Goal: Communication & Community: Answer question/provide support

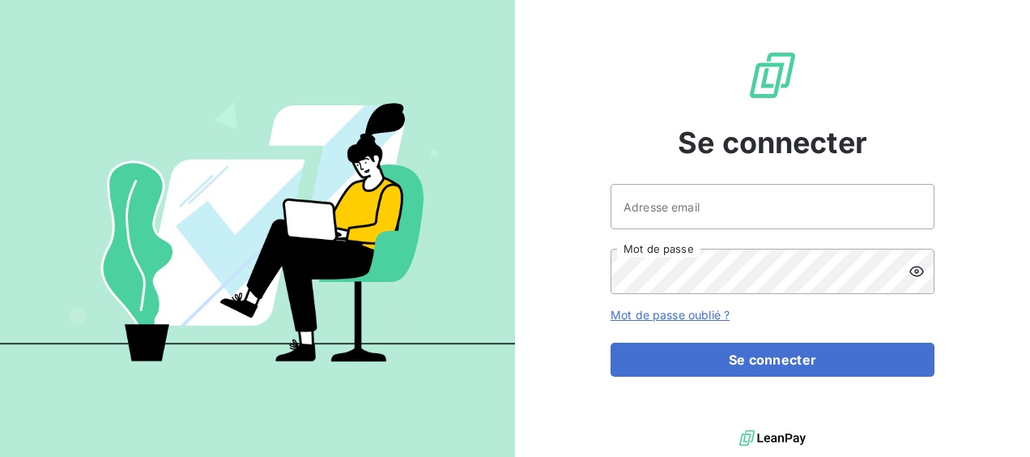
click at [711, 172] on div "Se connecter Adresse email Mot de passe Mot de passe oublié ? Se connecter" at bounding box center [773, 213] width 324 height 426
click at [698, 205] on input "Adresse email" at bounding box center [773, 206] width 324 height 45
type input "[EMAIL_ADDRESS][DOMAIN_NAME]"
click at [611, 343] on button "Se connecter" at bounding box center [773, 360] width 324 height 34
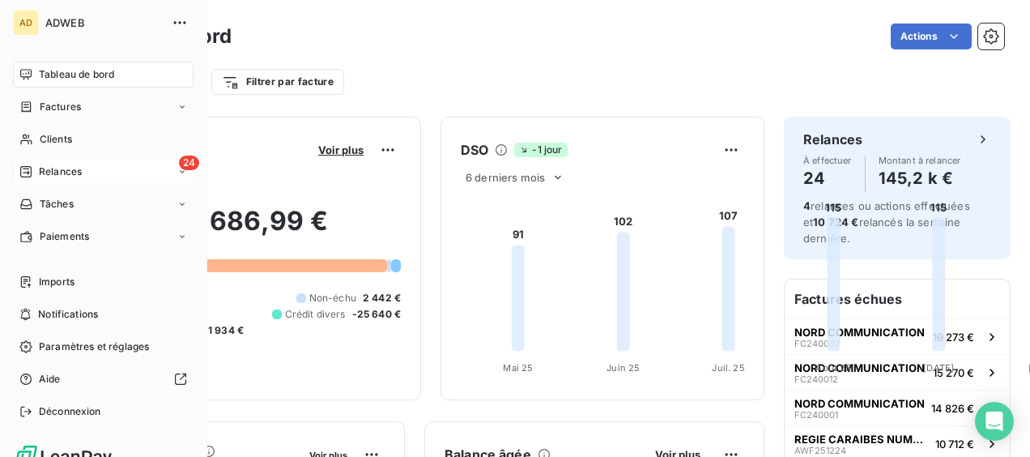
click at [19, 168] on div "24 Relances" at bounding box center [103, 172] width 181 height 26
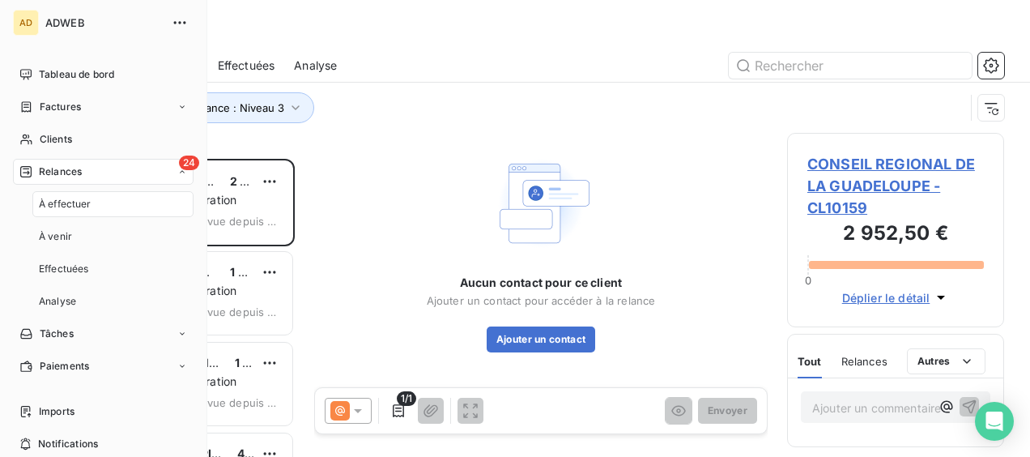
click at [83, 201] on span "À effectuer" at bounding box center [65, 204] width 53 height 15
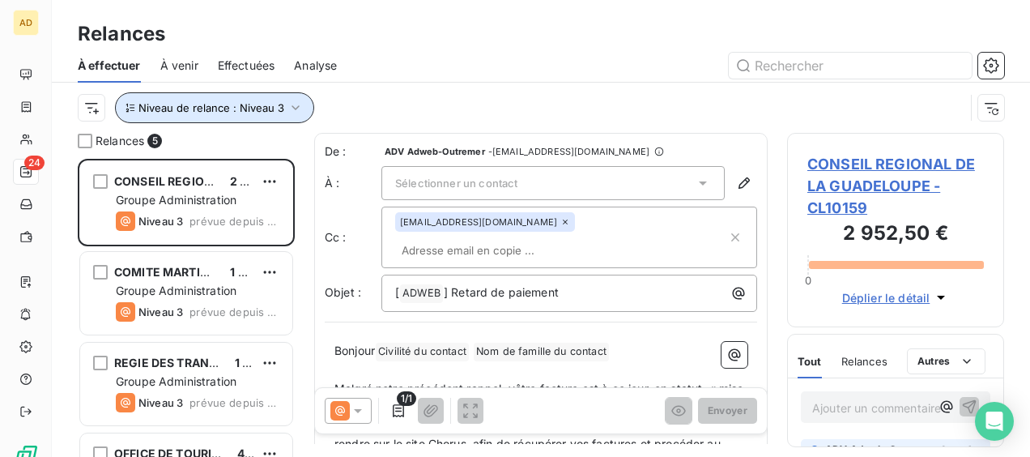
click at [288, 101] on icon "button" at bounding box center [296, 108] width 16 height 16
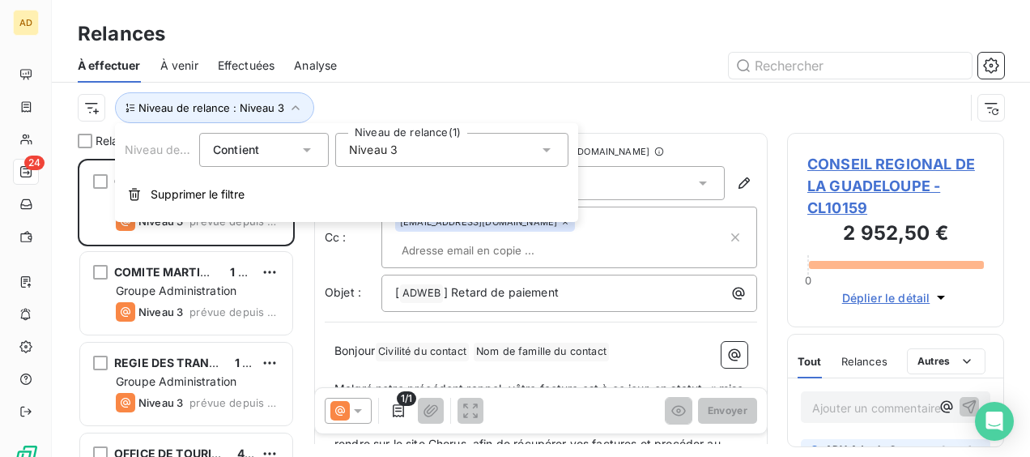
click at [392, 156] on span "Niveau 3" at bounding box center [373, 150] width 49 height 16
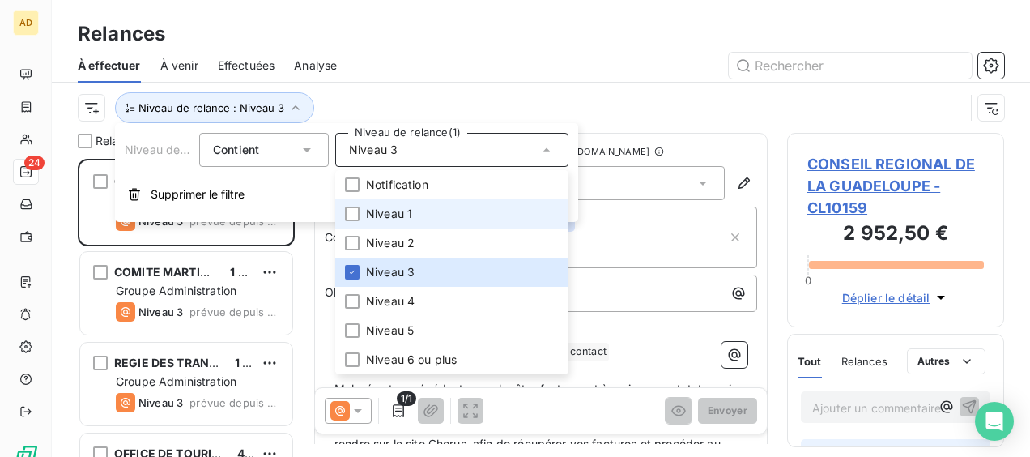
click at [376, 215] on span "Niveau 1" at bounding box center [389, 214] width 46 height 16
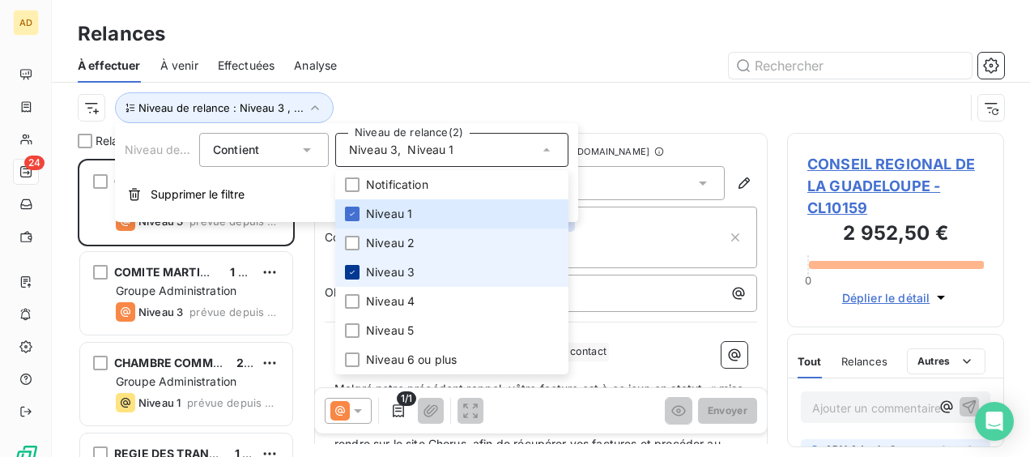
scroll to position [285, 204]
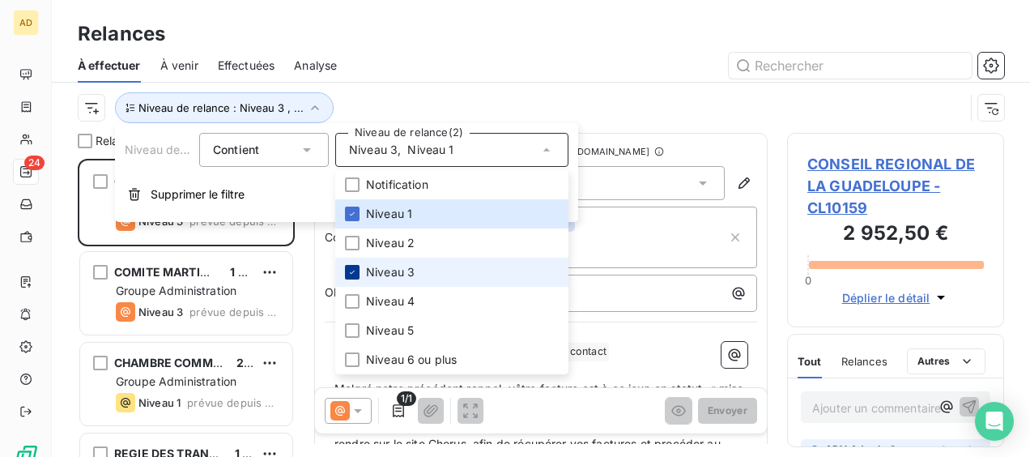
click at [353, 272] on icon at bounding box center [353, 272] width 10 height 10
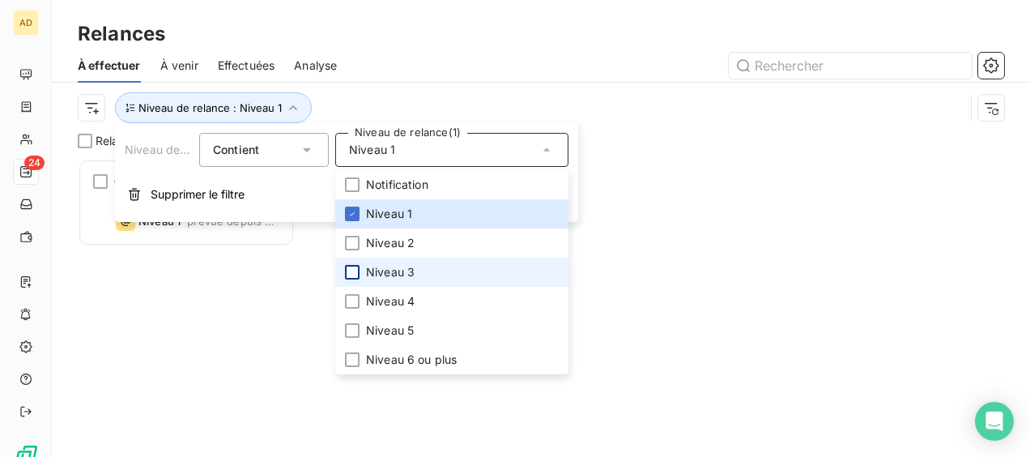
scroll to position [13, 13]
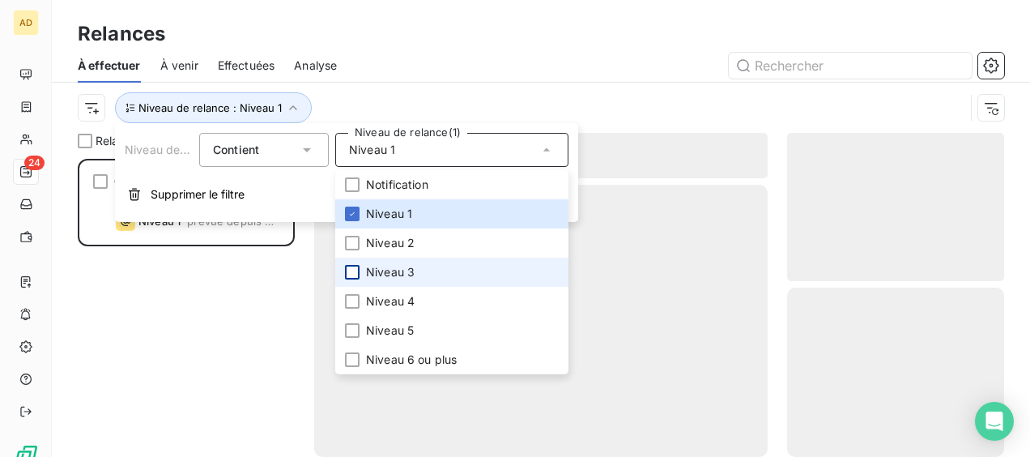
click at [178, 360] on div "CHAMBRE COMMERCE ET INDUSTRIE [GEOGRAPHIC_DATA] (CCIM) 2 712,50 € Groupe Admini…" at bounding box center [186, 308] width 217 height 298
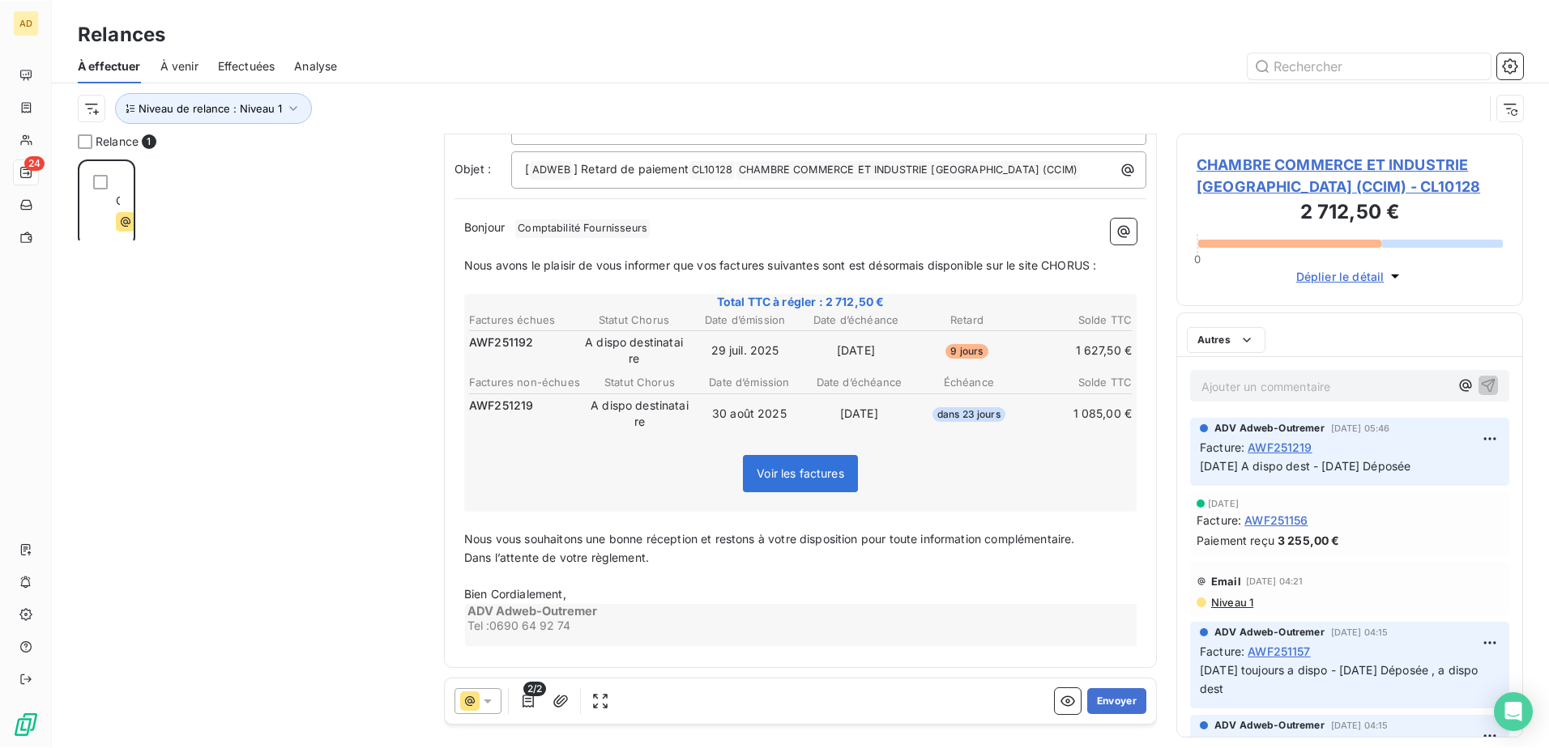
scroll to position [578, 335]
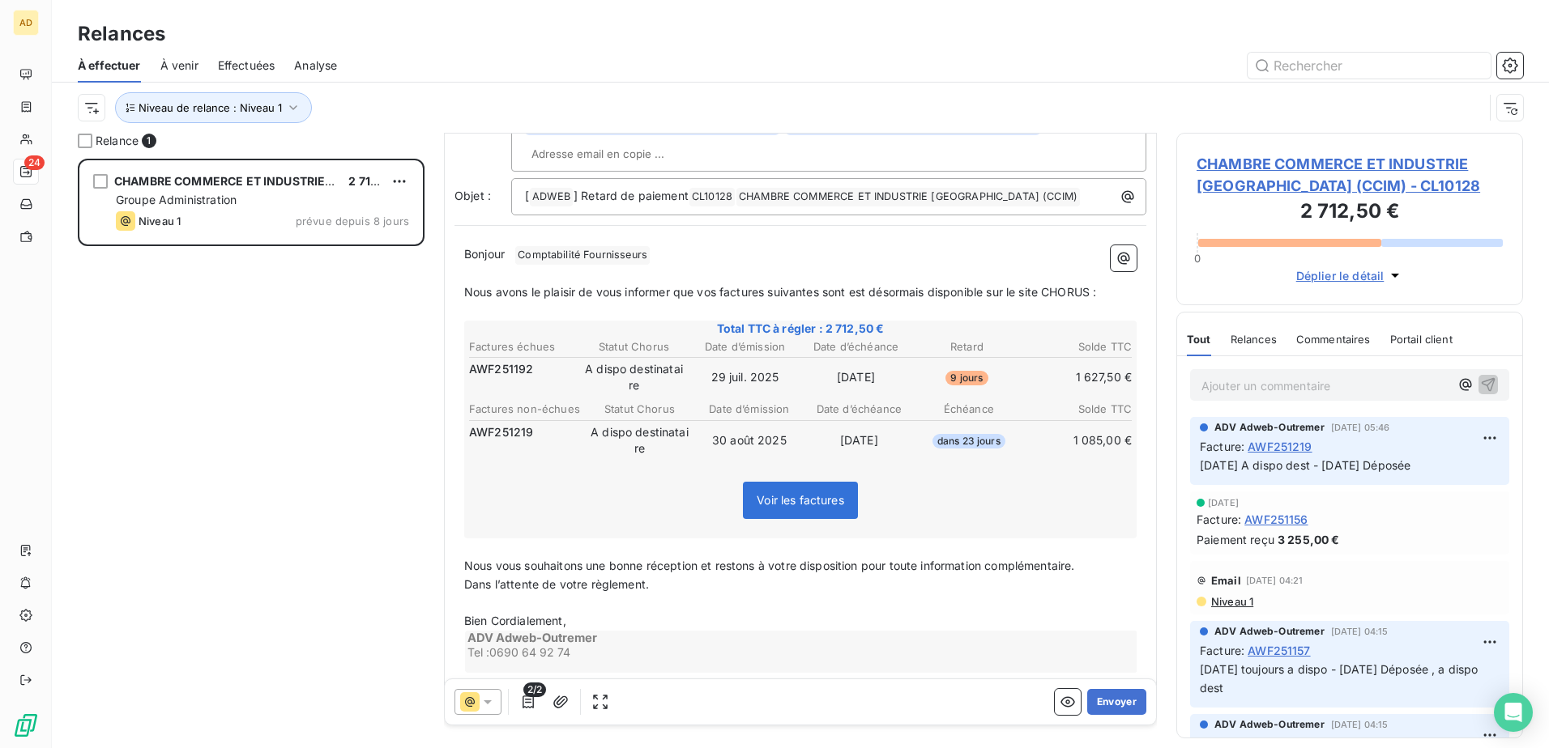
click at [1030, 456] on span "Niveau 1" at bounding box center [1231, 601] width 44 height 13
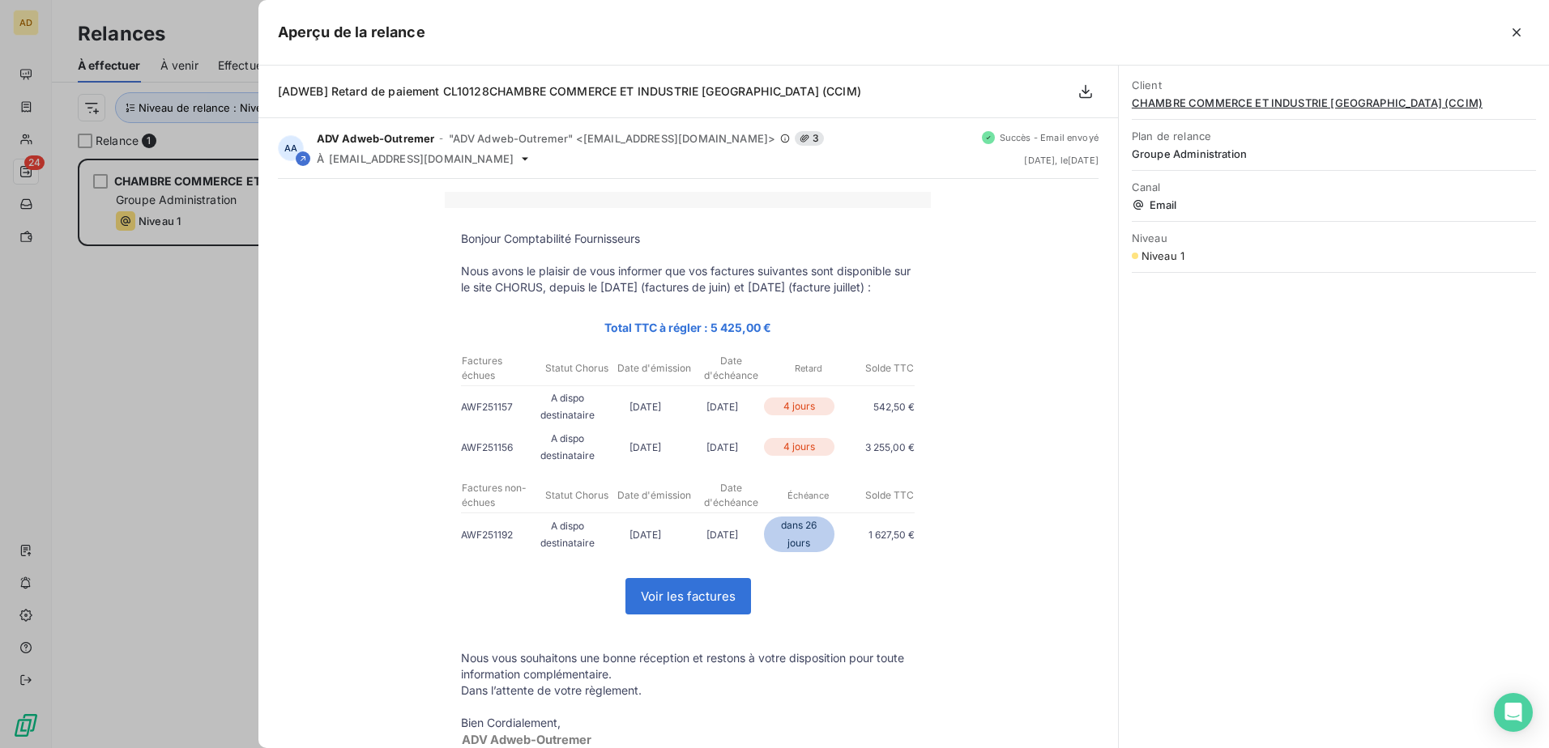
click at [242, 456] on div at bounding box center [774, 374] width 1549 height 748
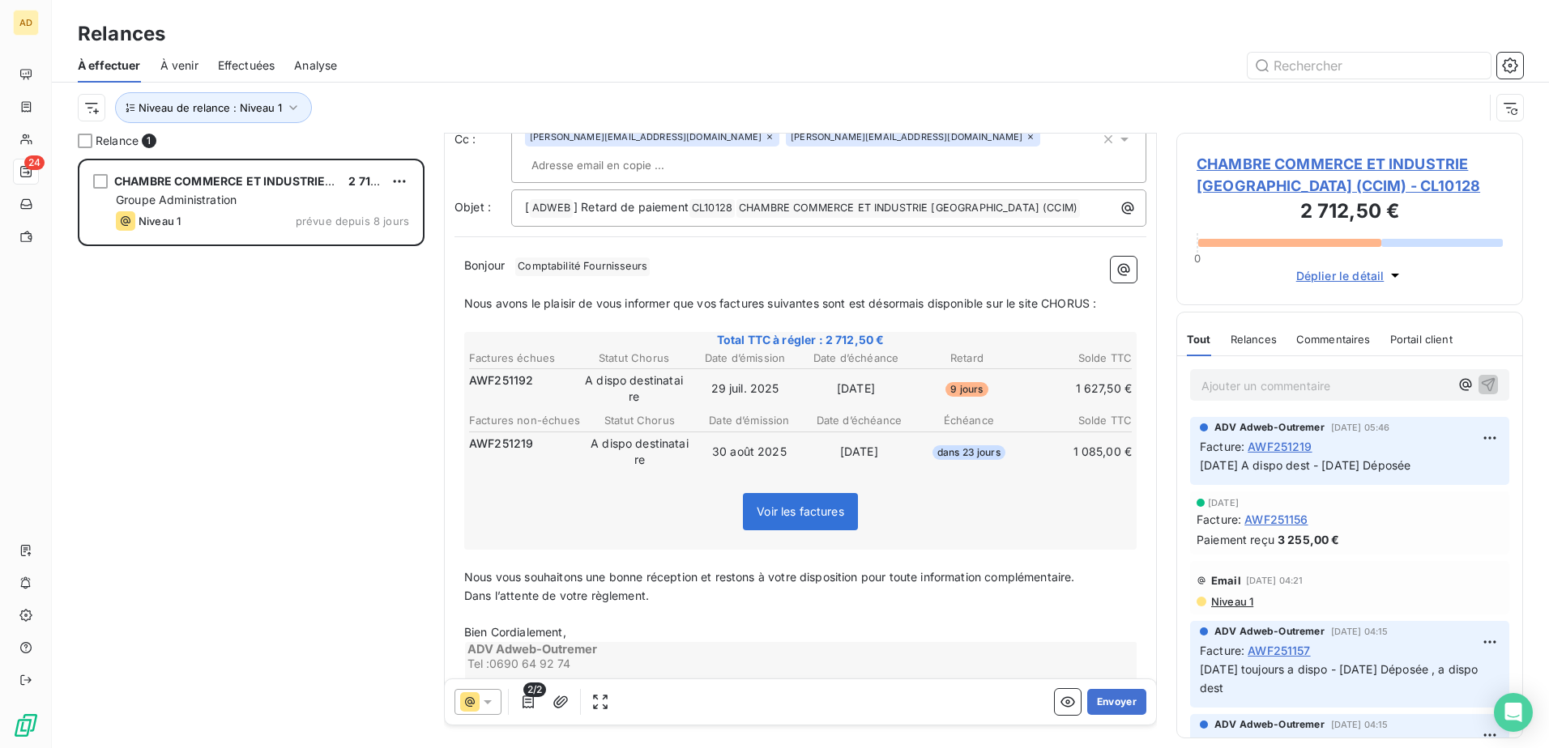
scroll to position [123, 0]
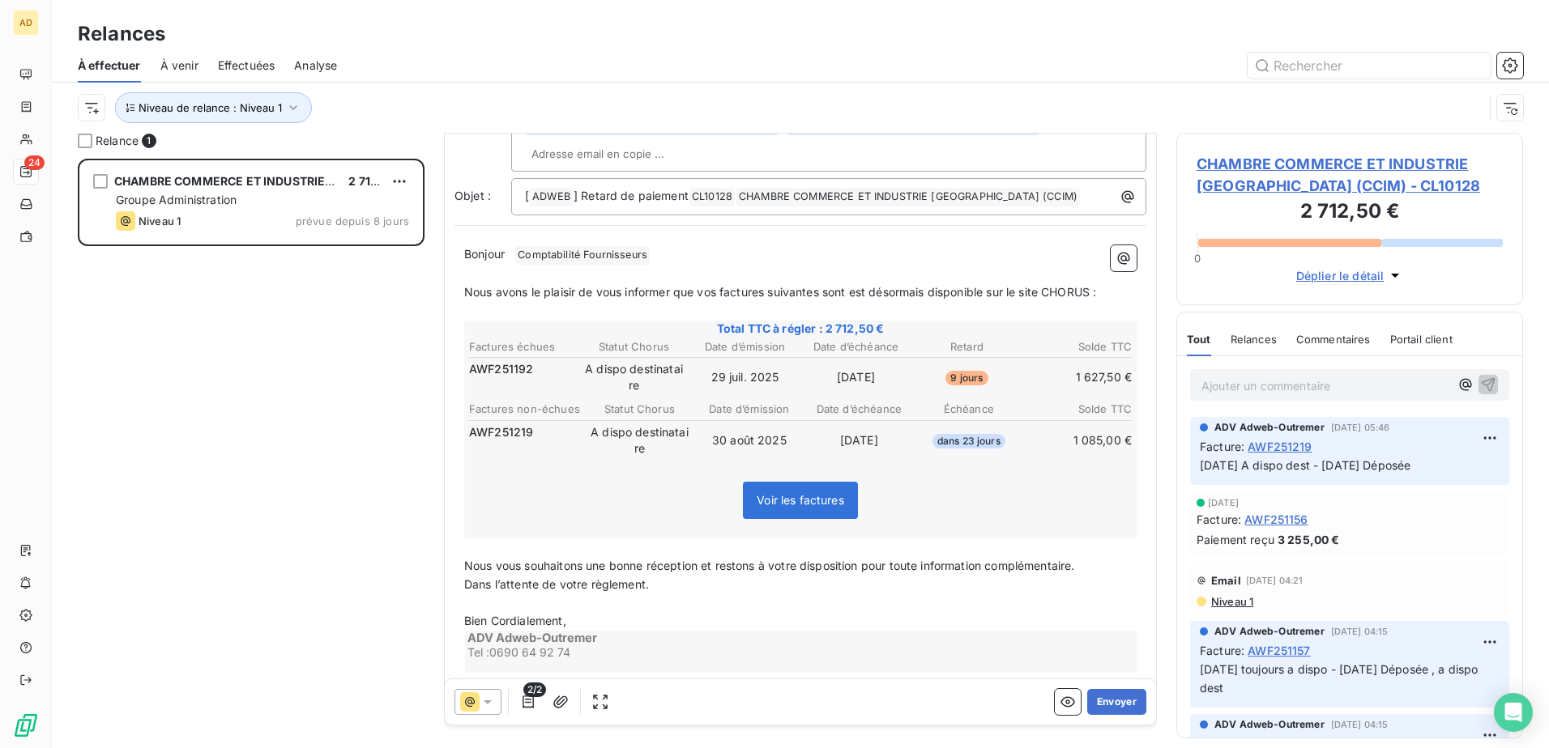
click at [1030, 456] on span "Niveau 1" at bounding box center [1231, 601] width 44 height 13
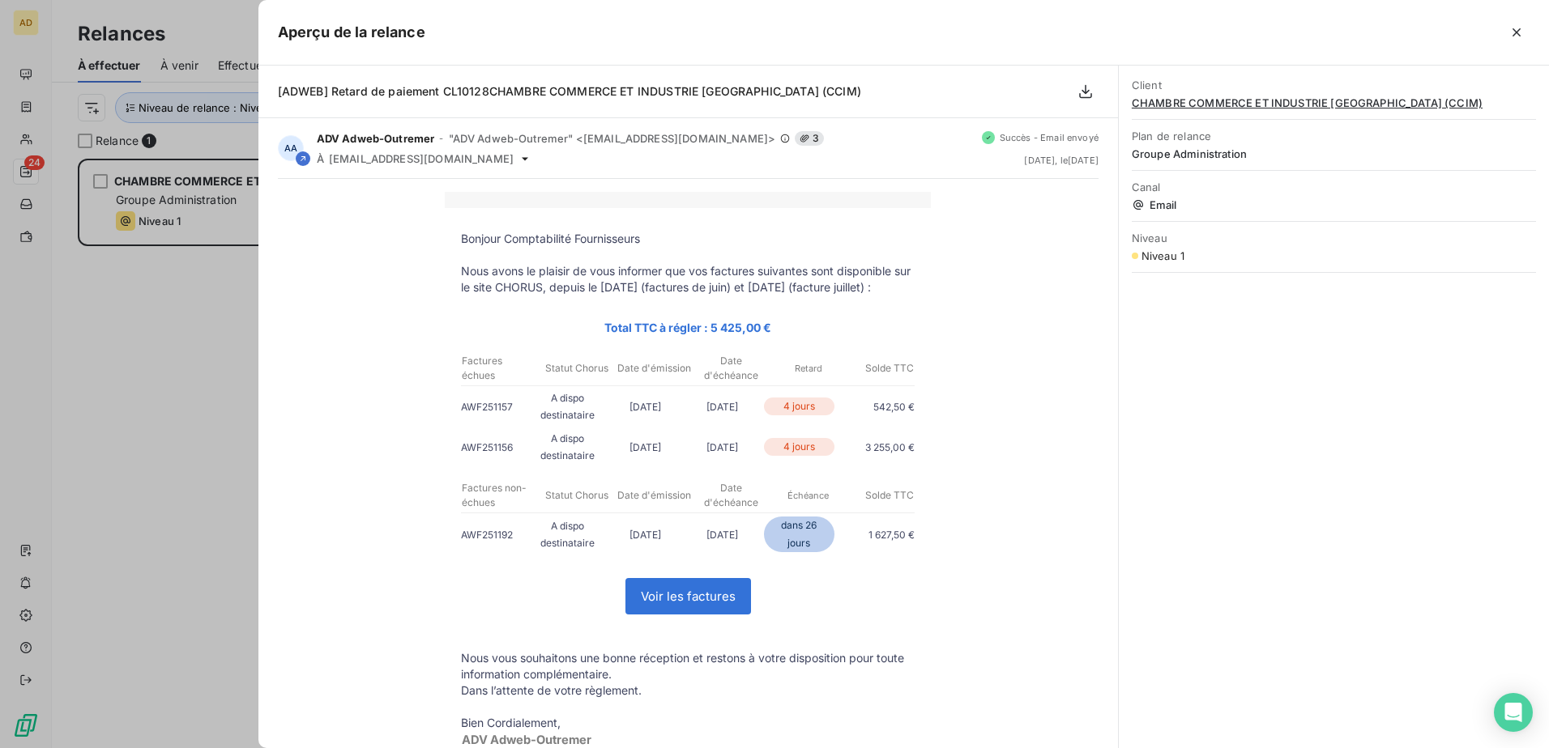
click at [176, 456] on div at bounding box center [774, 374] width 1549 height 748
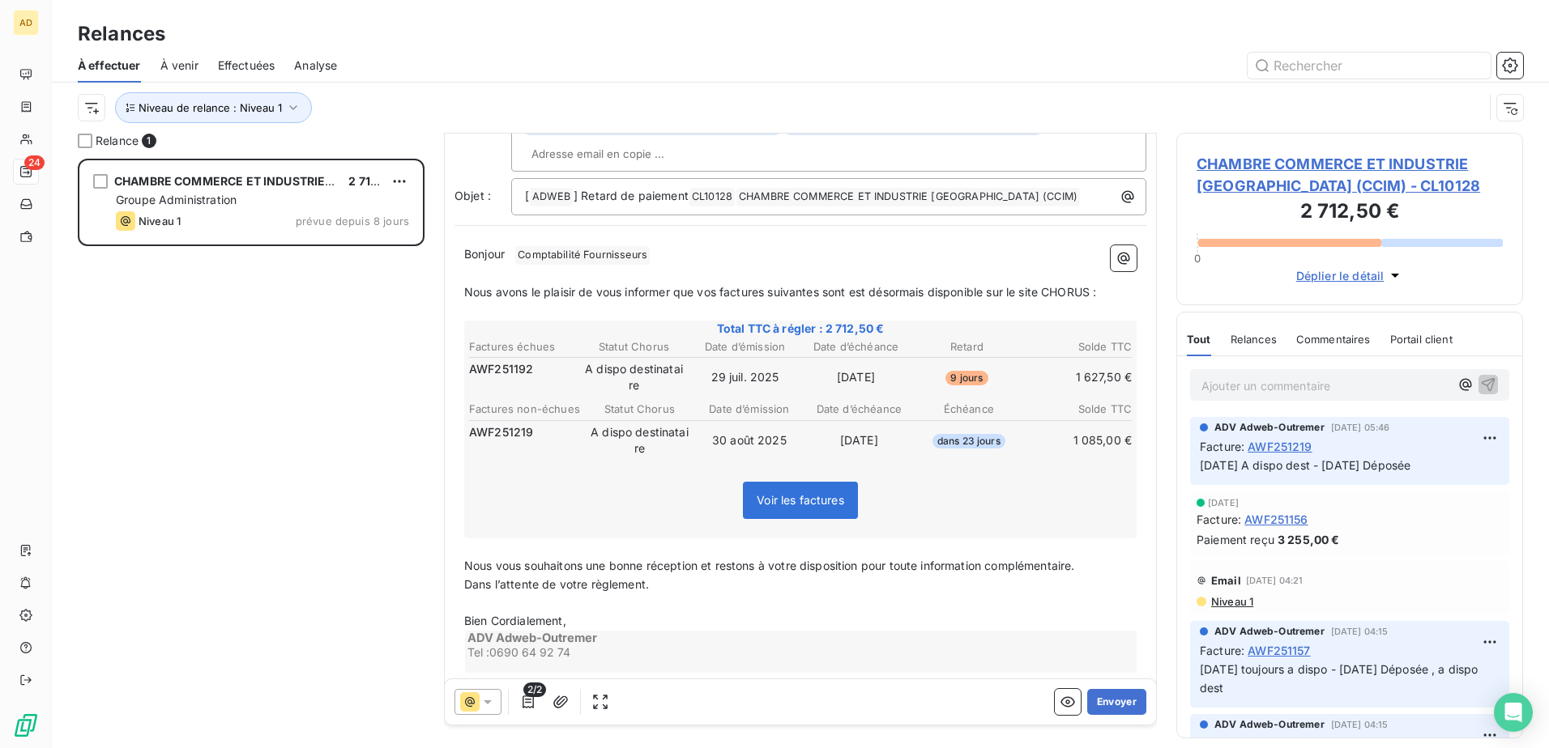
click at [1030, 456] on span "Niveau 1" at bounding box center [1231, 601] width 44 height 13
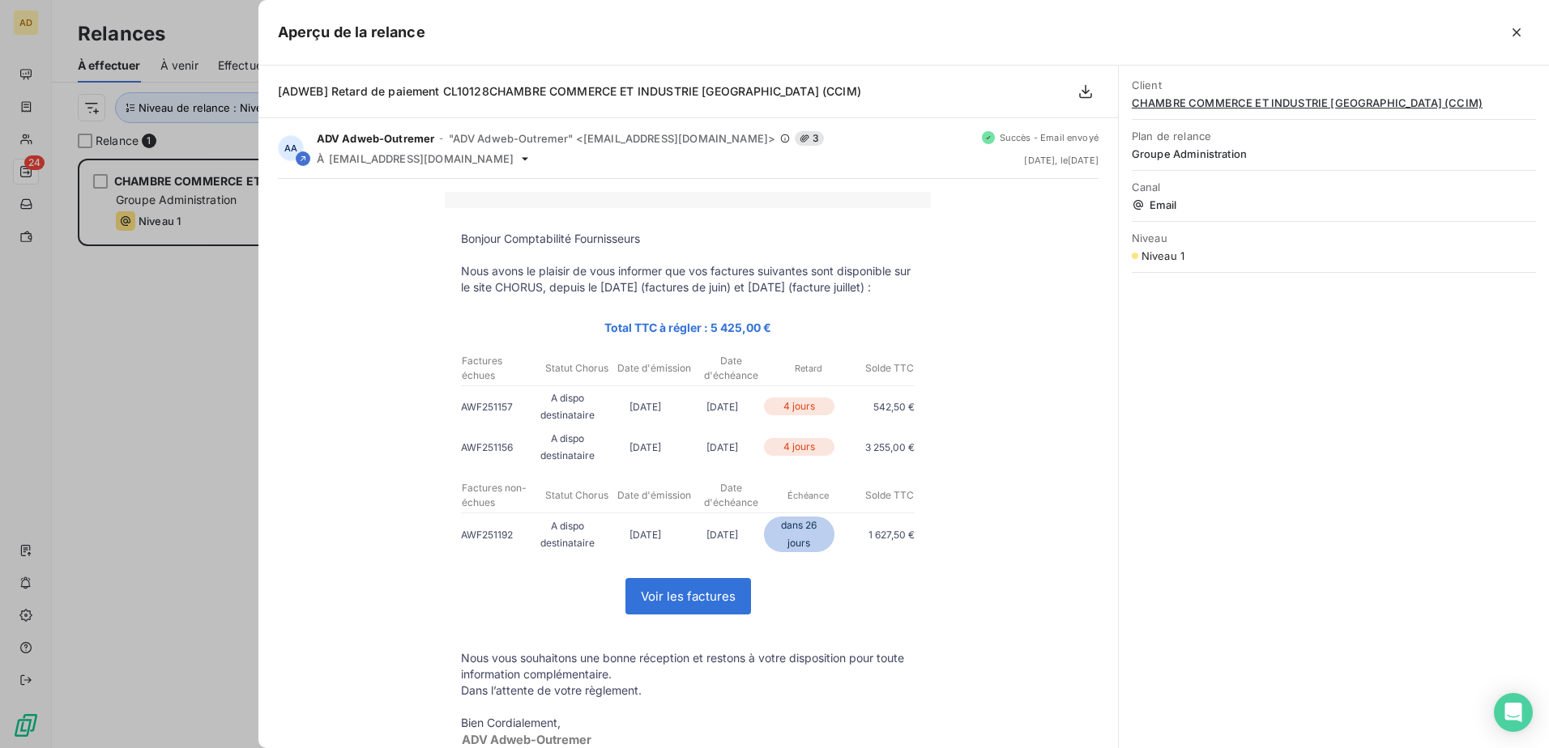
click at [201, 456] on div at bounding box center [774, 374] width 1549 height 748
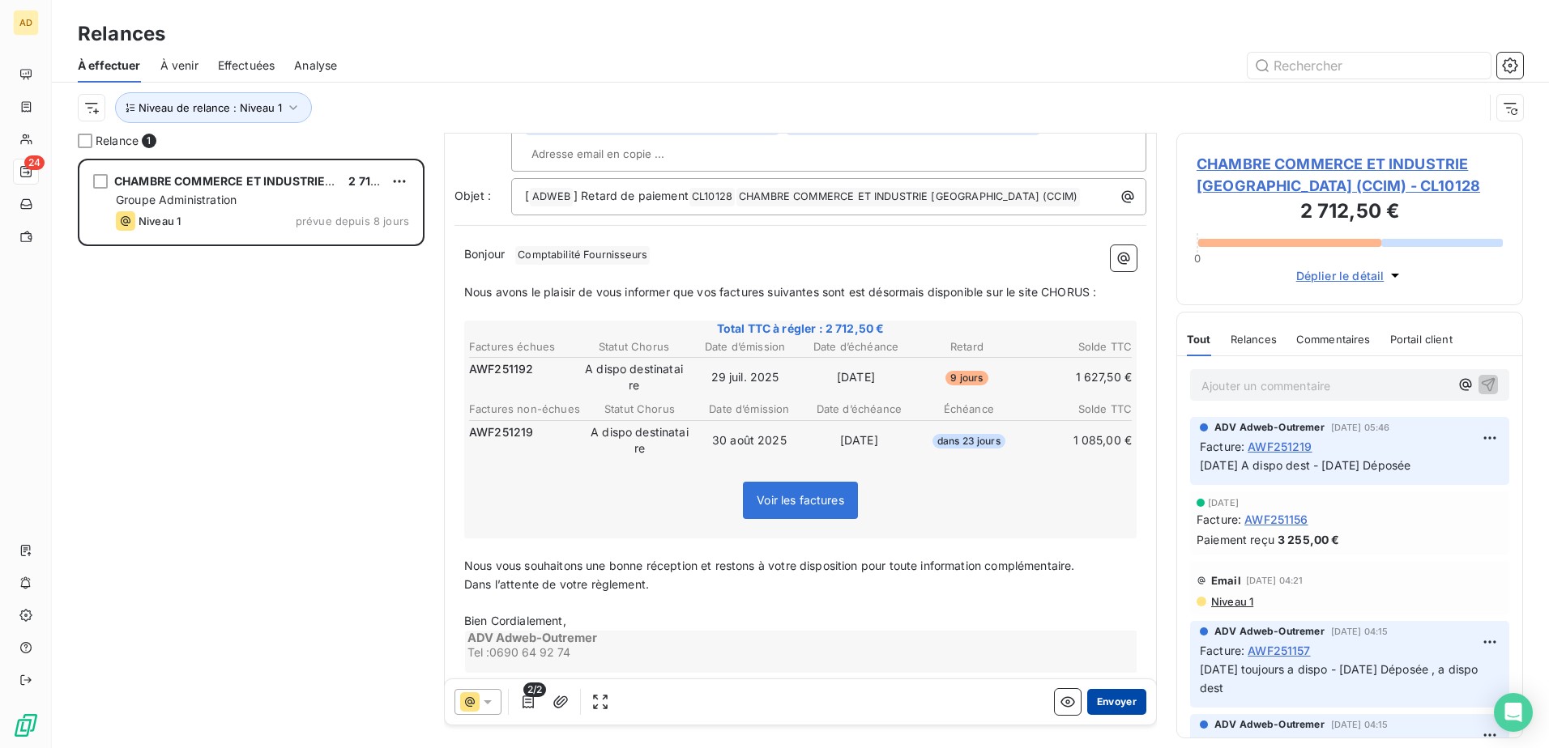
click at [1030, 456] on button "Envoyer" at bounding box center [1116, 702] width 59 height 26
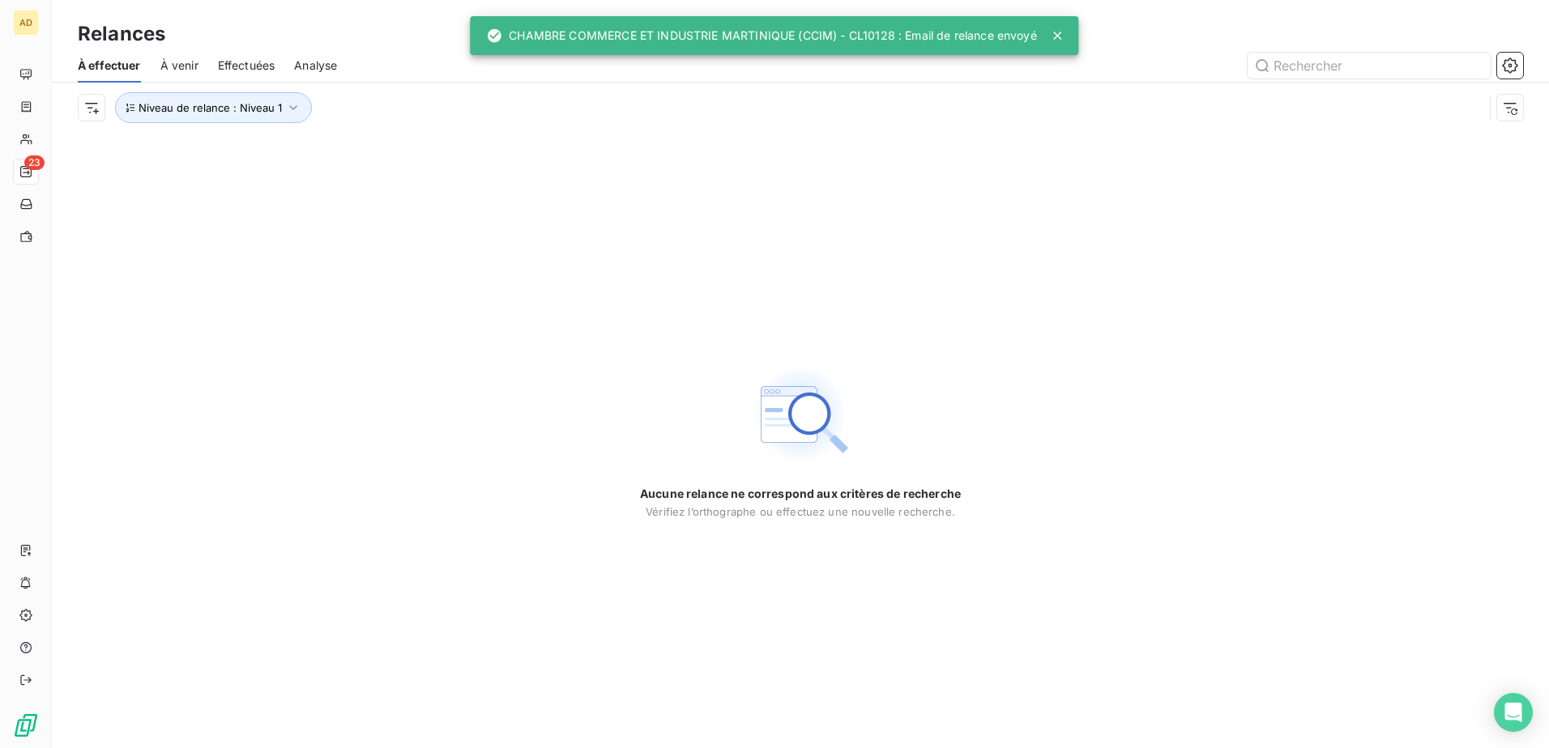
click at [294, 123] on div "Niveau de relance : Niveau 1" at bounding box center [800, 108] width 1445 height 50
click at [296, 108] on icon "button" at bounding box center [293, 108] width 16 height 16
click at [365, 148] on span "Niveau 1" at bounding box center [372, 150] width 46 height 16
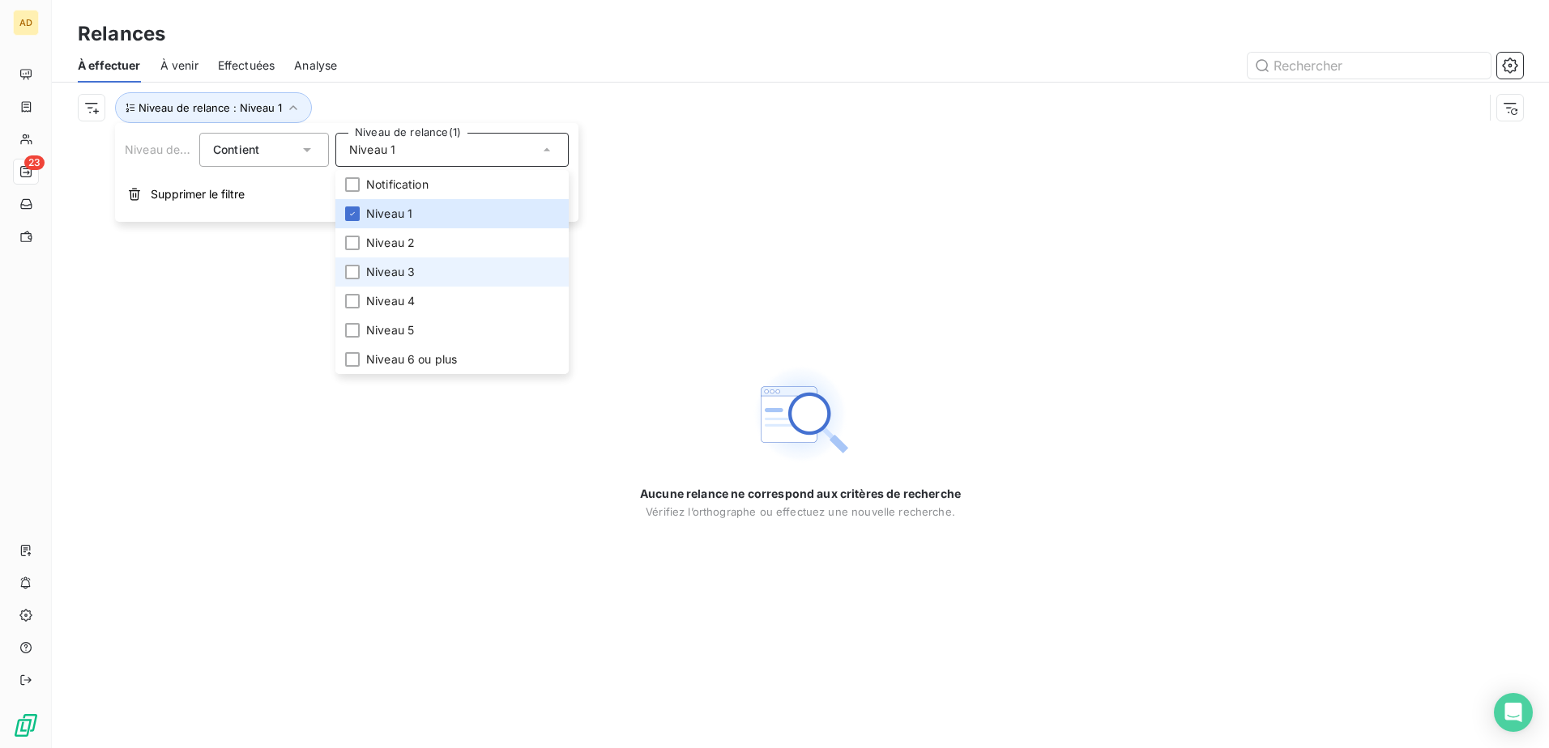
click at [360, 273] on li "Niveau 3" at bounding box center [451, 272] width 233 height 29
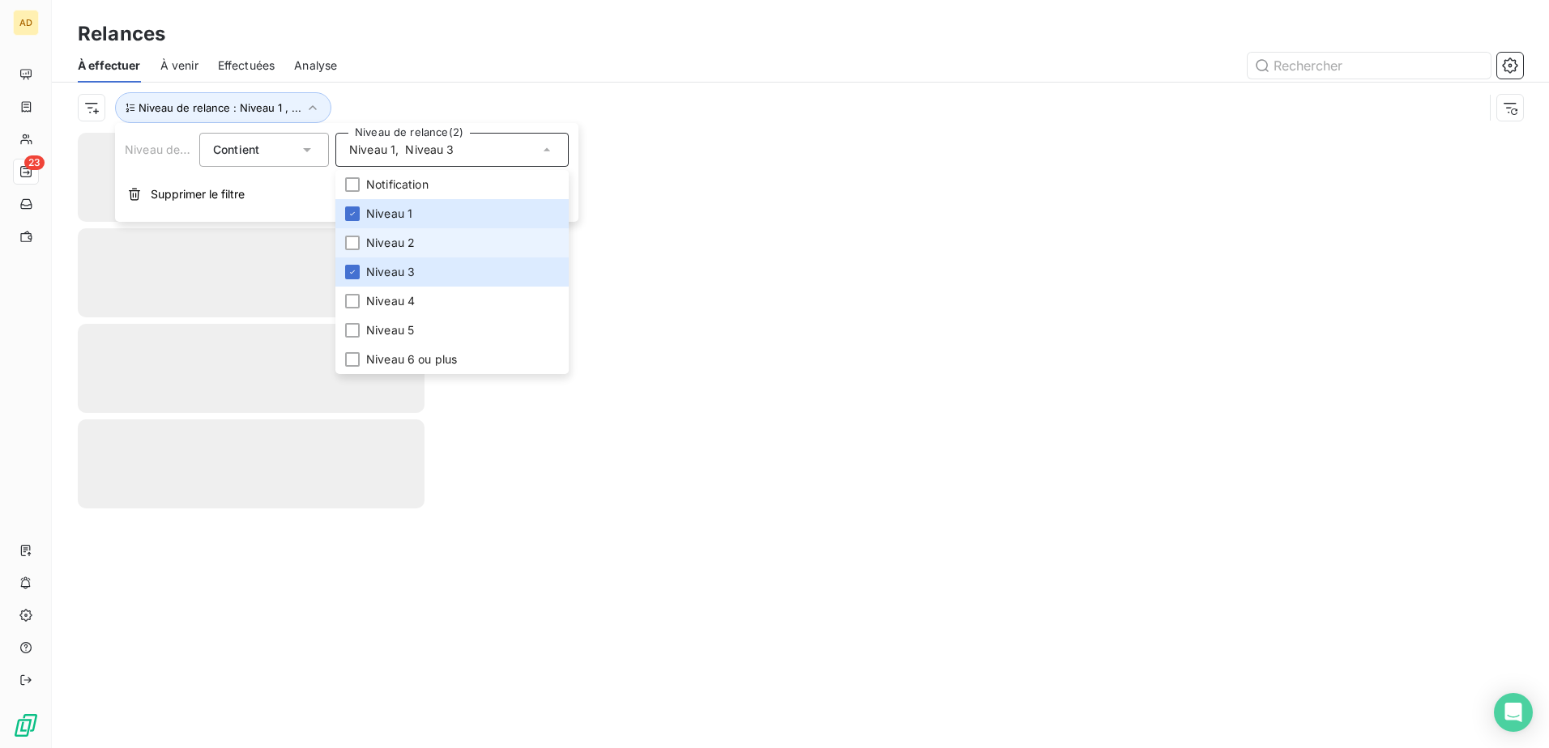
click at [369, 242] on span "Niveau 2" at bounding box center [390, 243] width 49 height 16
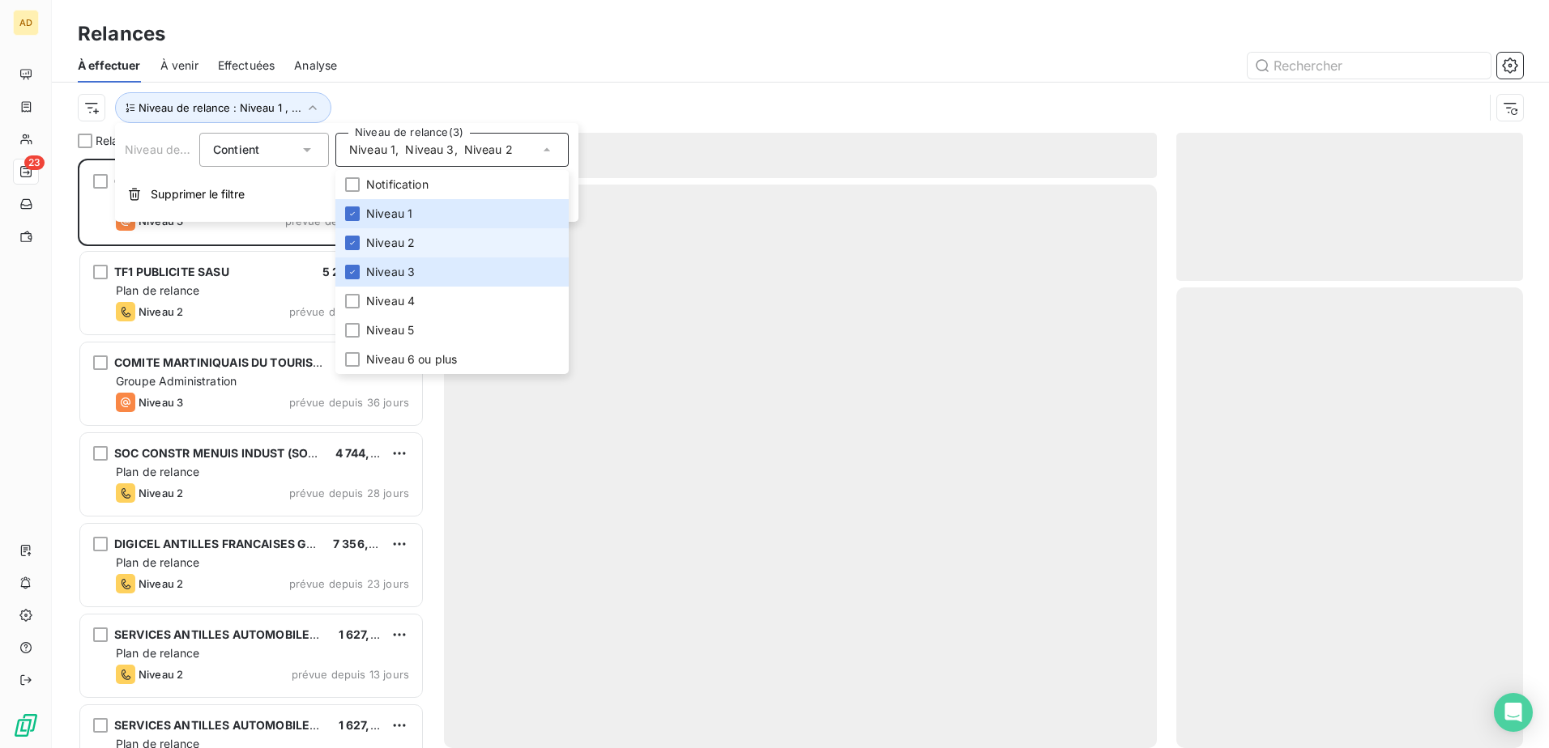
scroll to position [578, 335]
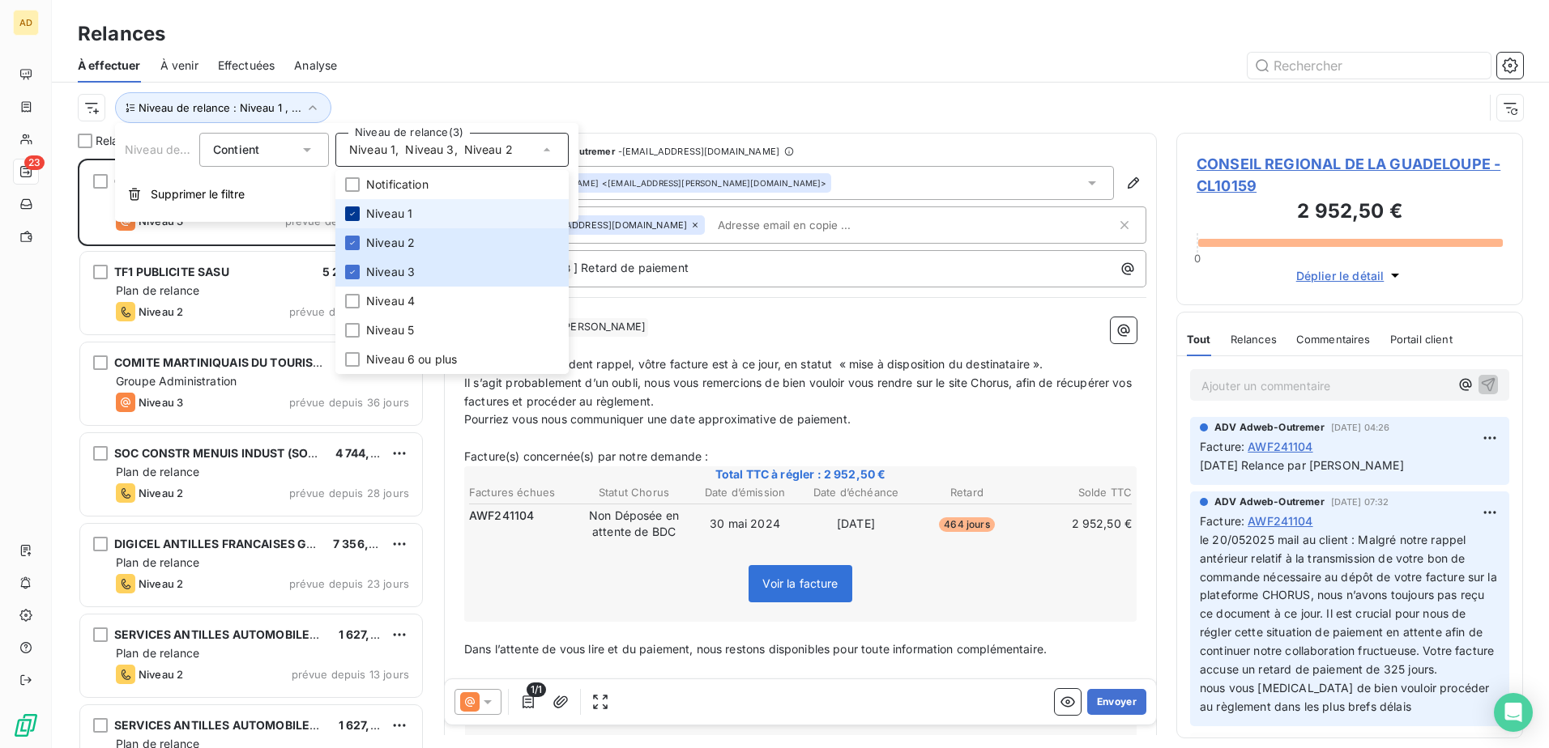
click at [350, 213] on icon at bounding box center [353, 214] width 10 height 10
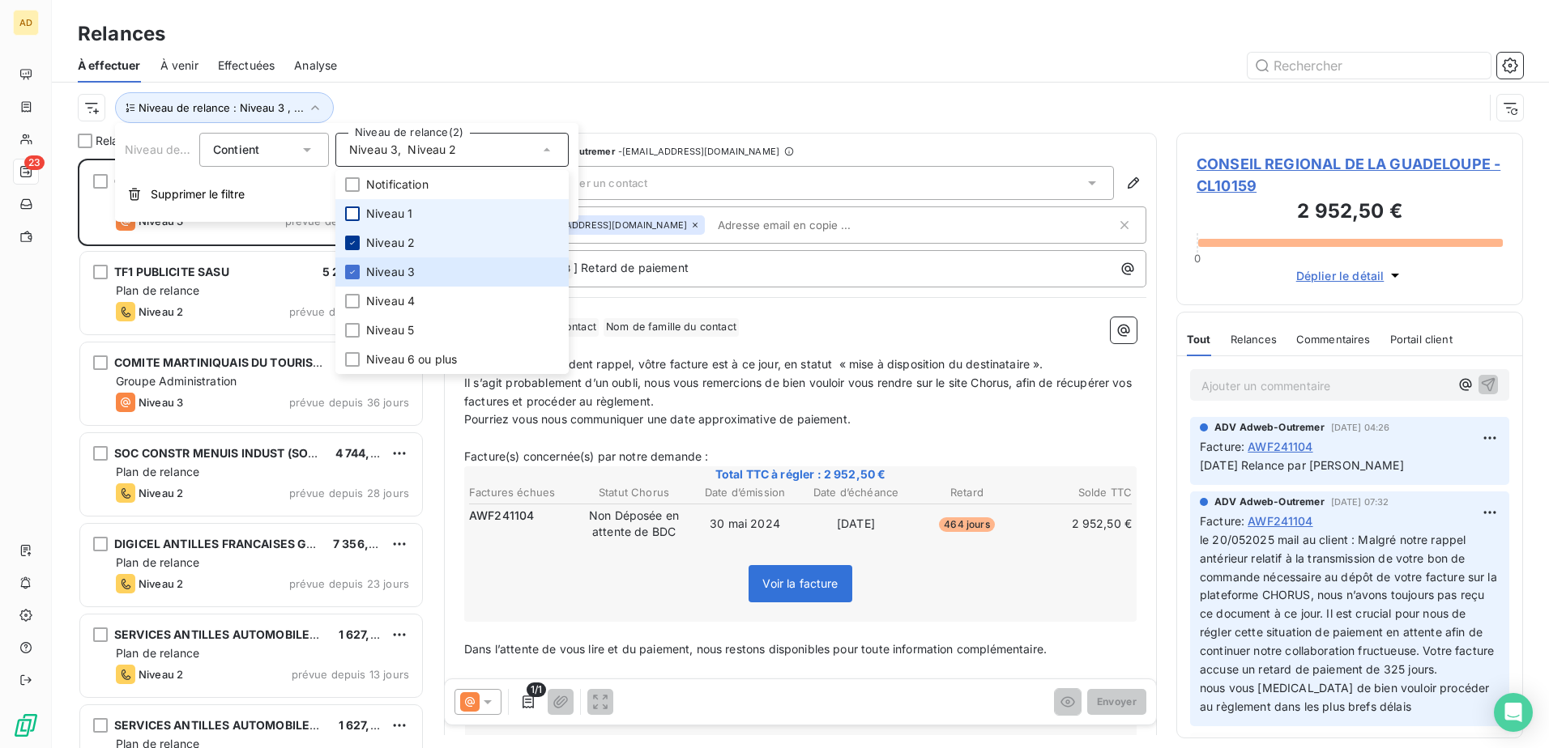
click at [356, 237] on div at bounding box center [352, 243] width 15 height 15
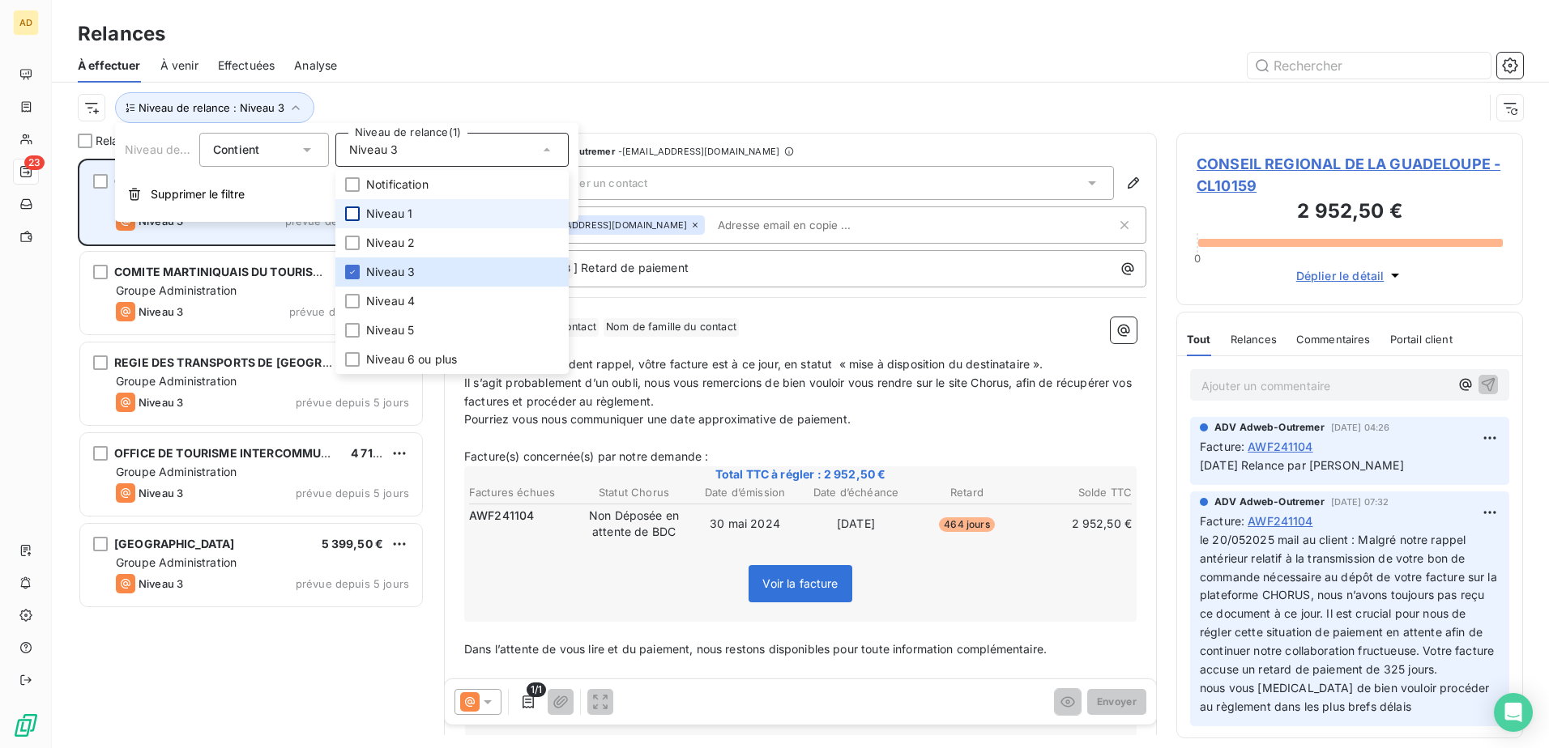
click at [232, 242] on div "CONSEIL REGIONAL DE LA GUADELOUPE 2 952,50 € Groupe Administration Niveau 3 pré…" at bounding box center [251, 202] width 342 height 83
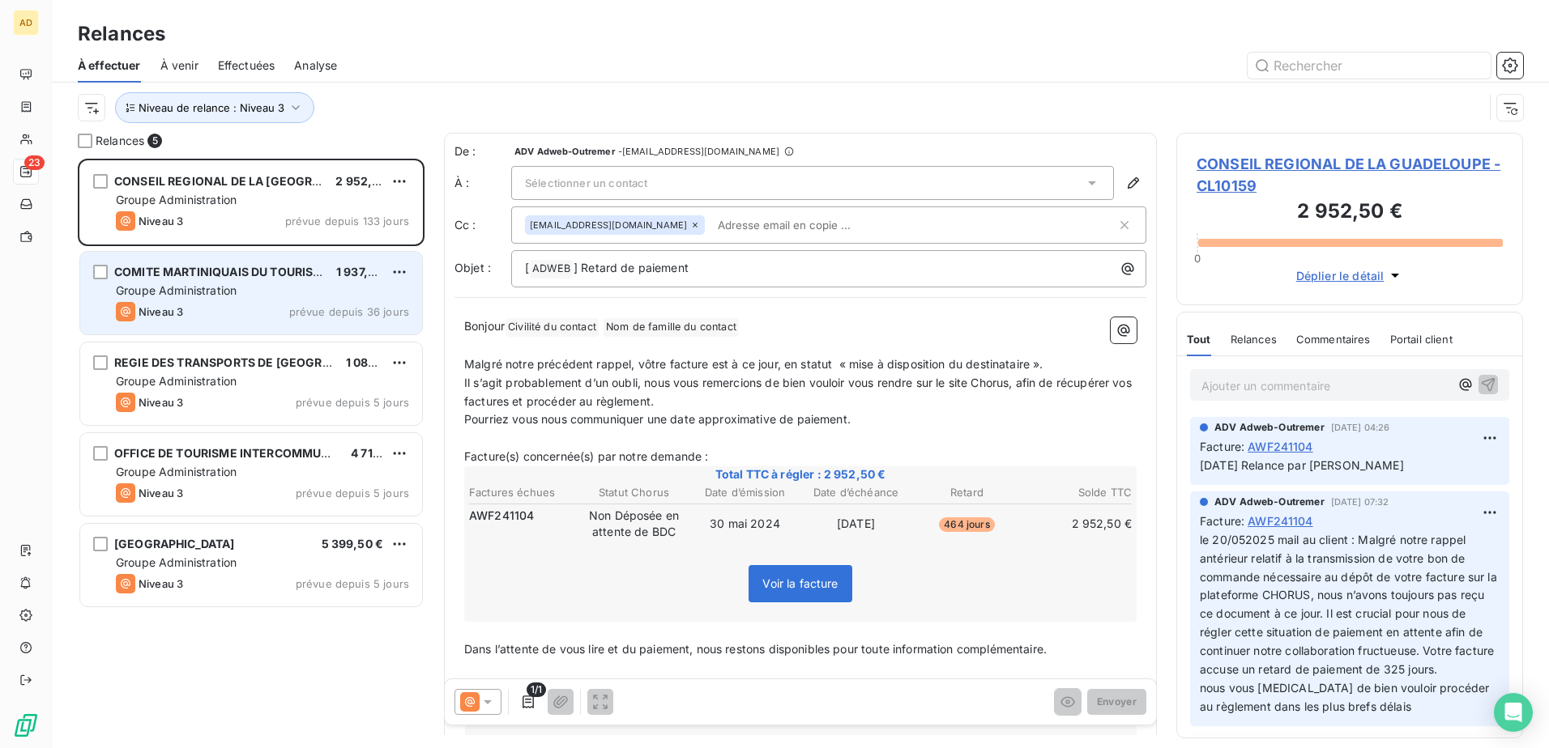
click at [240, 317] on div "Niveau 3 prévue depuis 36 jours" at bounding box center [262, 311] width 293 height 19
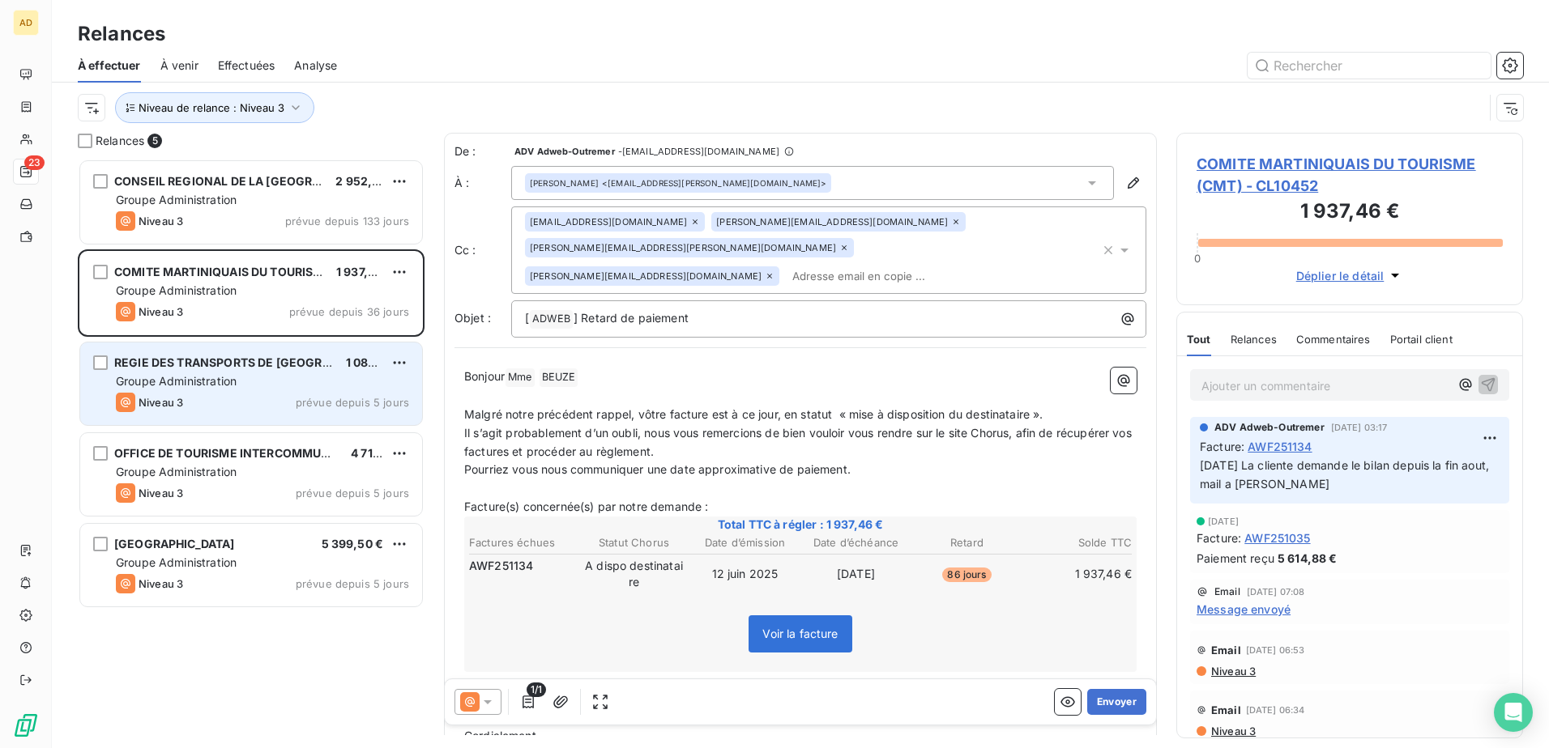
click at [247, 393] on div "Niveau 3 prévue depuis 5 jours" at bounding box center [262, 402] width 293 height 19
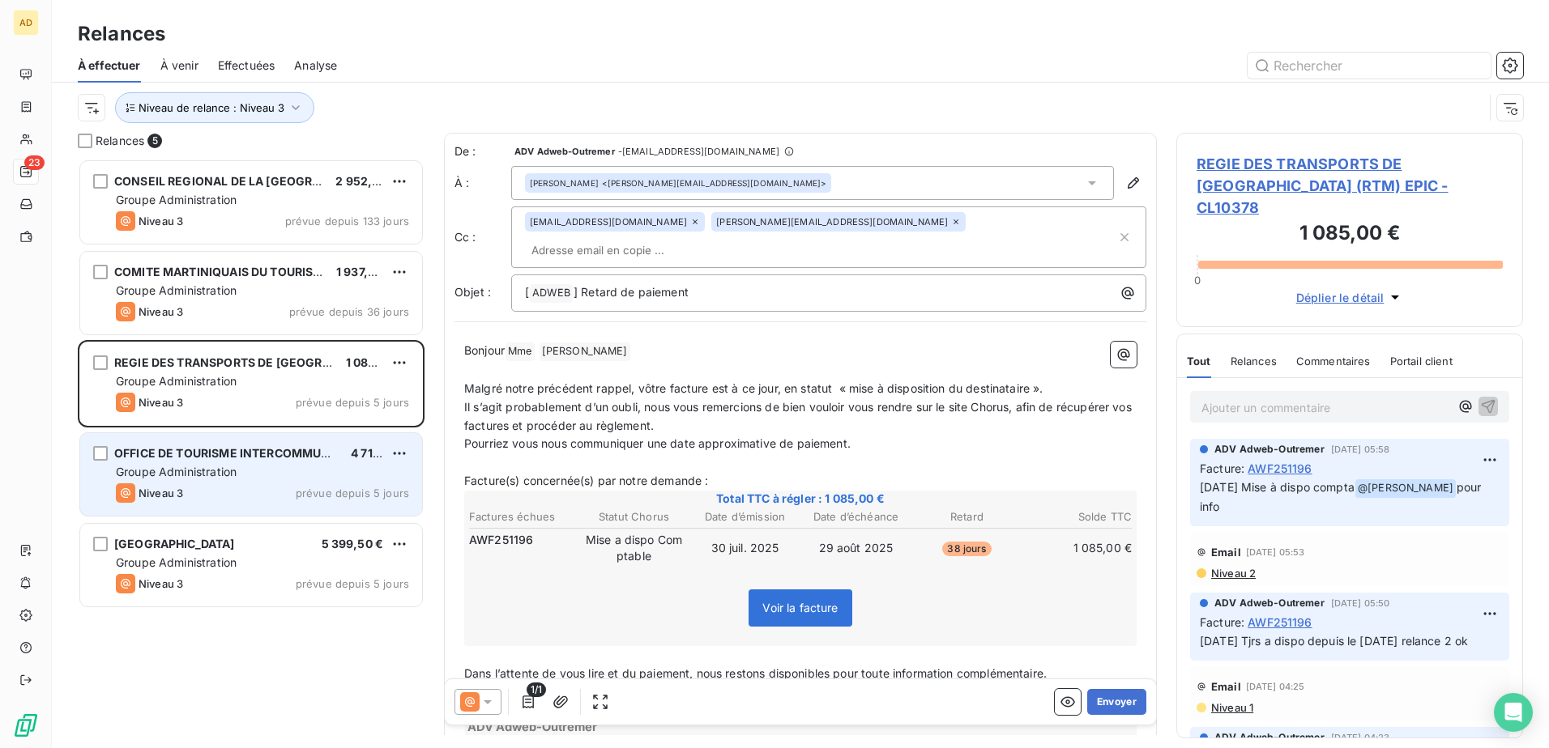
click at [248, 456] on div "Groupe Administration" at bounding box center [262, 472] width 293 height 16
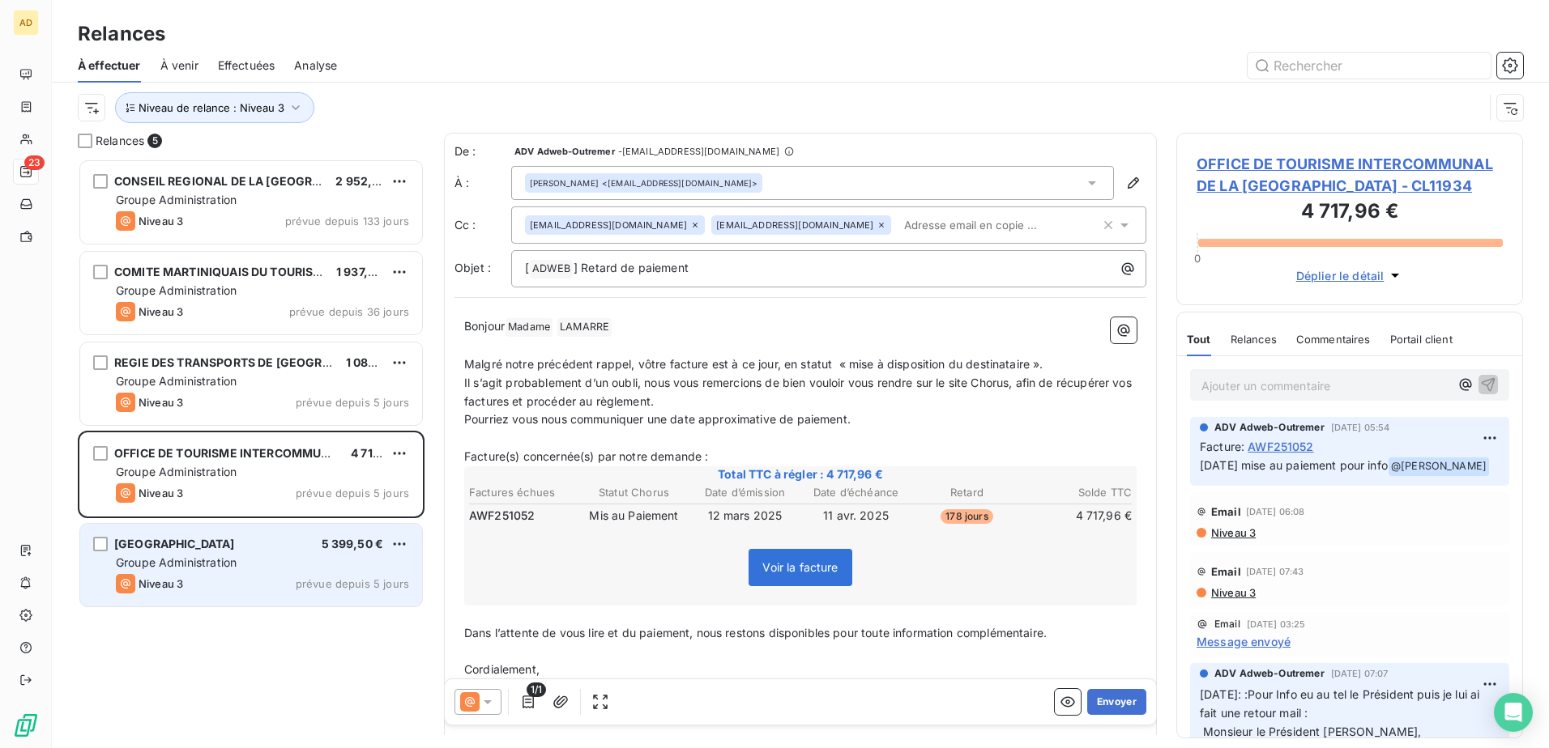
click at [235, 456] on div "[GEOGRAPHIC_DATA]" at bounding box center [174, 544] width 121 height 16
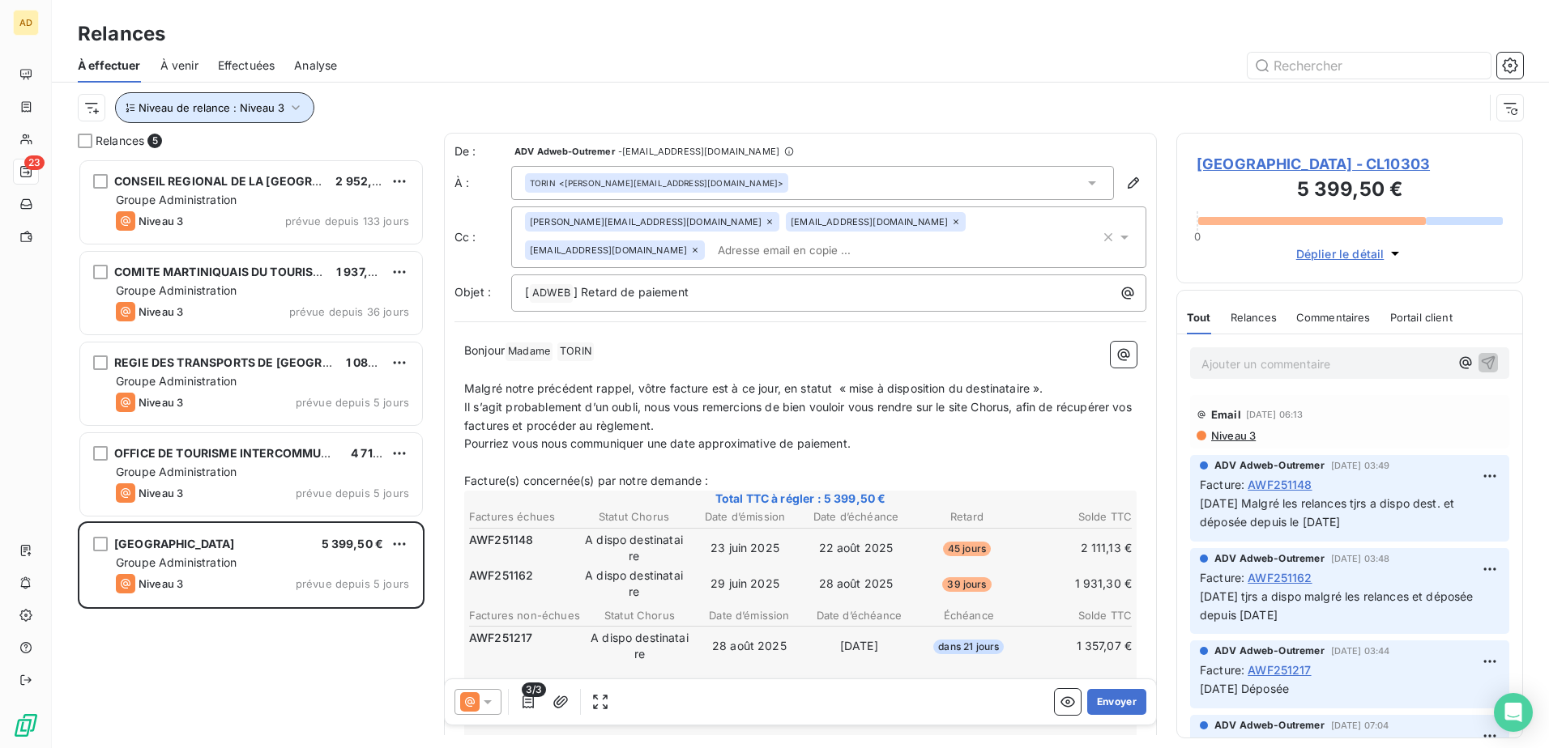
click at [298, 114] on icon "button" at bounding box center [296, 108] width 16 height 16
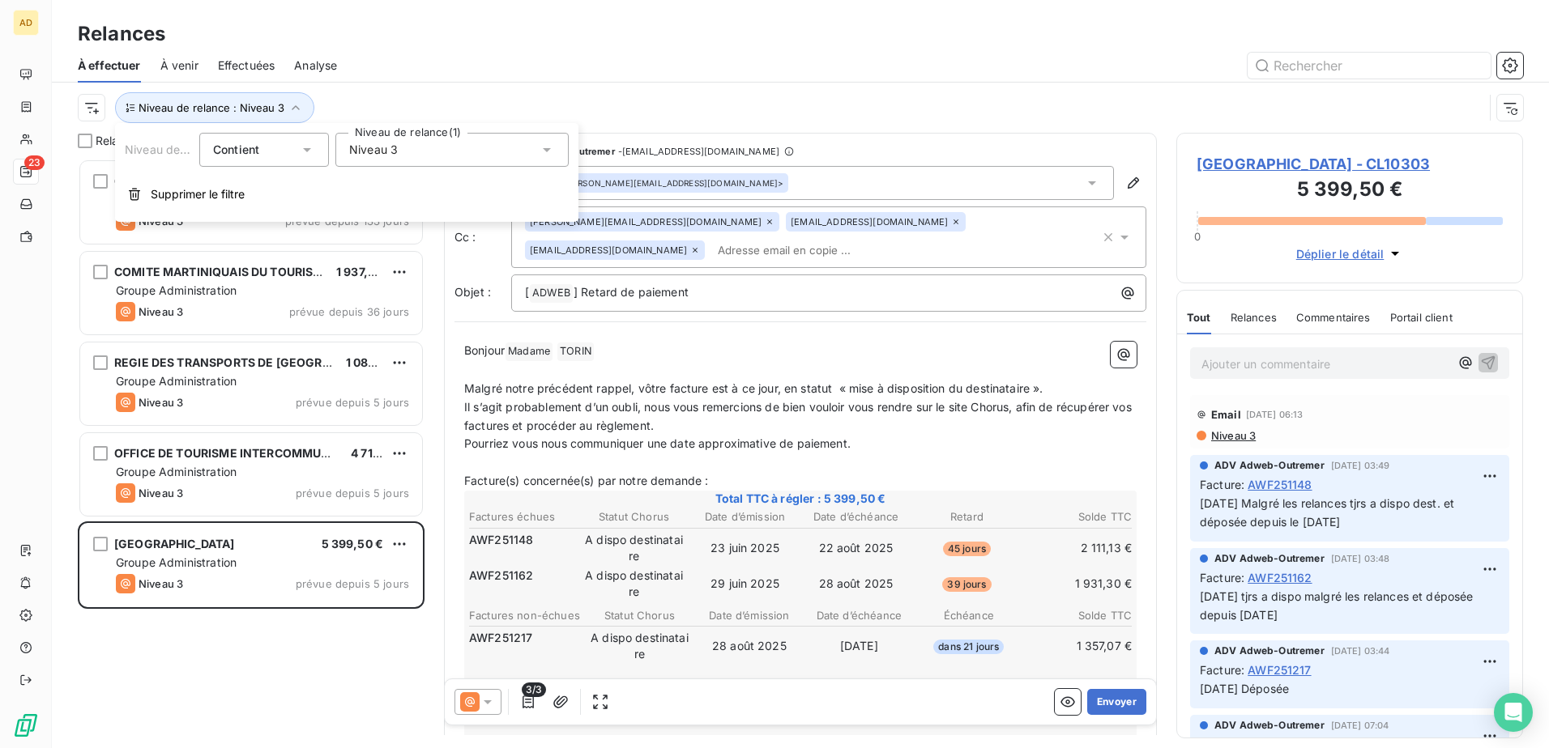
click at [414, 156] on div "Niveau 3" at bounding box center [451, 150] width 233 height 34
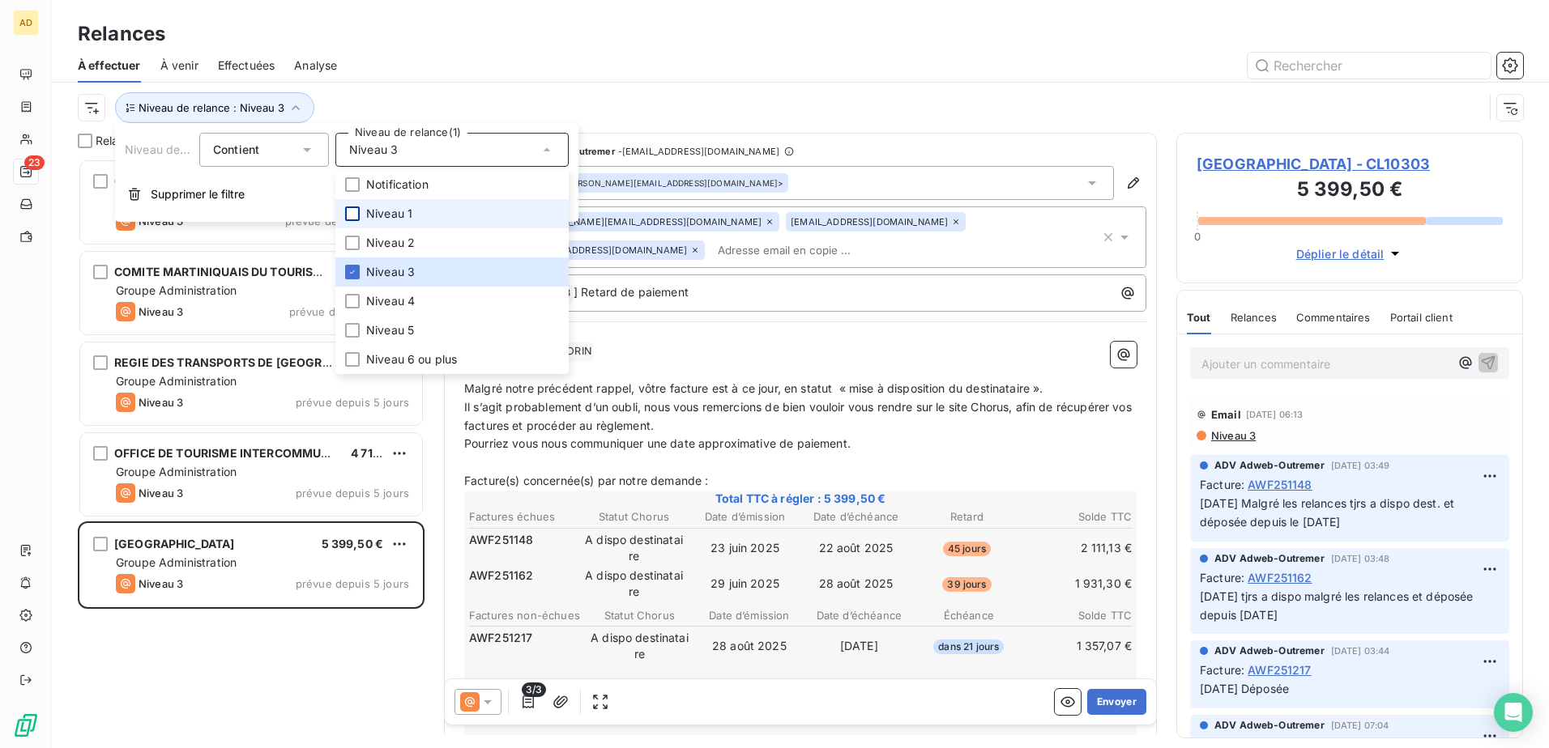
click at [357, 211] on div at bounding box center [352, 214] width 15 height 15
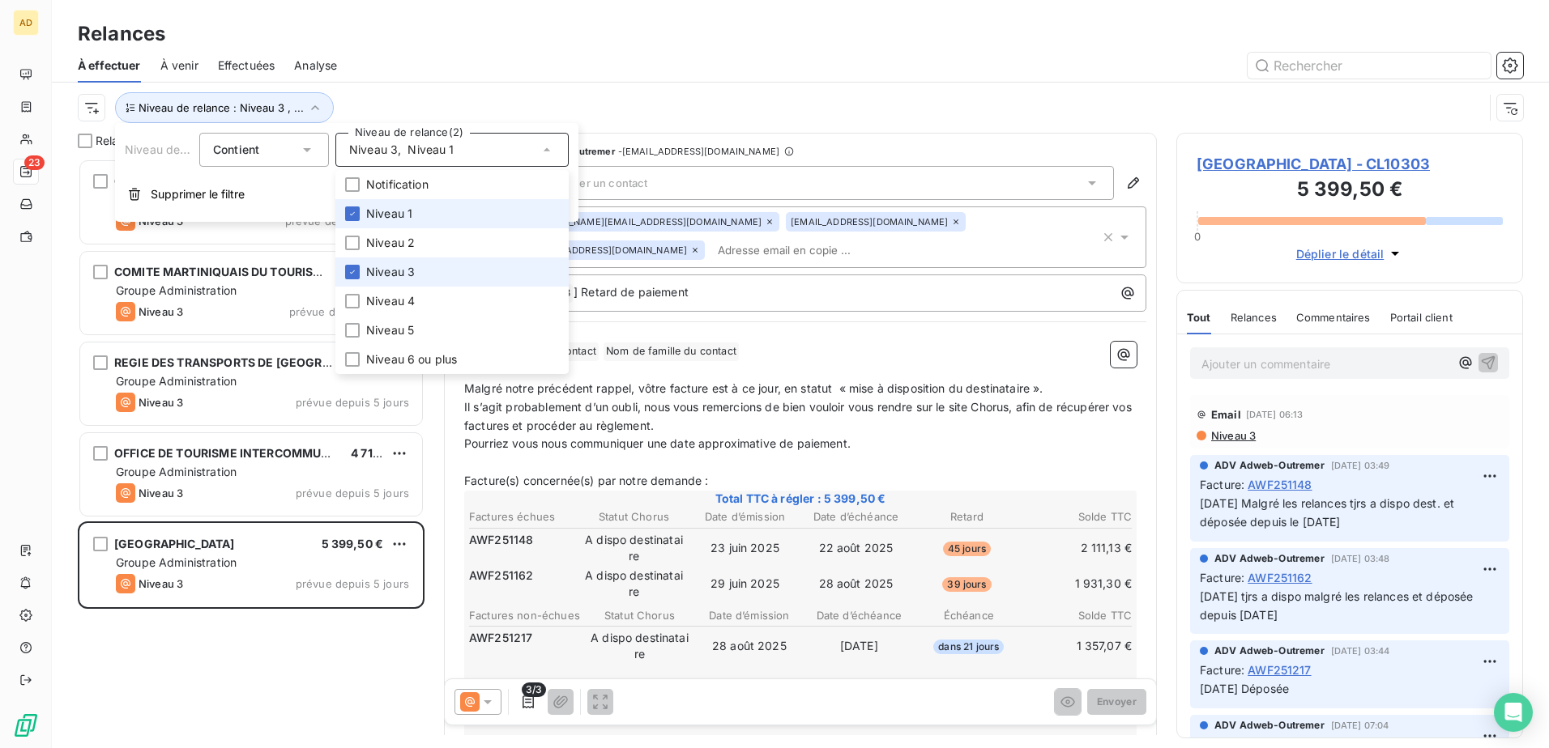
scroll to position [578, 335]
click at [351, 270] on icon at bounding box center [353, 272] width 10 height 10
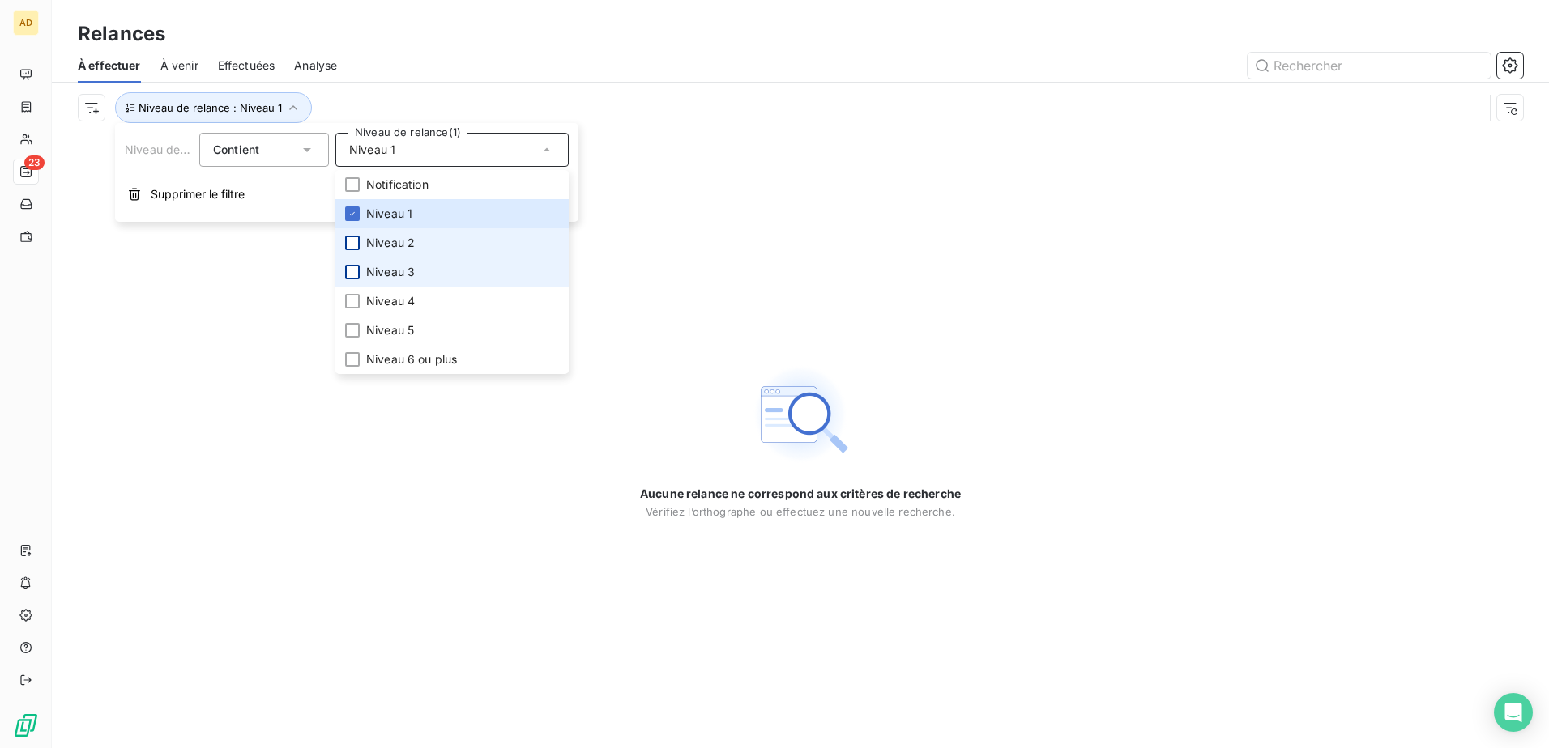
click at [353, 246] on div at bounding box center [352, 243] width 15 height 15
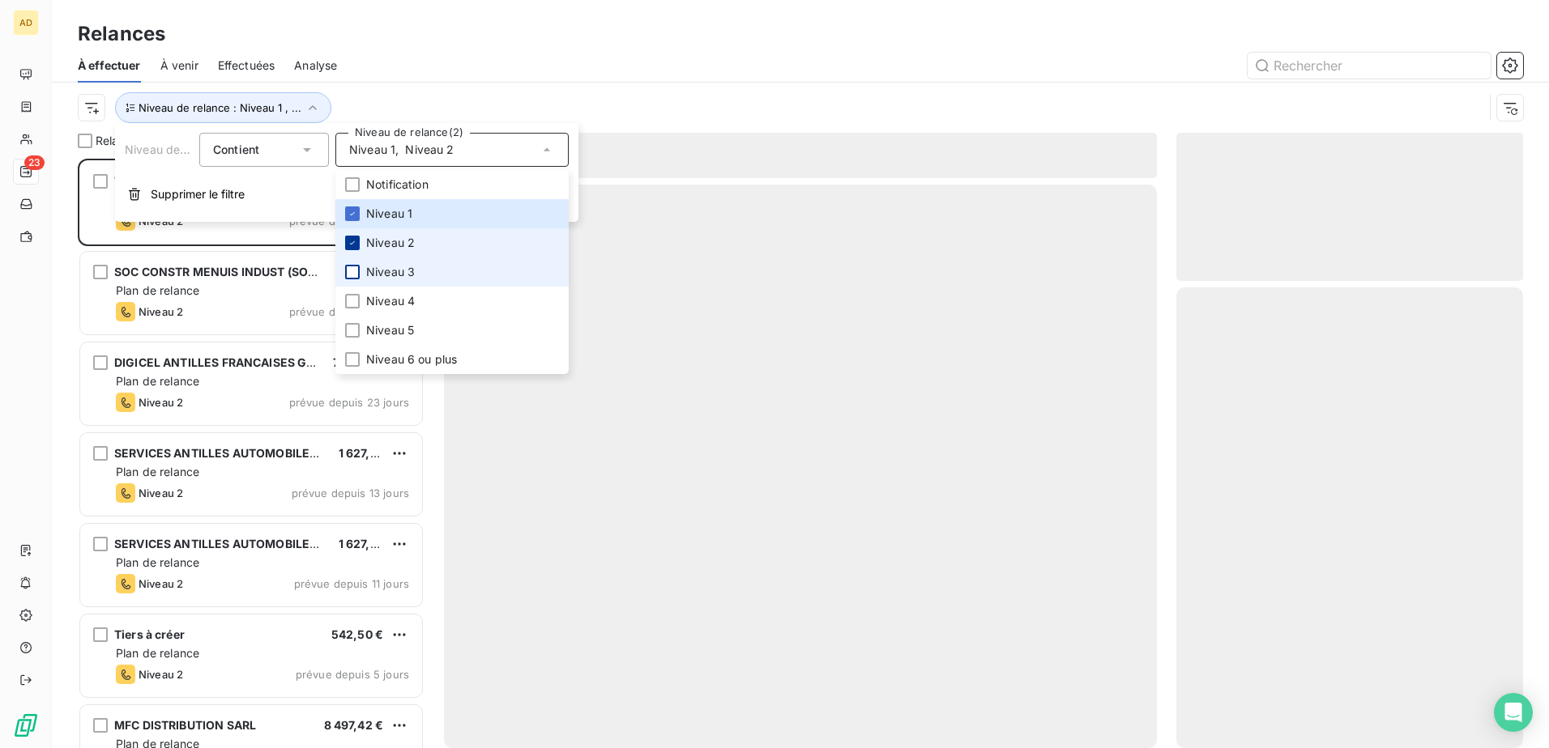
scroll to position [578, 335]
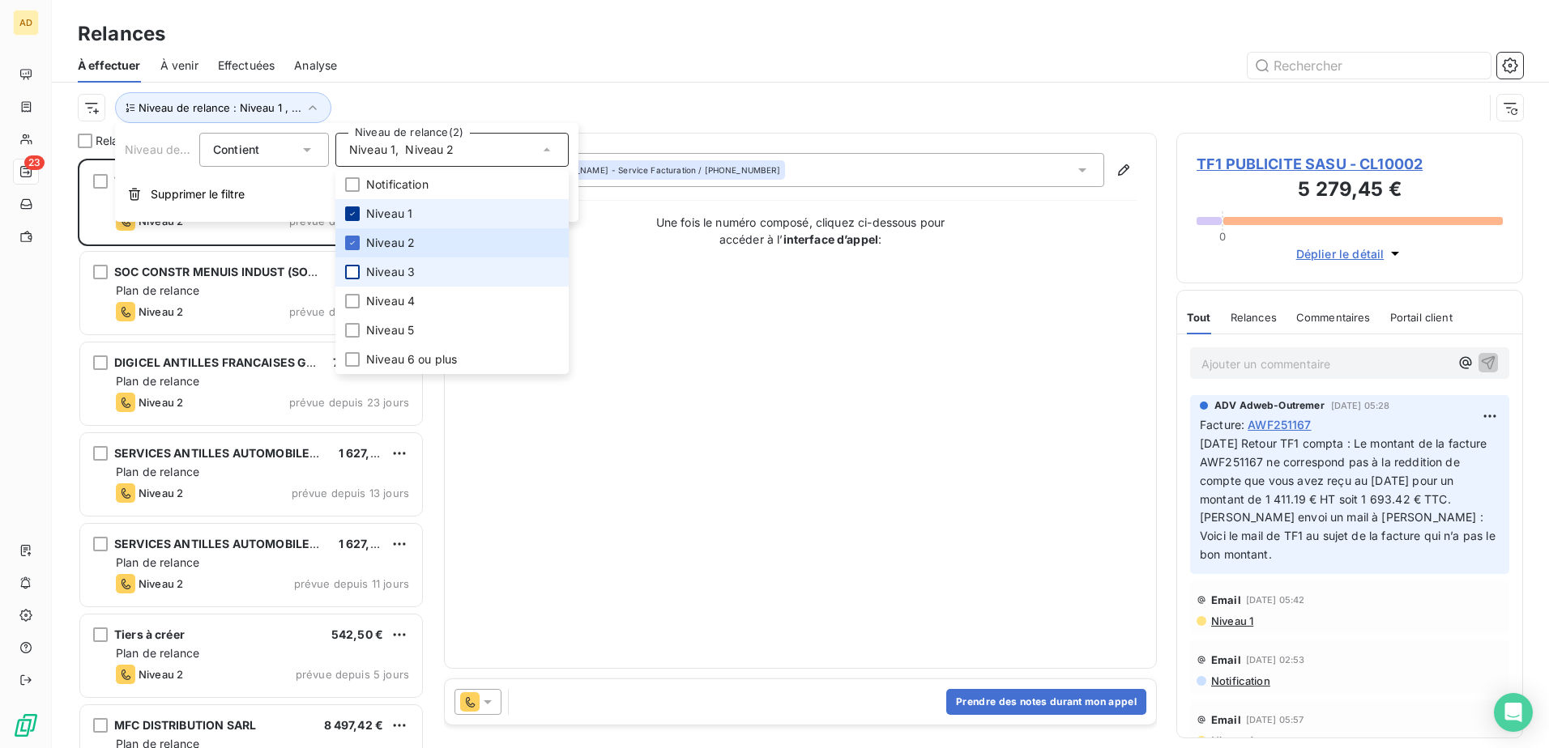
click at [353, 210] on icon at bounding box center [353, 214] width 10 height 10
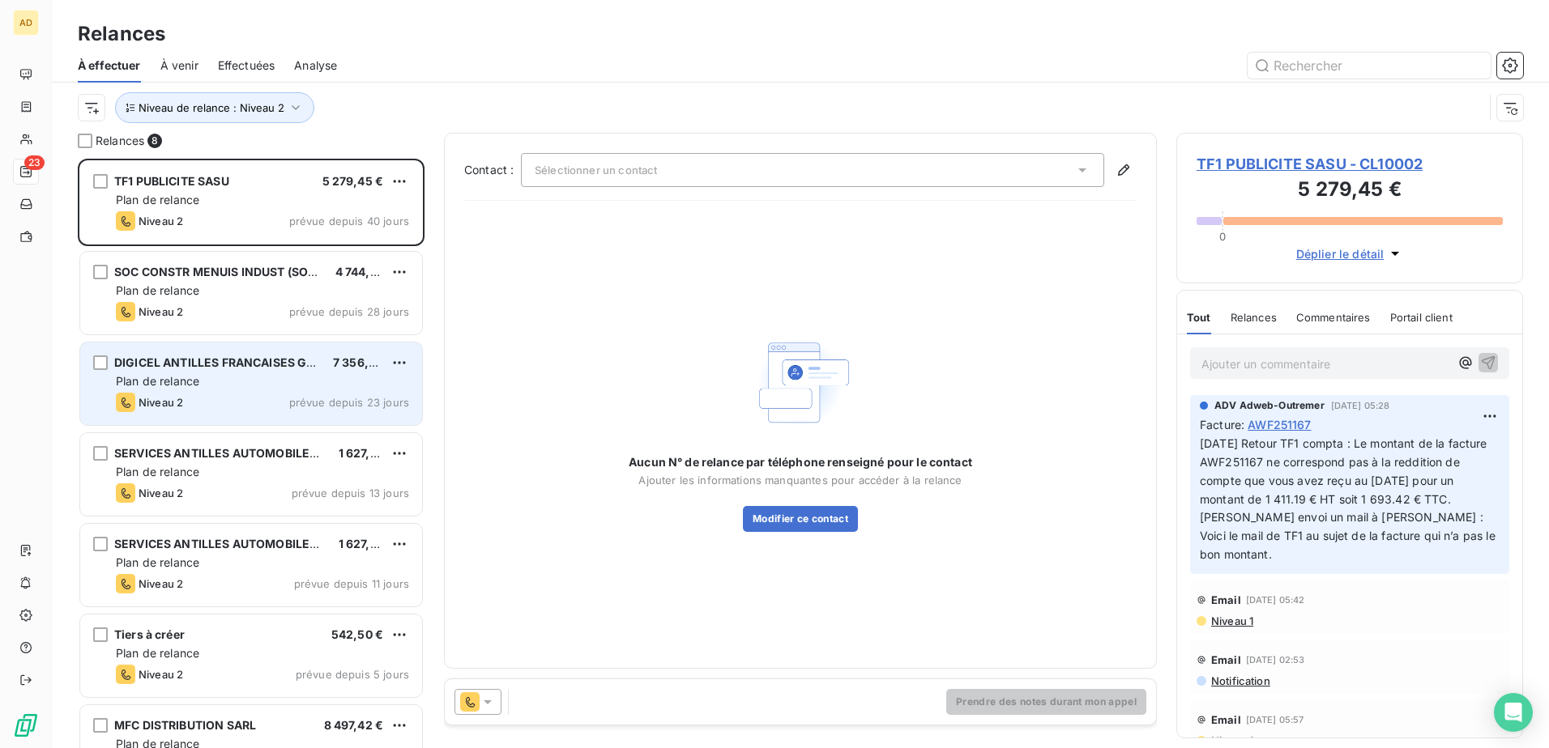
click at [270, 377] on div "Plan de relance" at bounding box center [262, 381] width 293 height 16
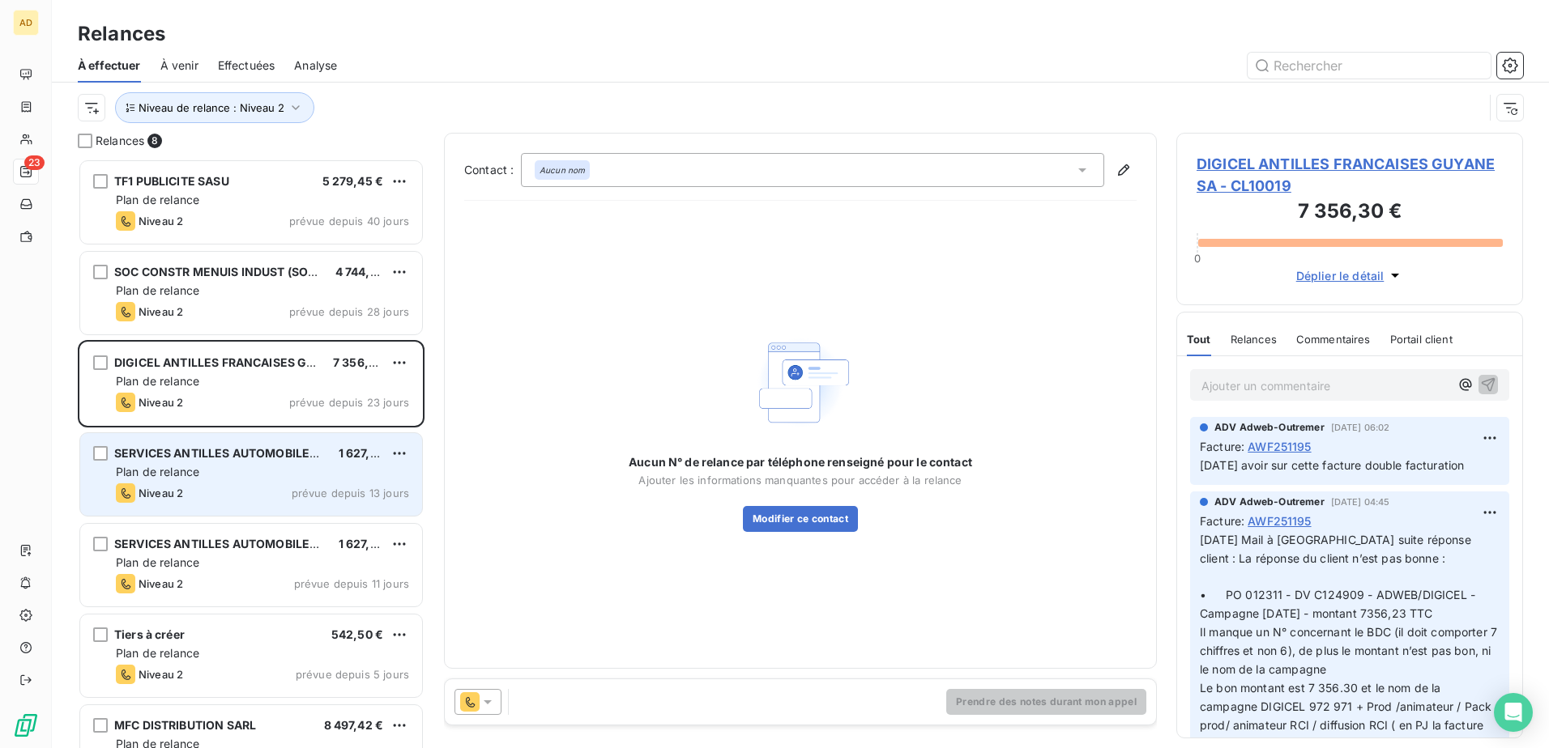
click at [287, 456] on div "Niveau 2 prévue depuis 13 jours" at bounding box center [262, 493] width 293 height 19
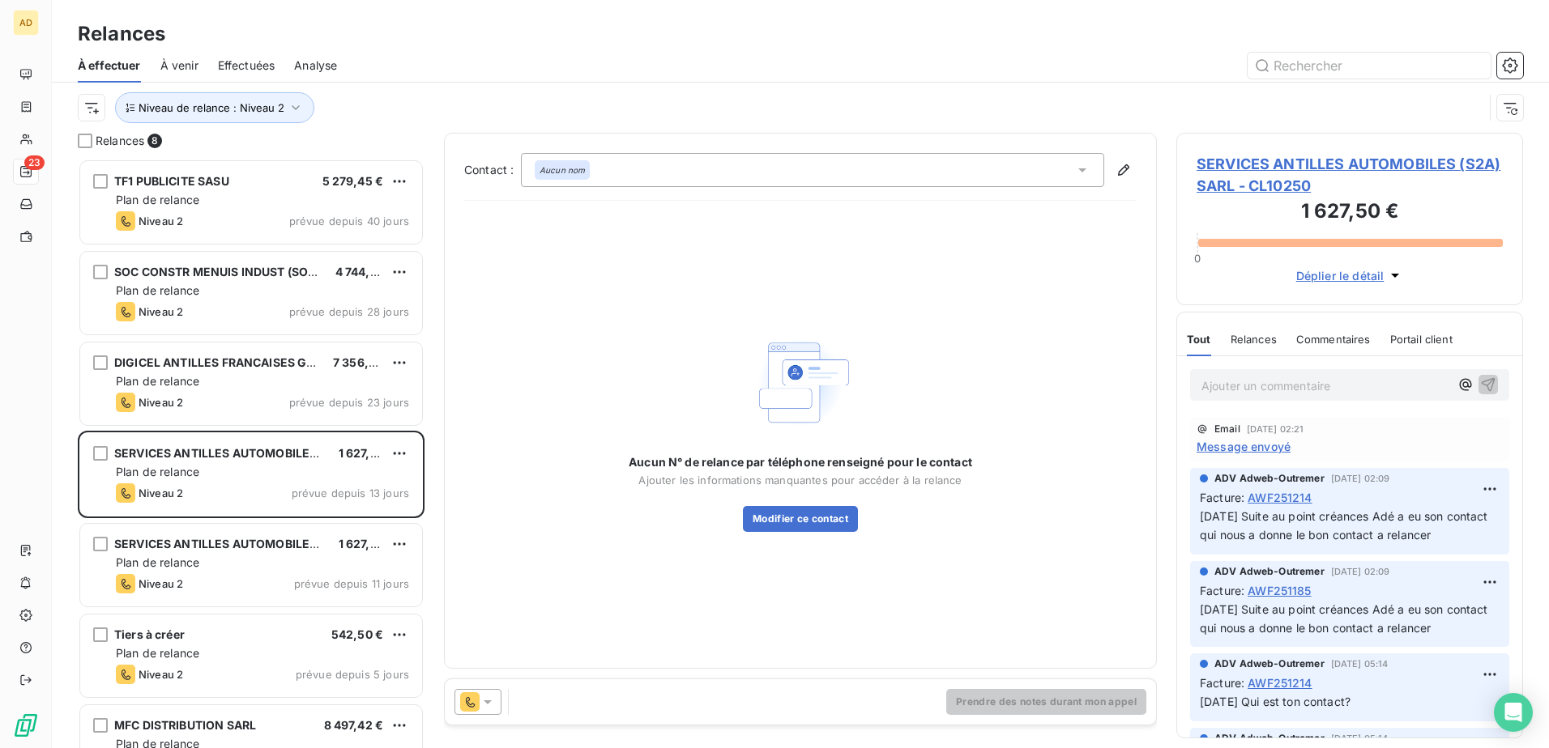
click at [1030, 450] on span "Message envoyé" at bounding box center [1243, 446] width 94 height 17
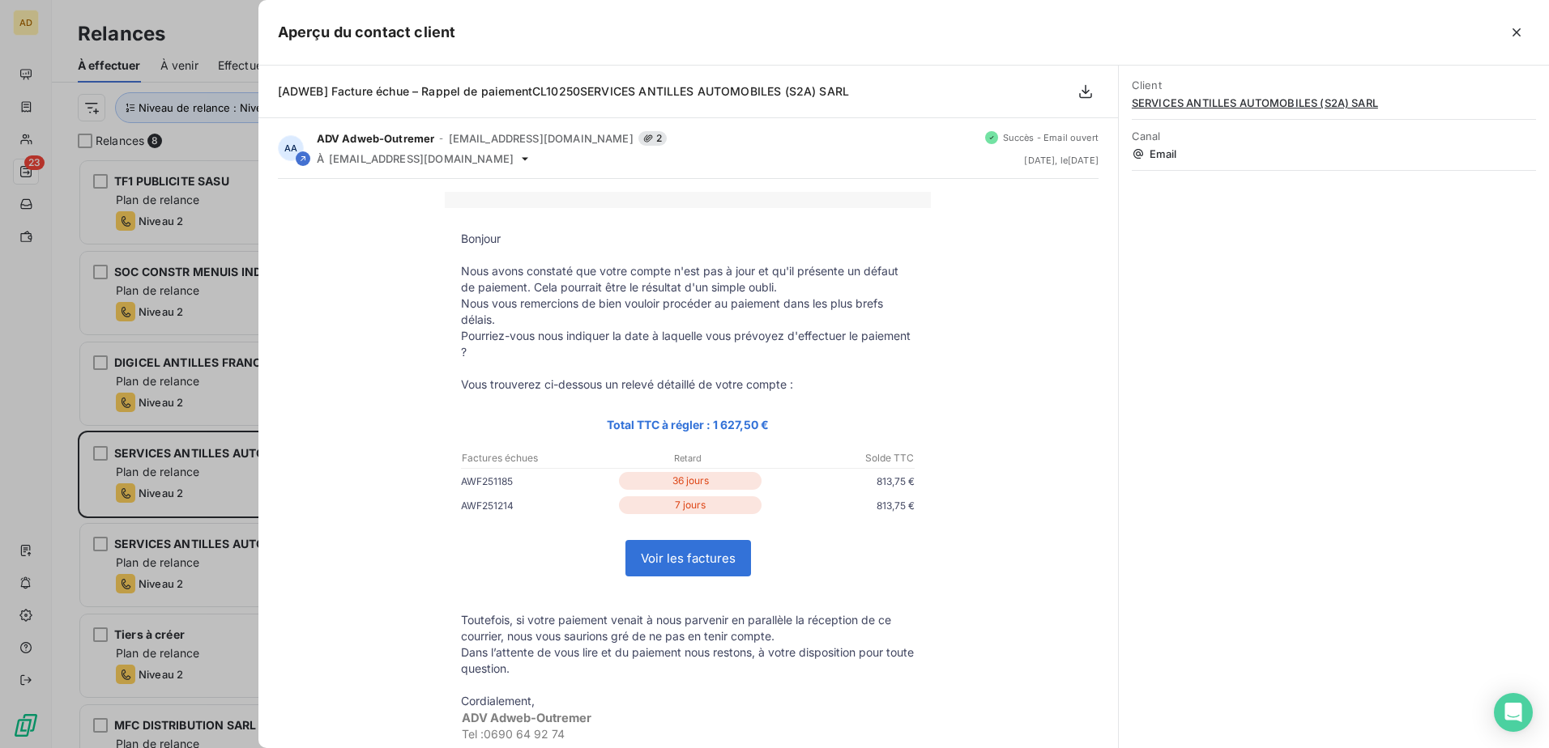
click at [177, 456] on div at bounding box center [774, 374] width 1549 height 748
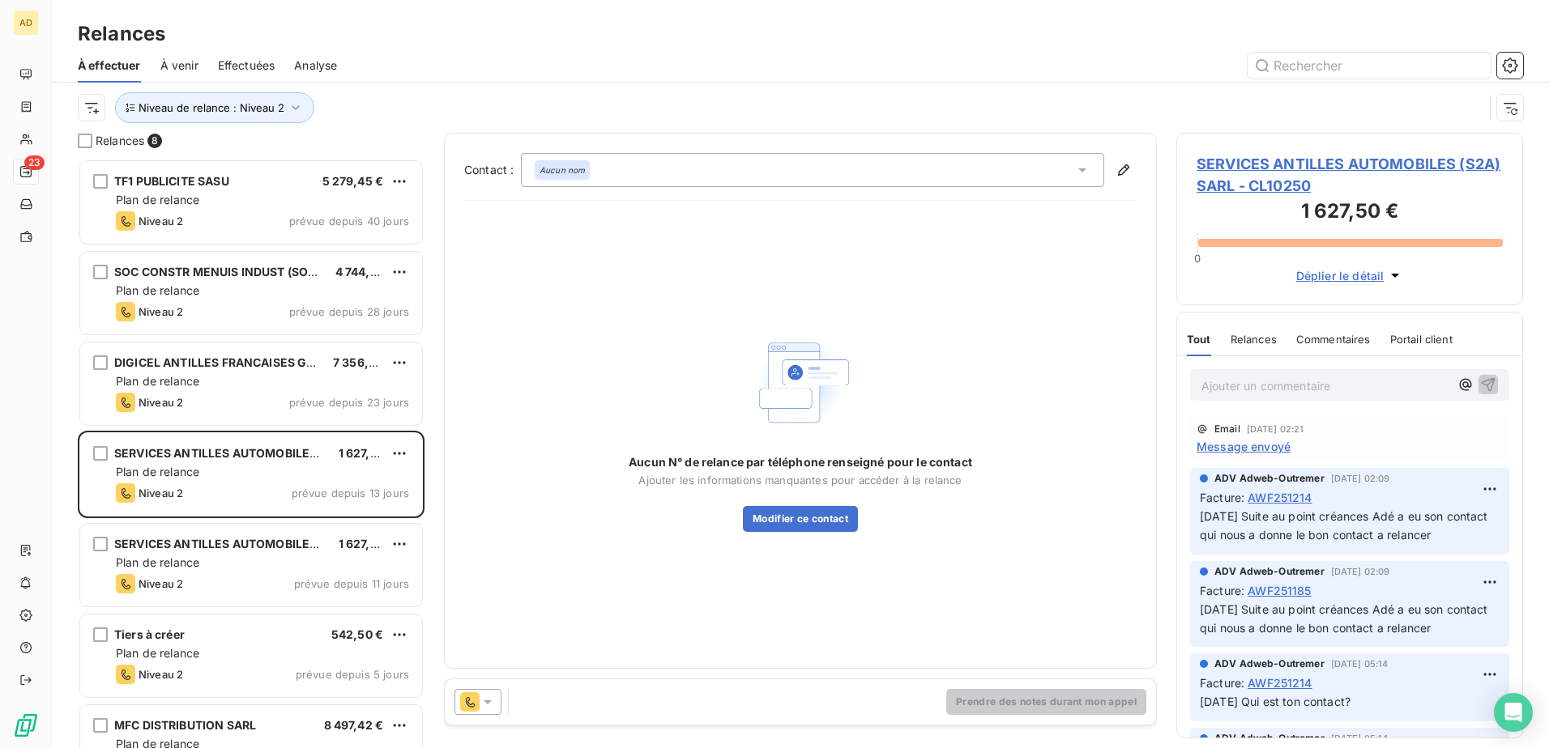
click at [492, 456] on icon at bounding box center [488, 702] width 16 height 16
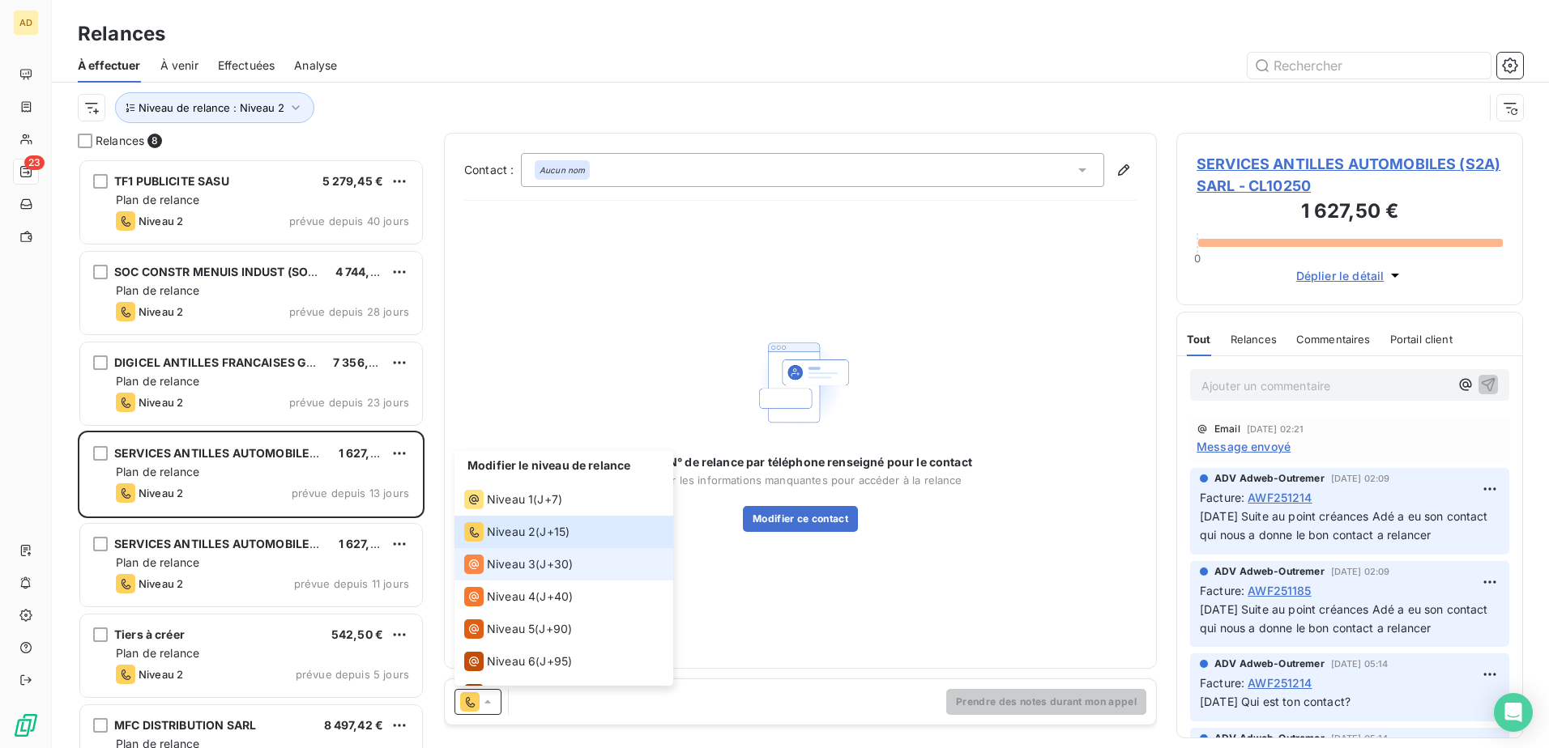
click at [535, 456] on div "Niveau 3 ( J+30 )" at bounding box center [518, 564] width 109 height 19
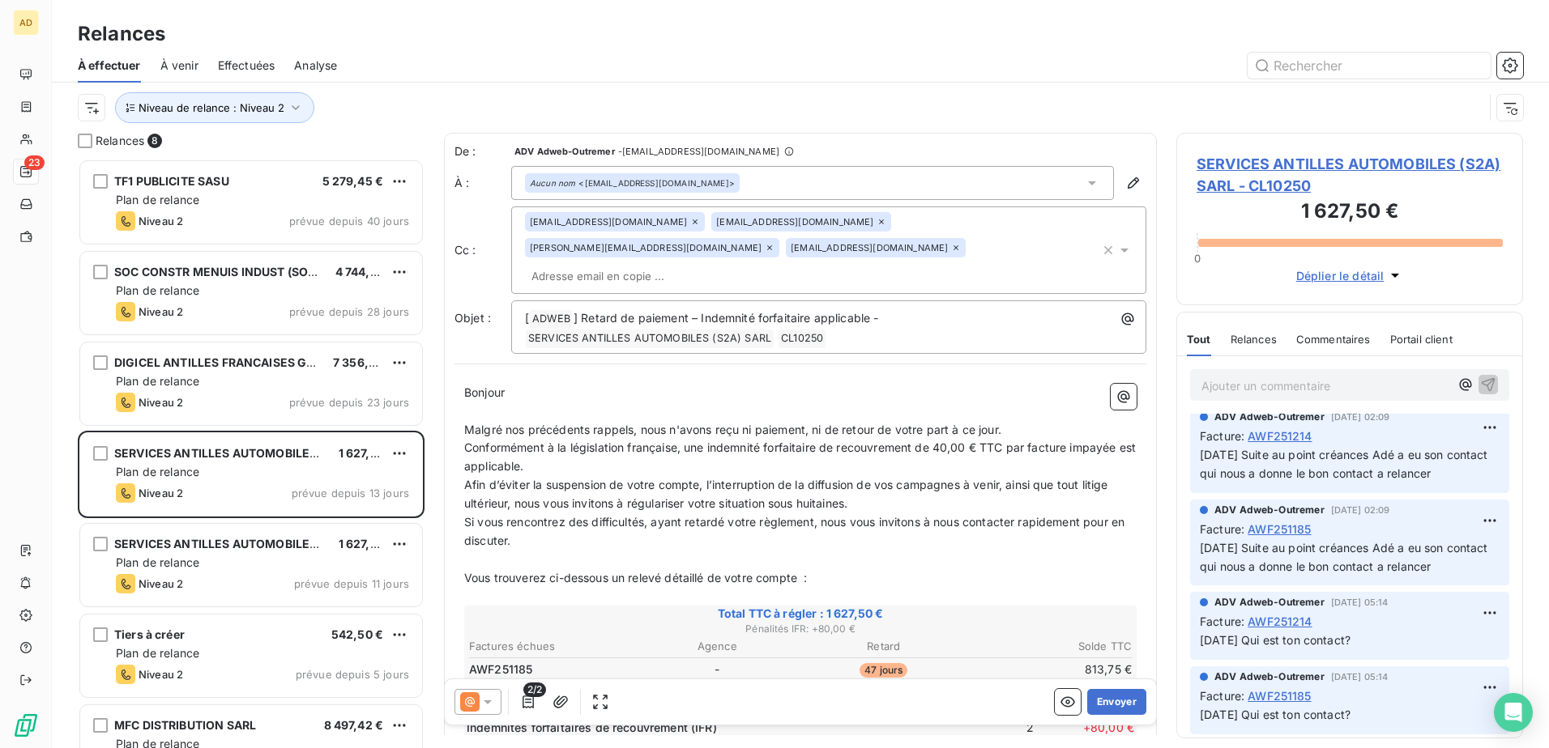
scroll to position [162, 0]
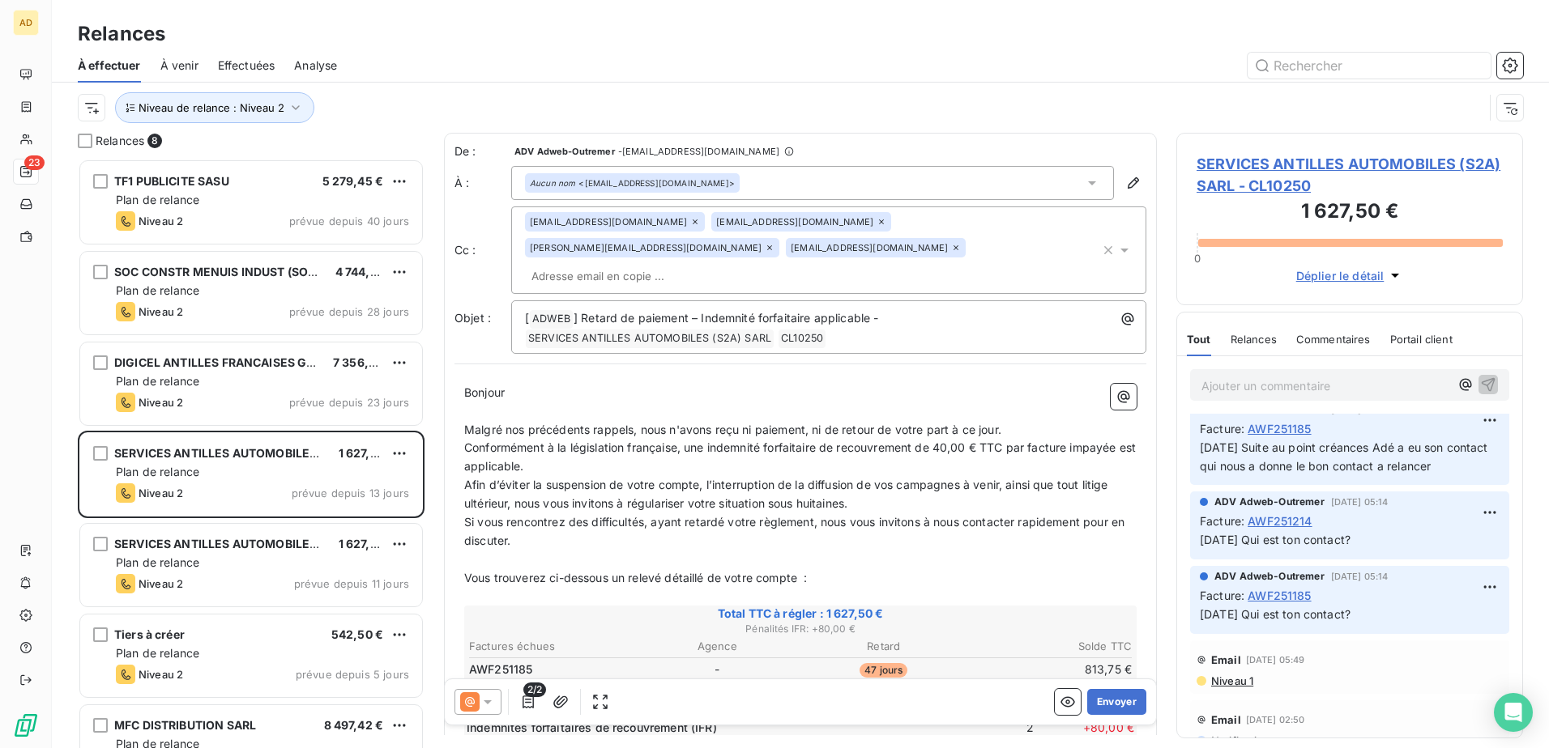
click at [1030, 456] on span "Niveau 1" at bounding box center [1231, 681] width 44 height 13
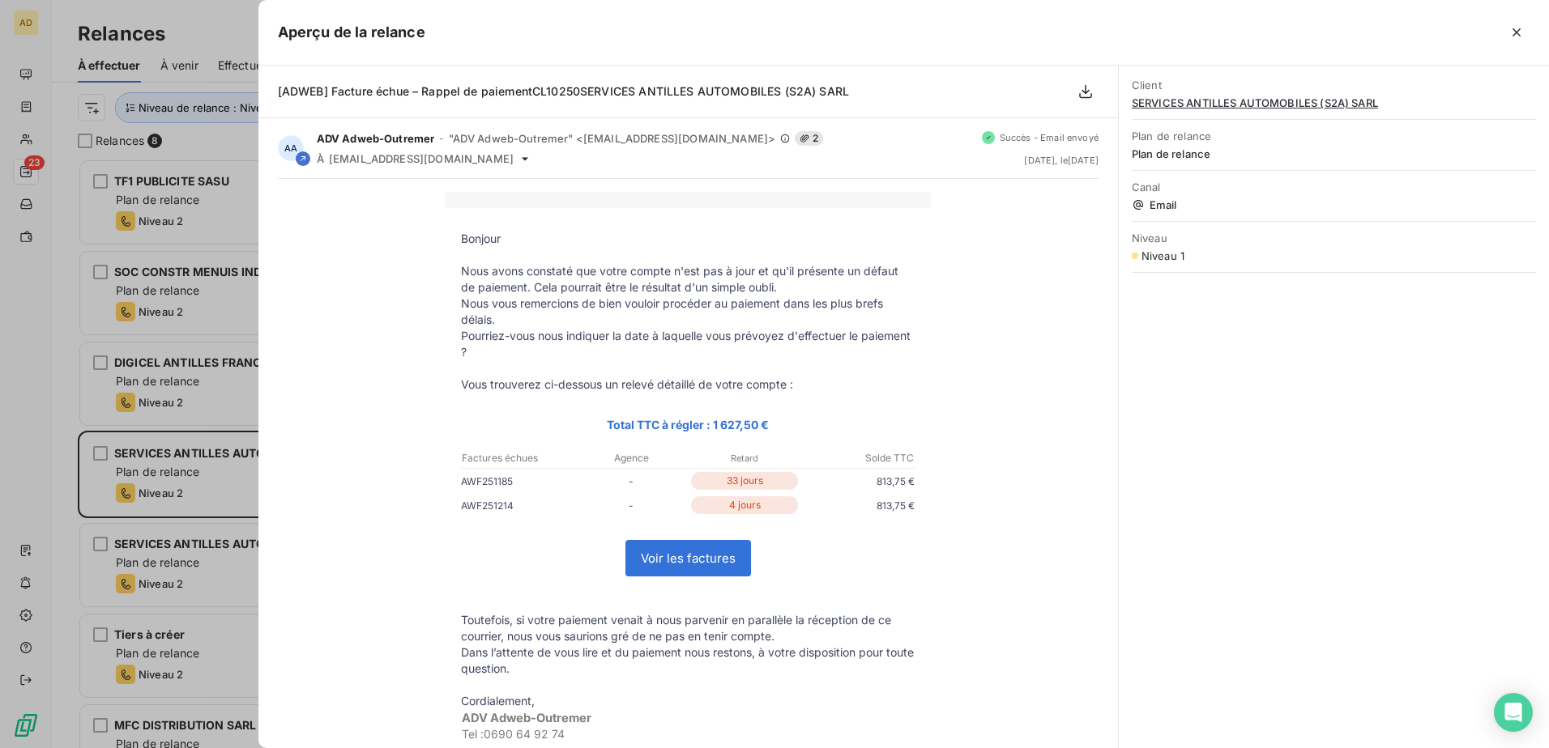
click at [70, 456] on div at bounding box center [774, 374] width 1549 height 748
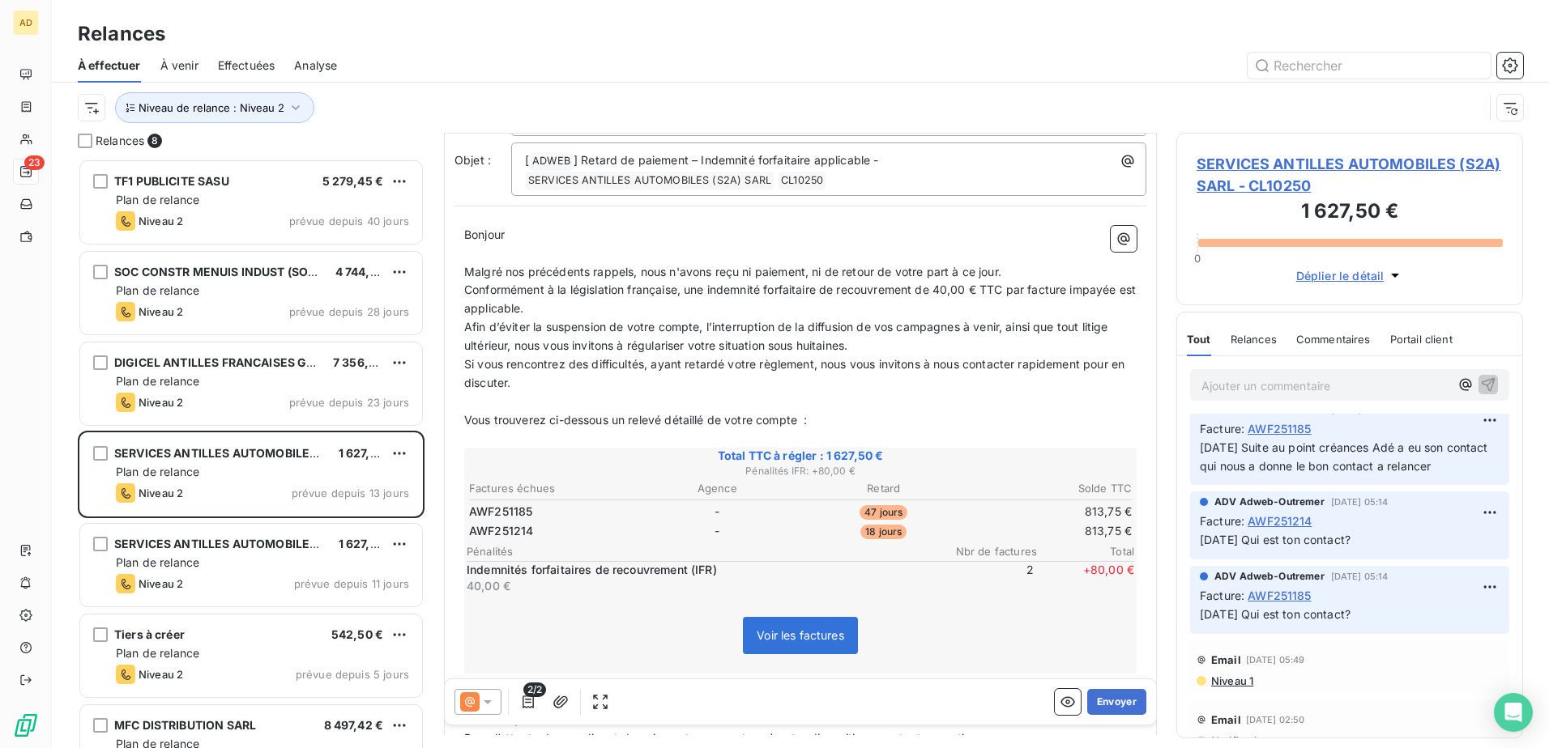
scroll to position [82, 0]
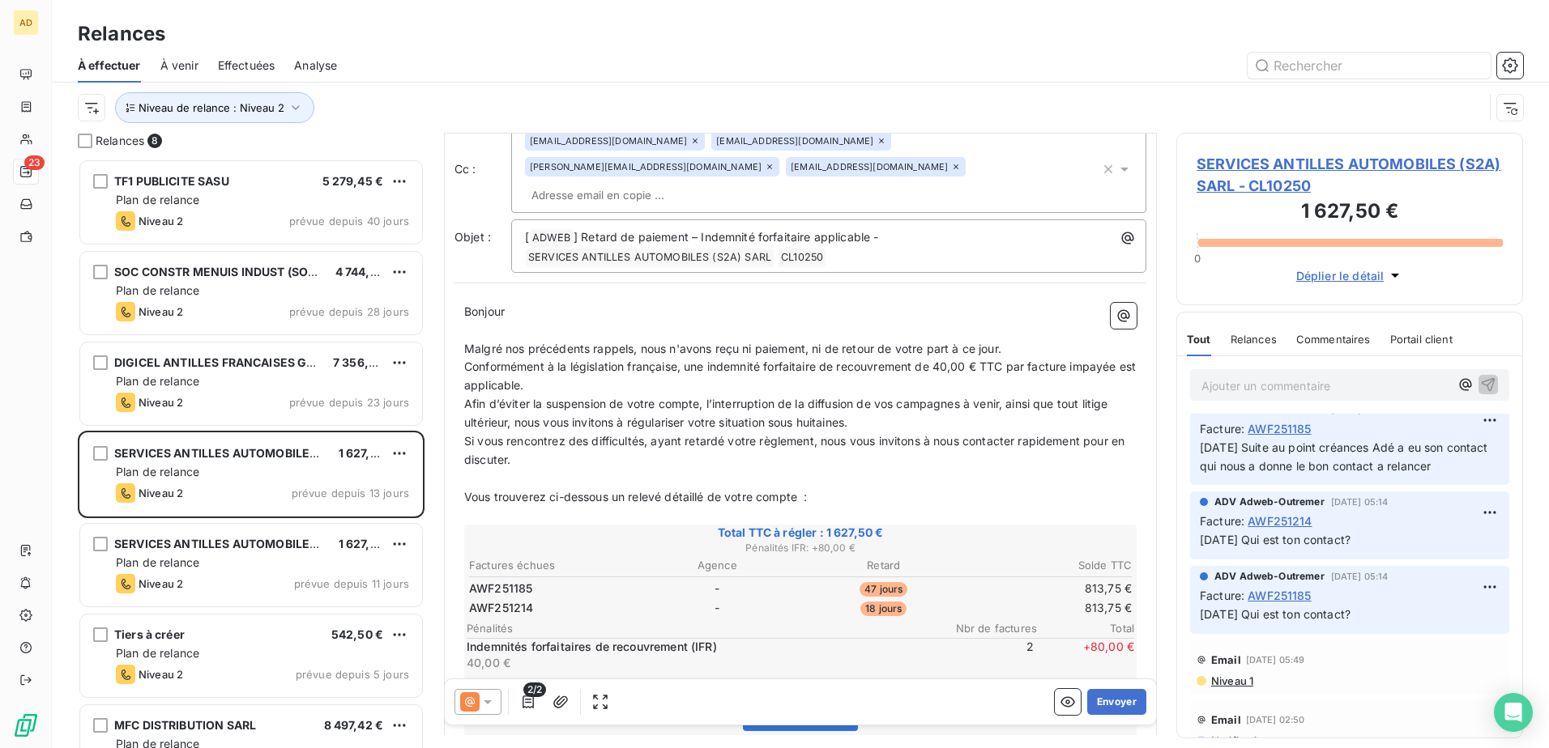
click at [494, 456] on icon at bounding box center [488, 702] width 16 height 16
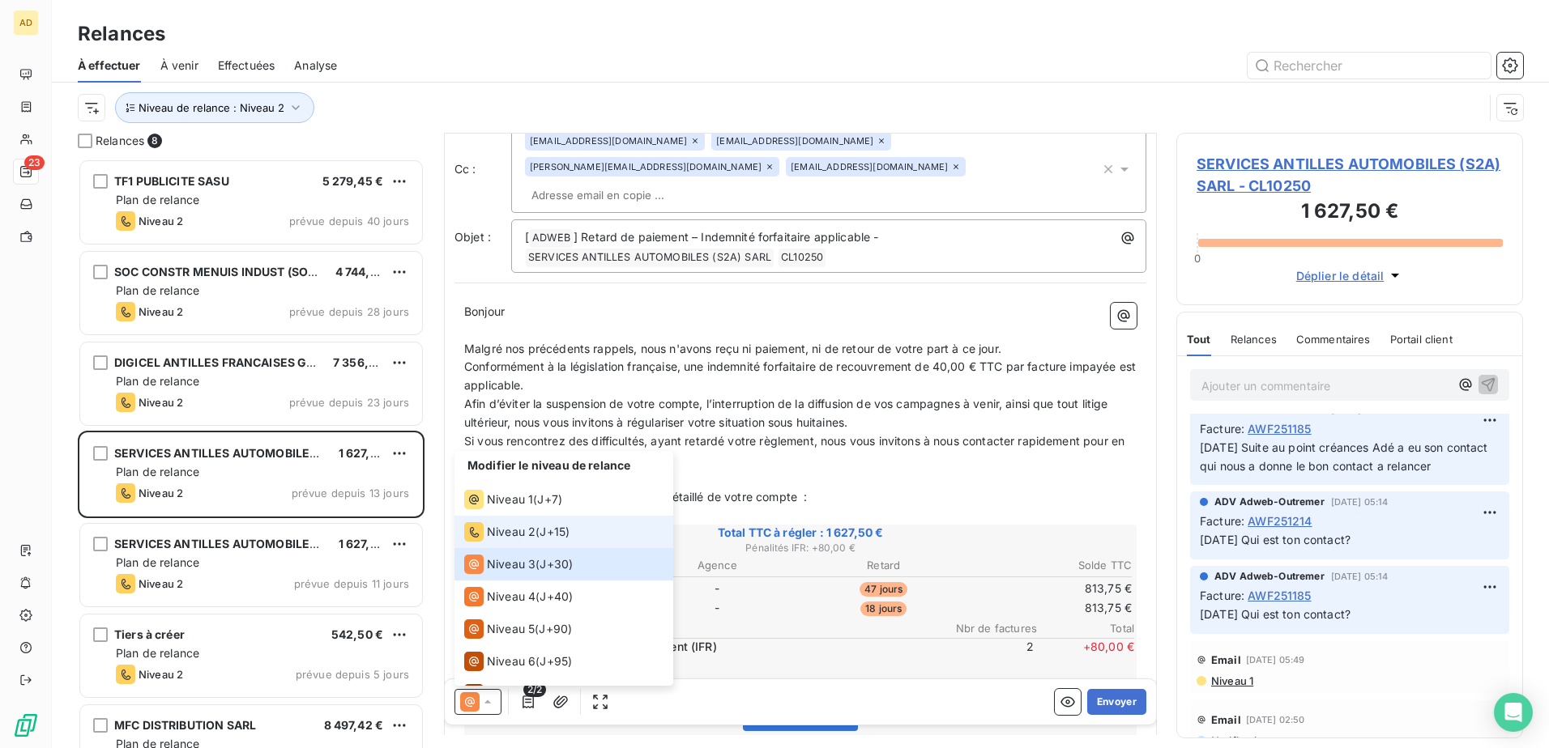
click at [538, 456] on div "Niveau 2 ( J+15 )" at bounding box center [516, 531] width 105 height 19
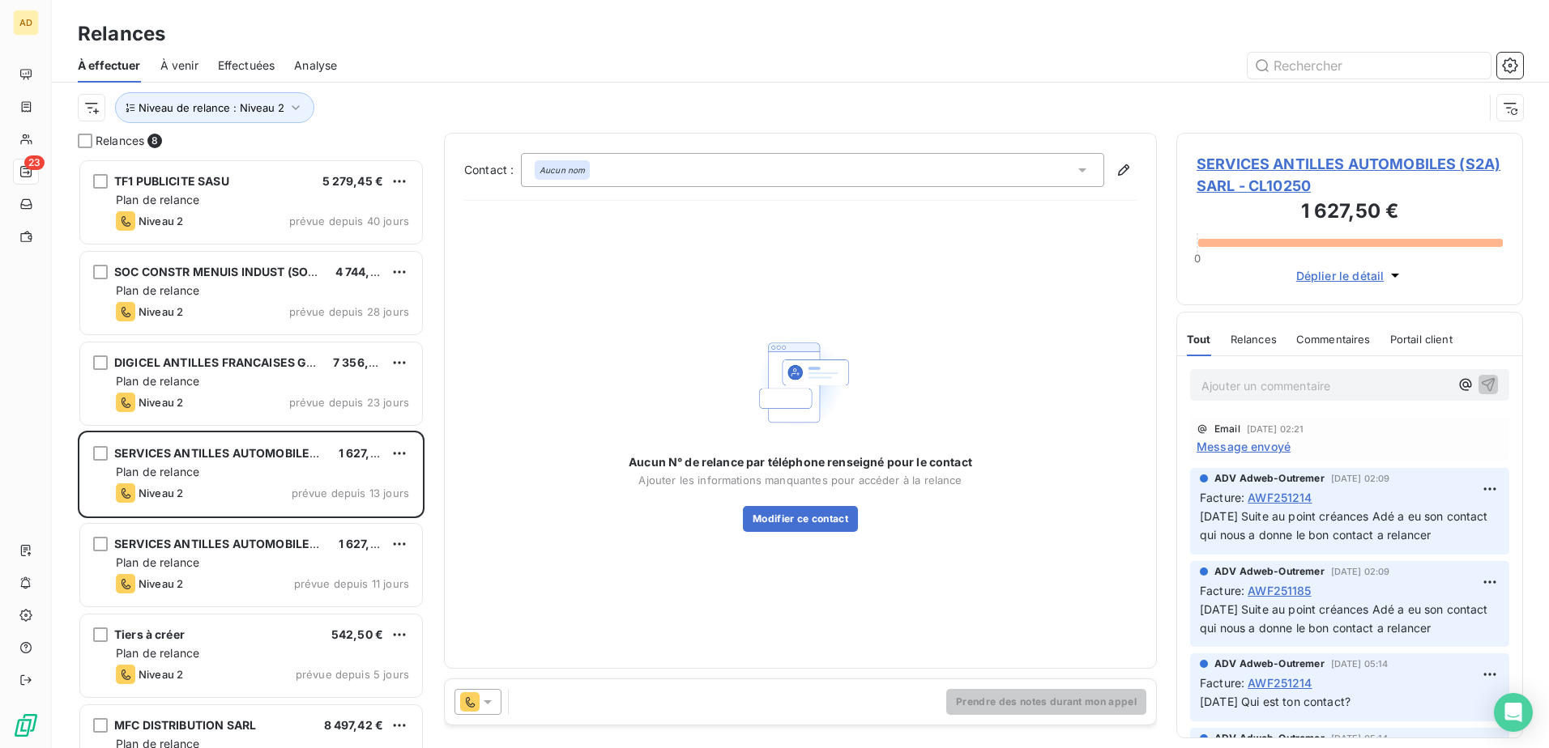
click at [489, 456] on icon at bounding box center [488, 702] width 16 height 16
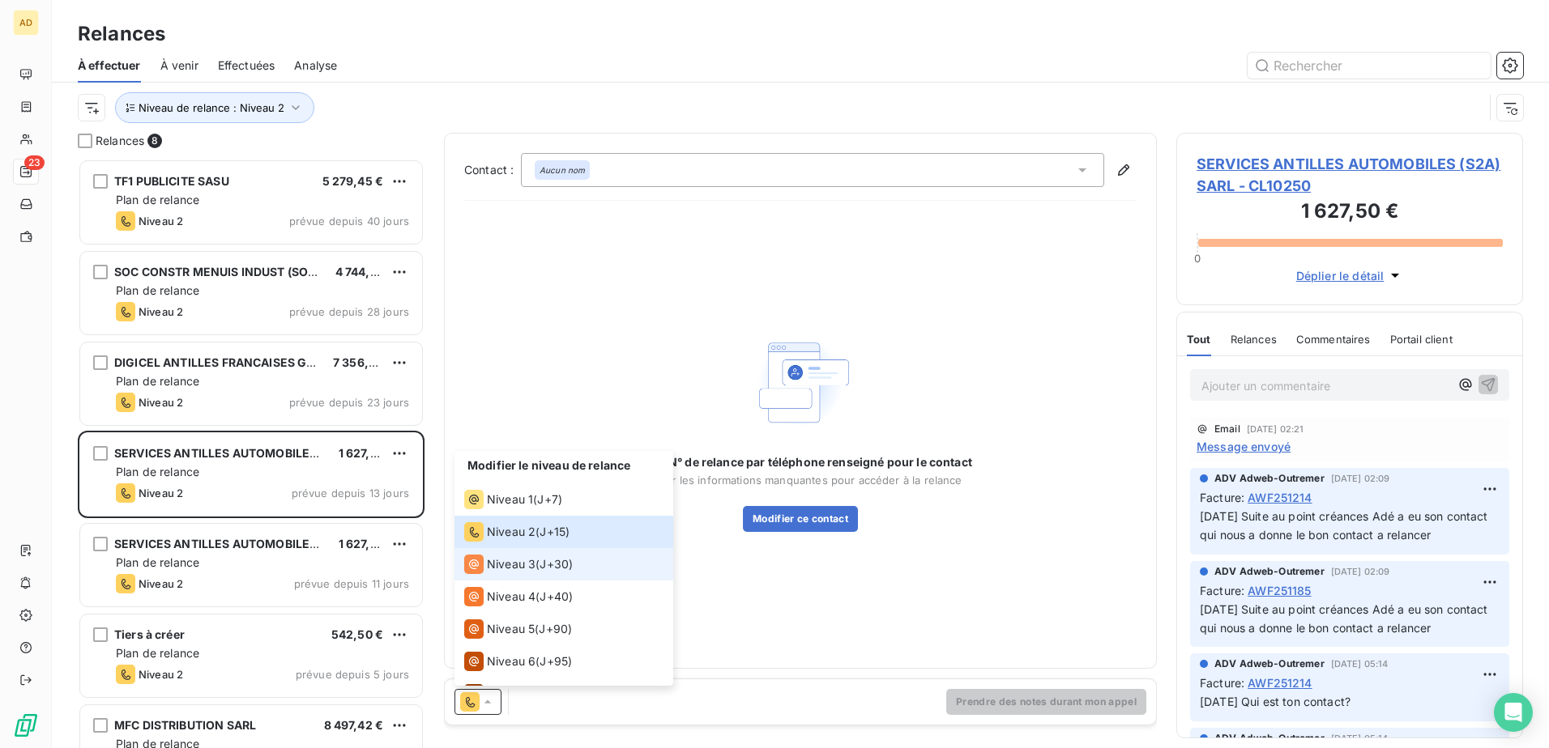
click at [531, 456] on span "Niveau 3" at bounding box center [511, 565] width 49 height 16
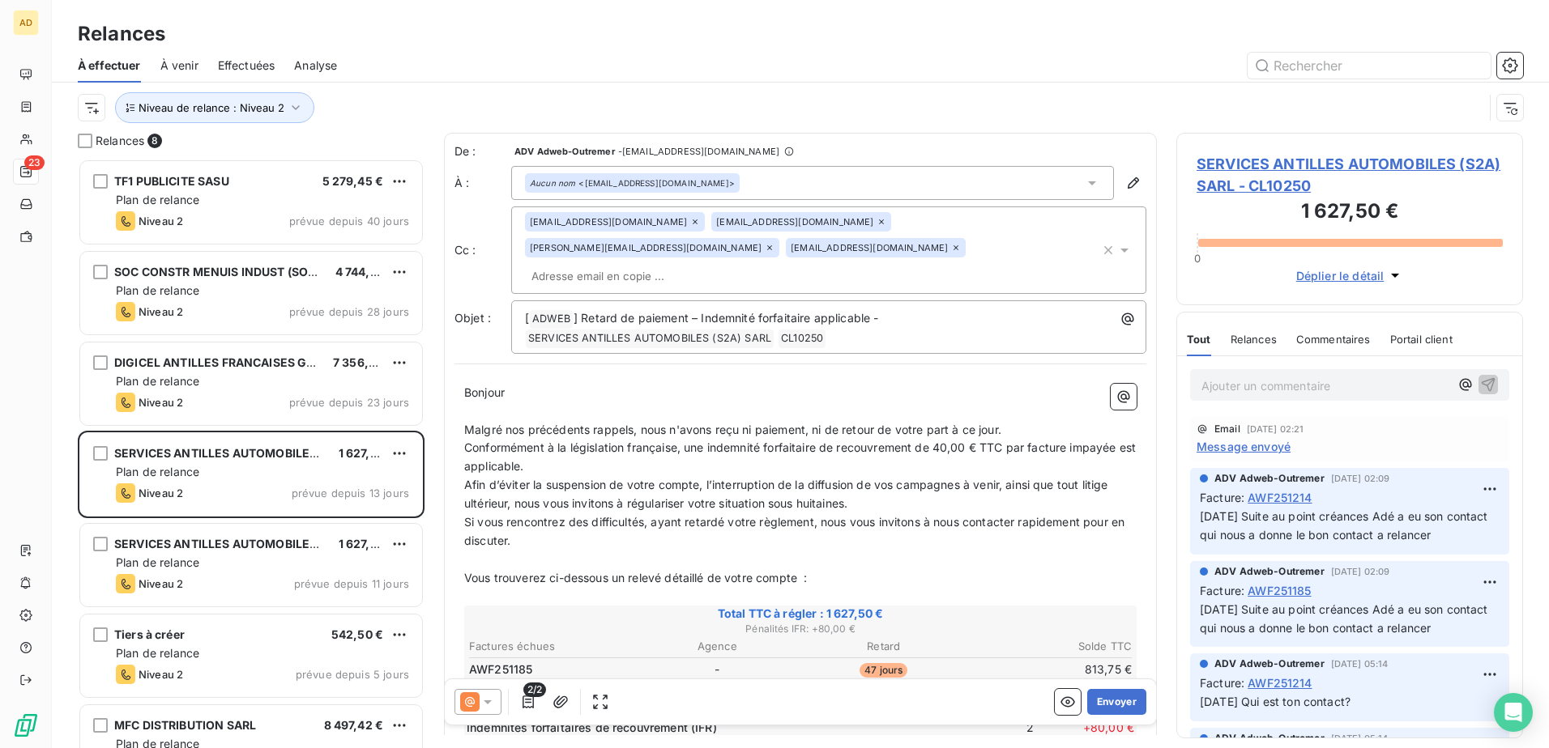
click at [487, 456] on icon at bounding box center [488, 703] width 8 height 4
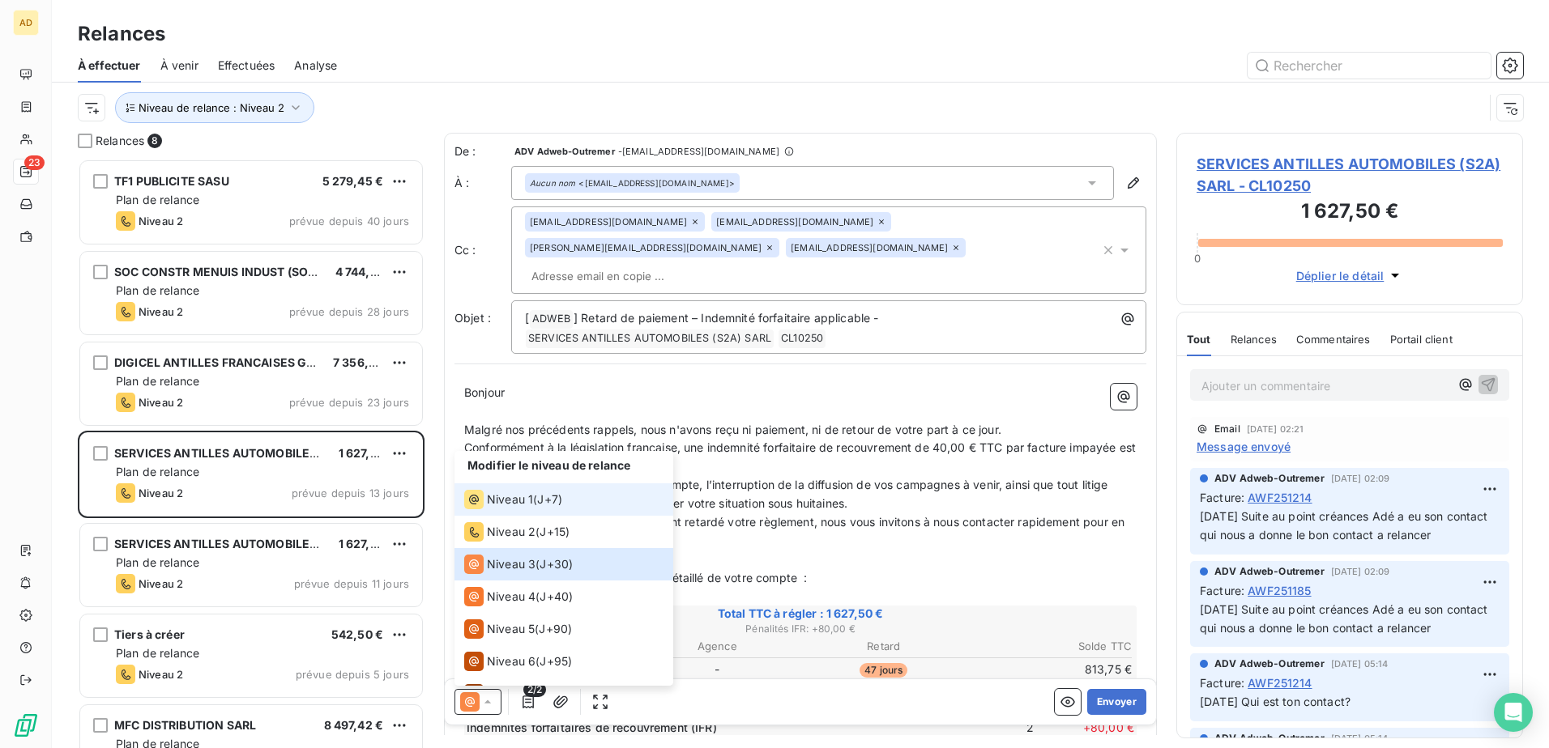
click at [539, 456] on li "Niveau 1 ( J+7 )" at bounding box center [563, 500] width 219 height 32
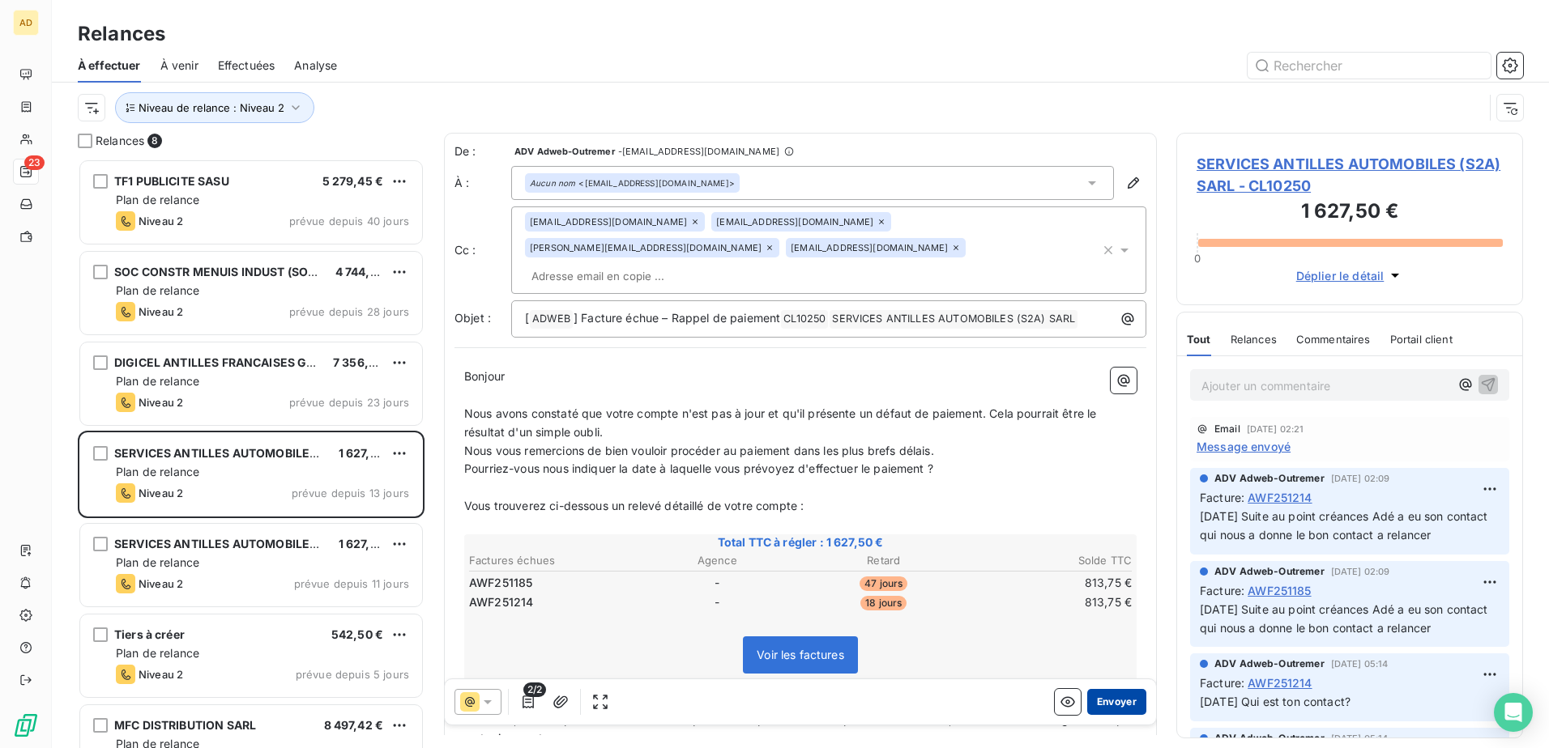
click at [1030, 456] on button "Envoyer" at bounding box center [1116, 702] width 59 height 26
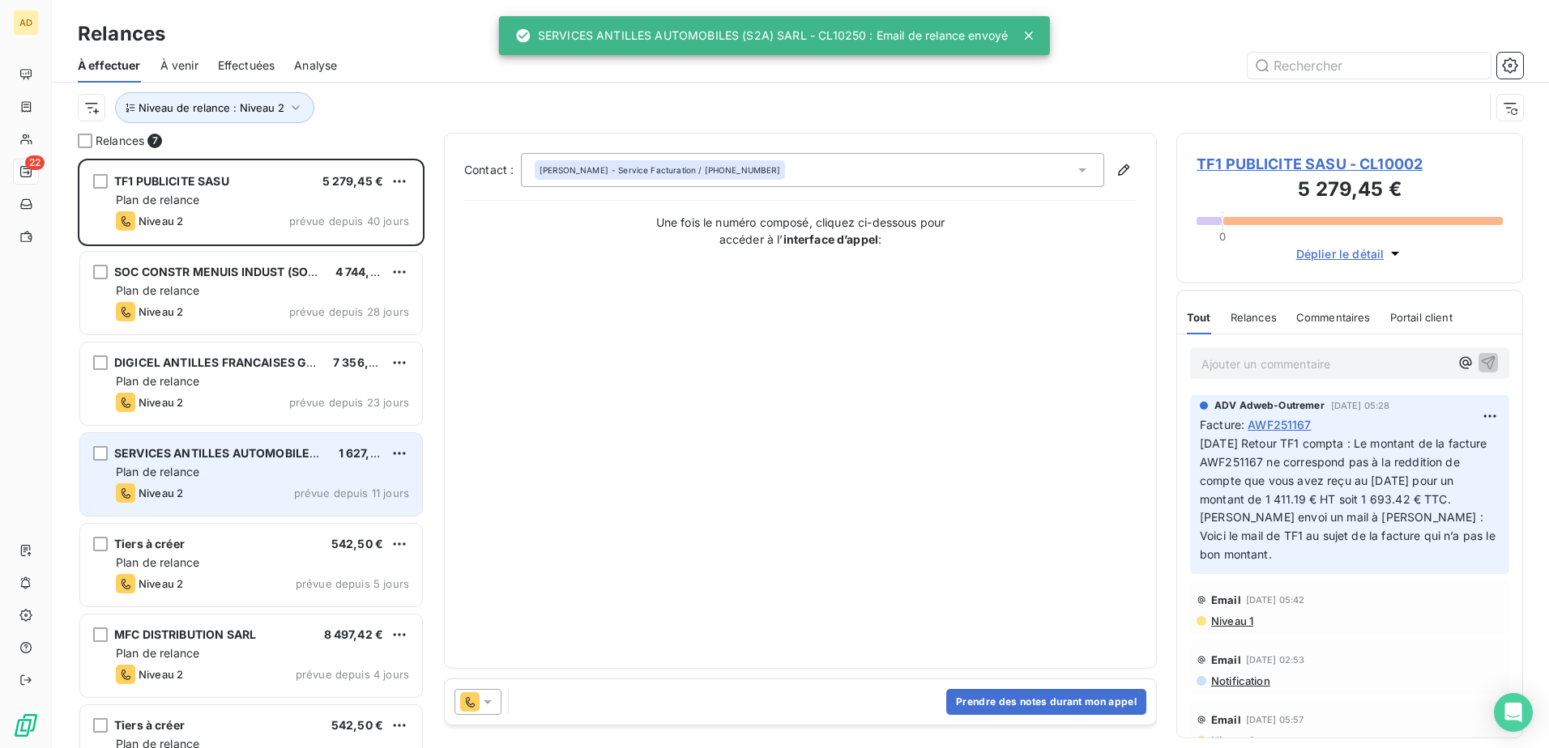
click at [235, 456] on div "Plan de relance" at bounding box center [262, 472] width 293 height 16
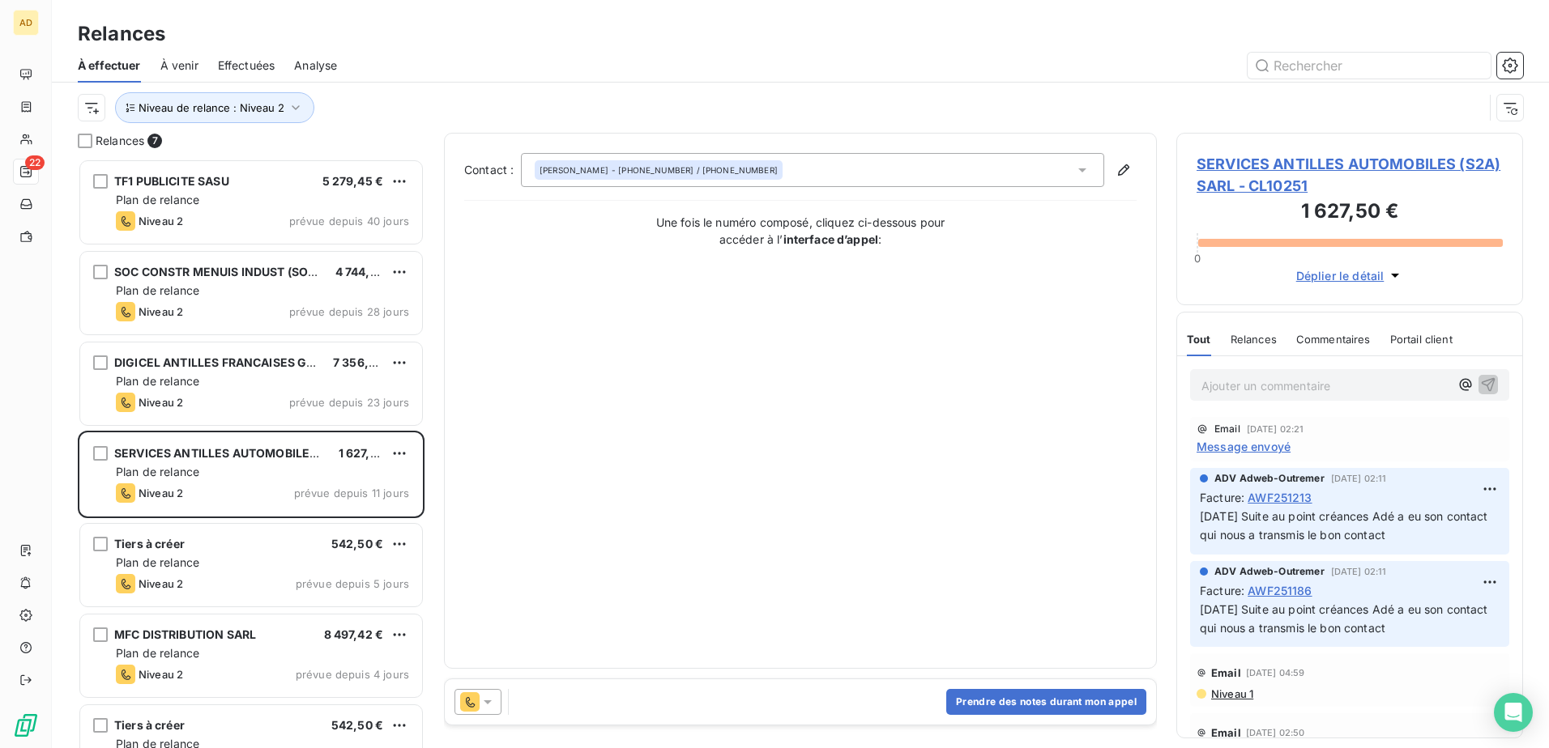
click at [492, 456] on icon at bounding box center [488, 702] width 16 height 16
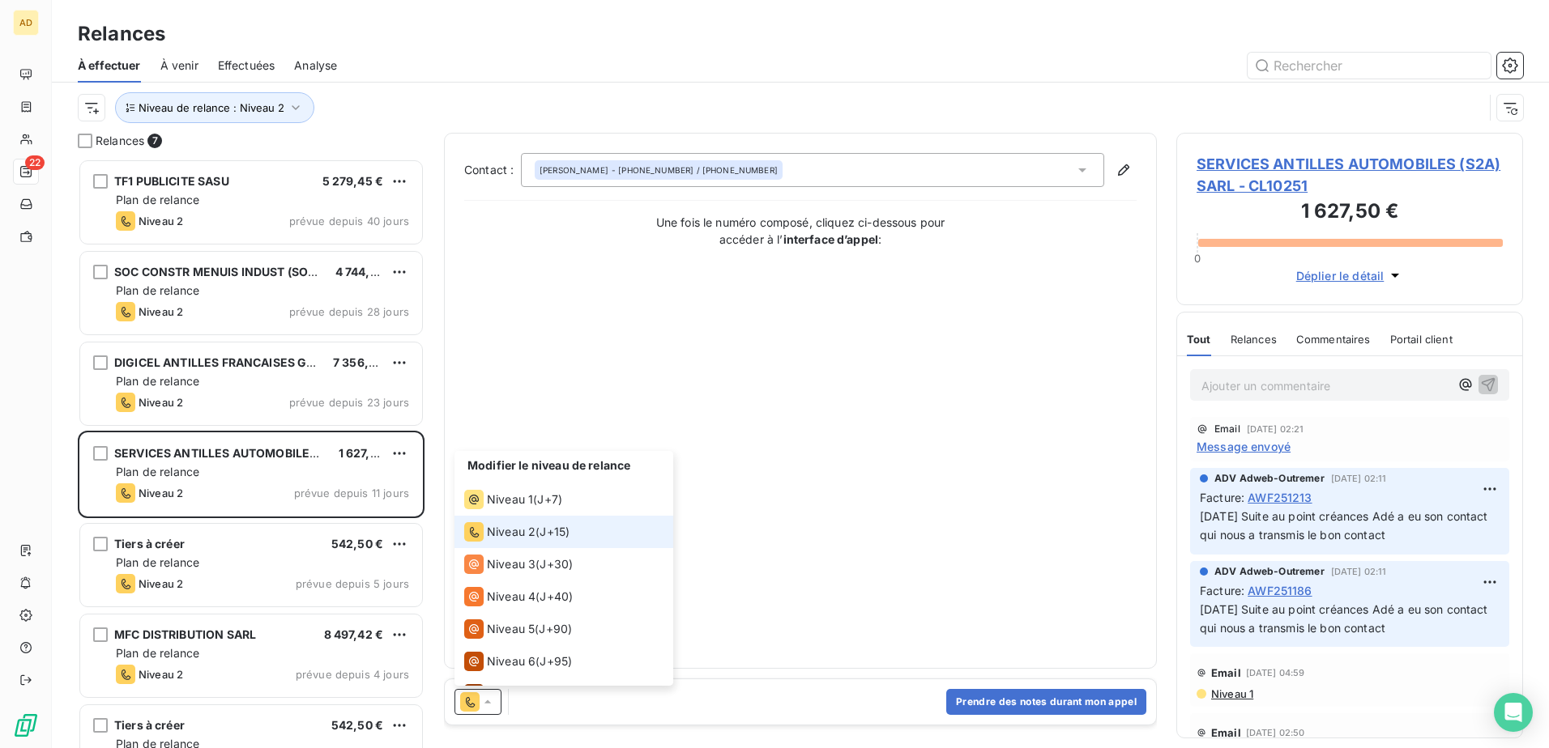
click at [533, 456] on span "Niveau 2" at bounding box center [511, 532] width 49 height 16
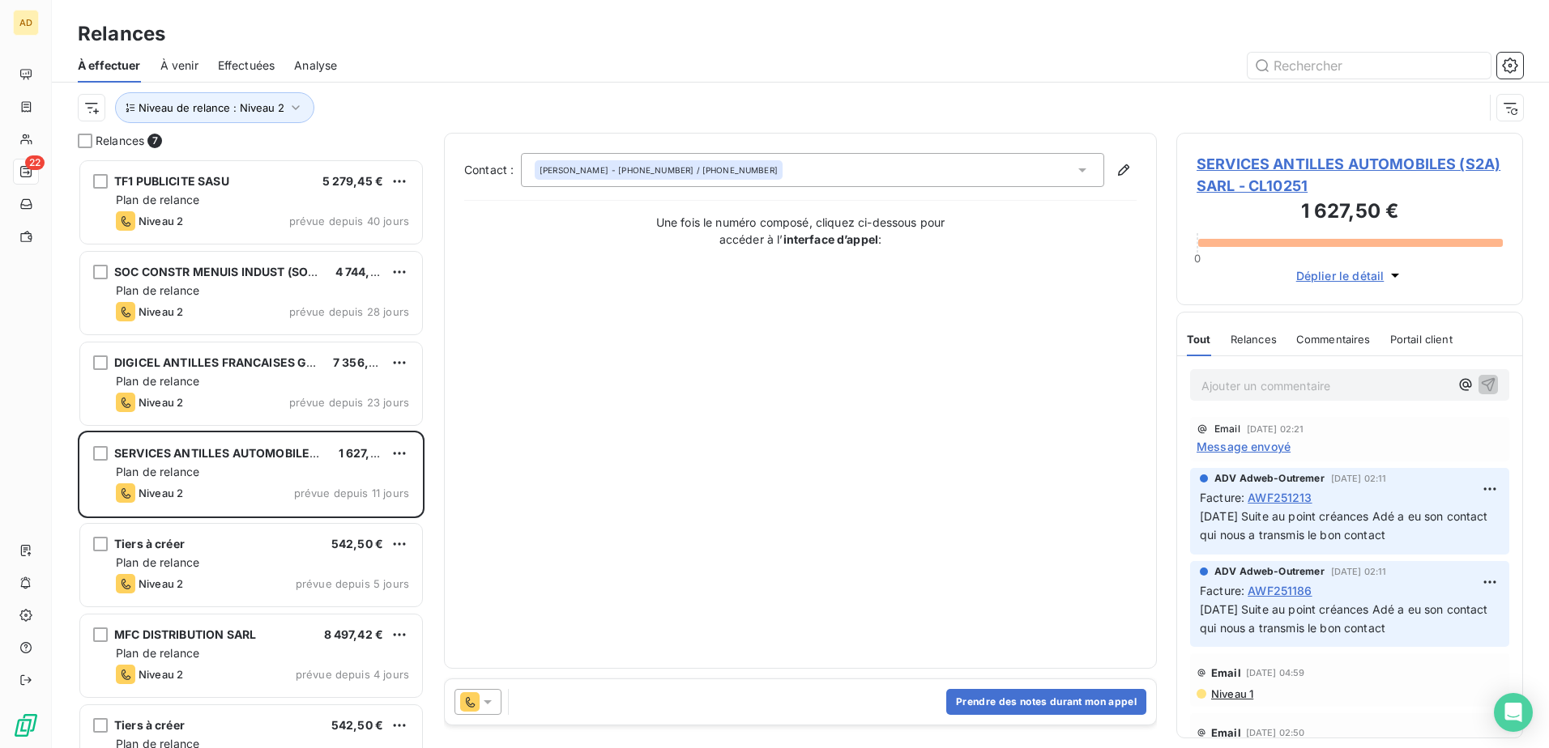
click at [488, 456] on icon at bounding box center [488, 702] width 16 height 16
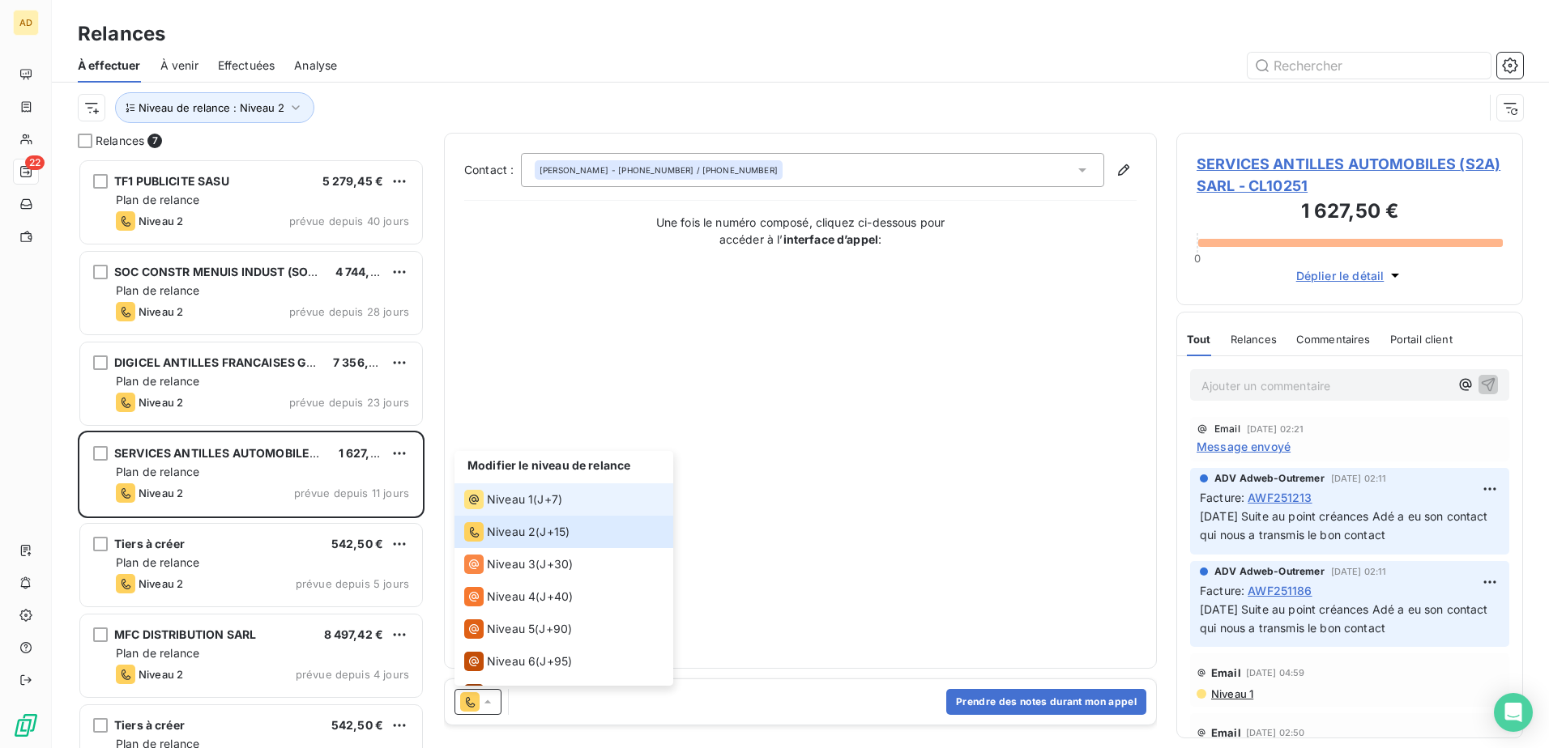
click at [523, 456] on div "Niveau 1" at bounding box center [498, 499] width 69 height 19
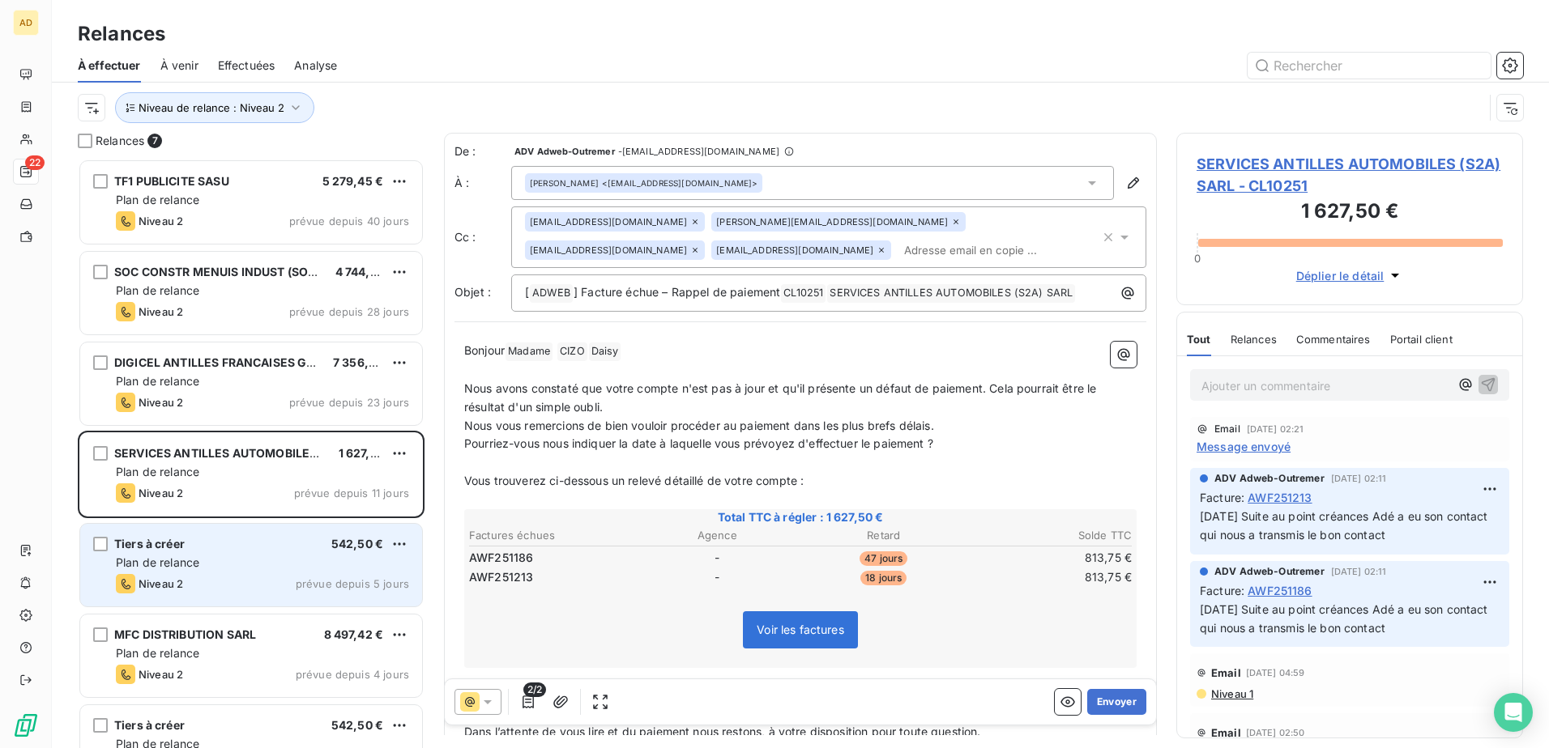
click at [271, 456] on div "Tiers à créer 542,50 € Plan de relance Niveau 2 prévue depuis 5 jours" at bounding box center [251, 565] width 342 height 83
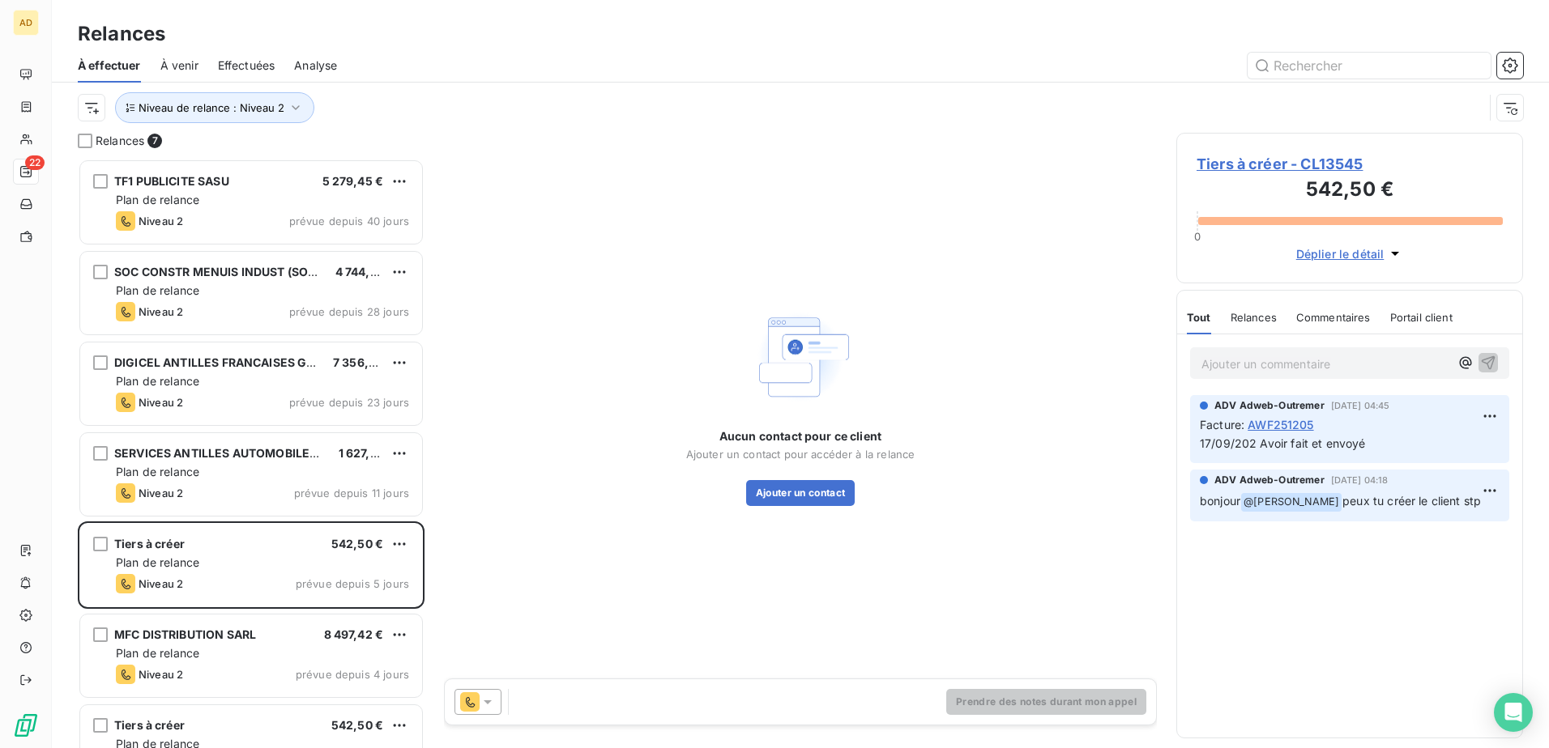
click at [1030, 174] on span "Tiers à créer - CL13545" at bounding box center [1349, 164] width 306 height 22
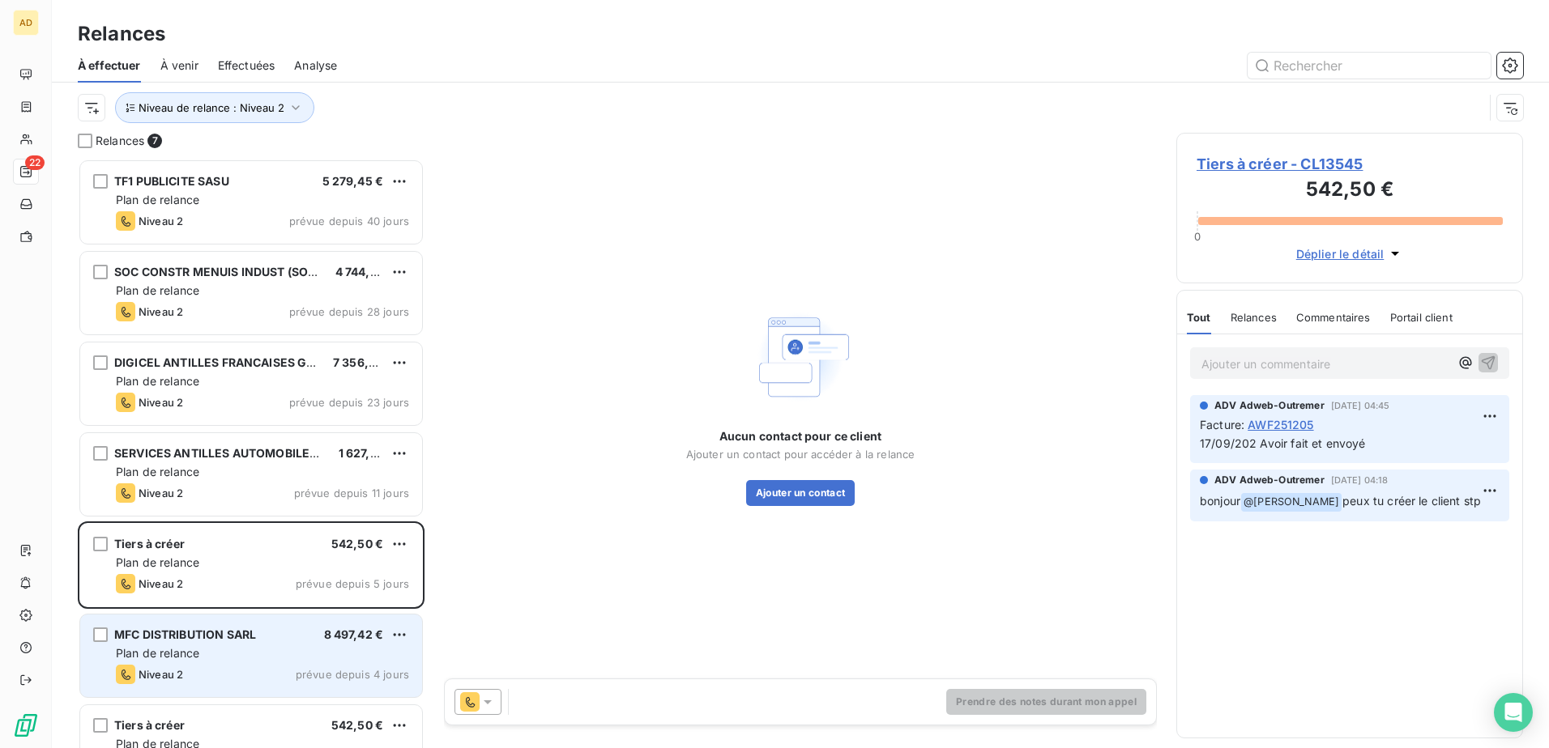
click at [296, 456] on div "MFC DISTRIBUTION SARL 8 497,42 € Plan de relance Niveau 2 prévue depuis 4 jours" at bounding box center [251, 656] width 342 height 83
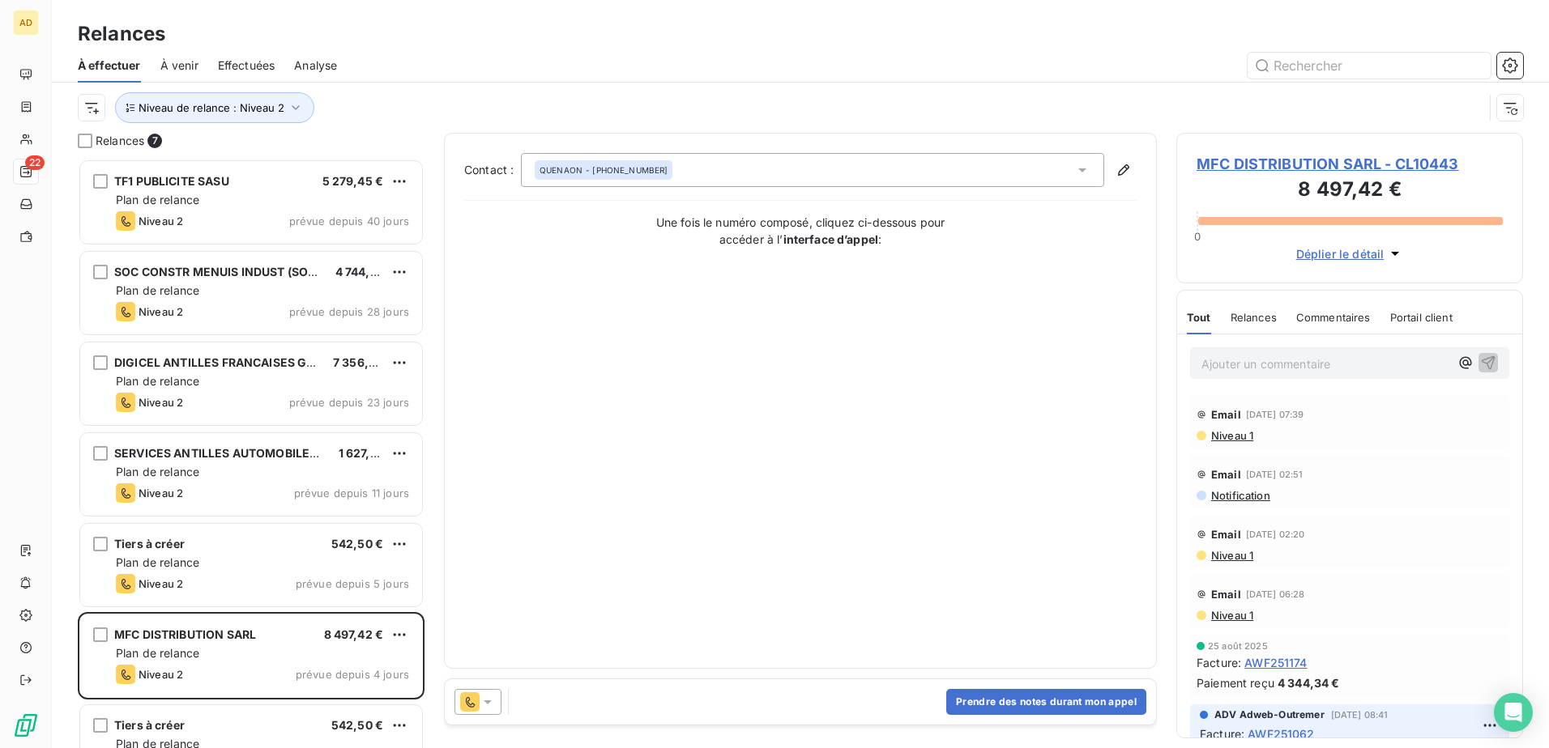
click at [490, 456] on icon at bounding box center [488, 702] width 16 height 16
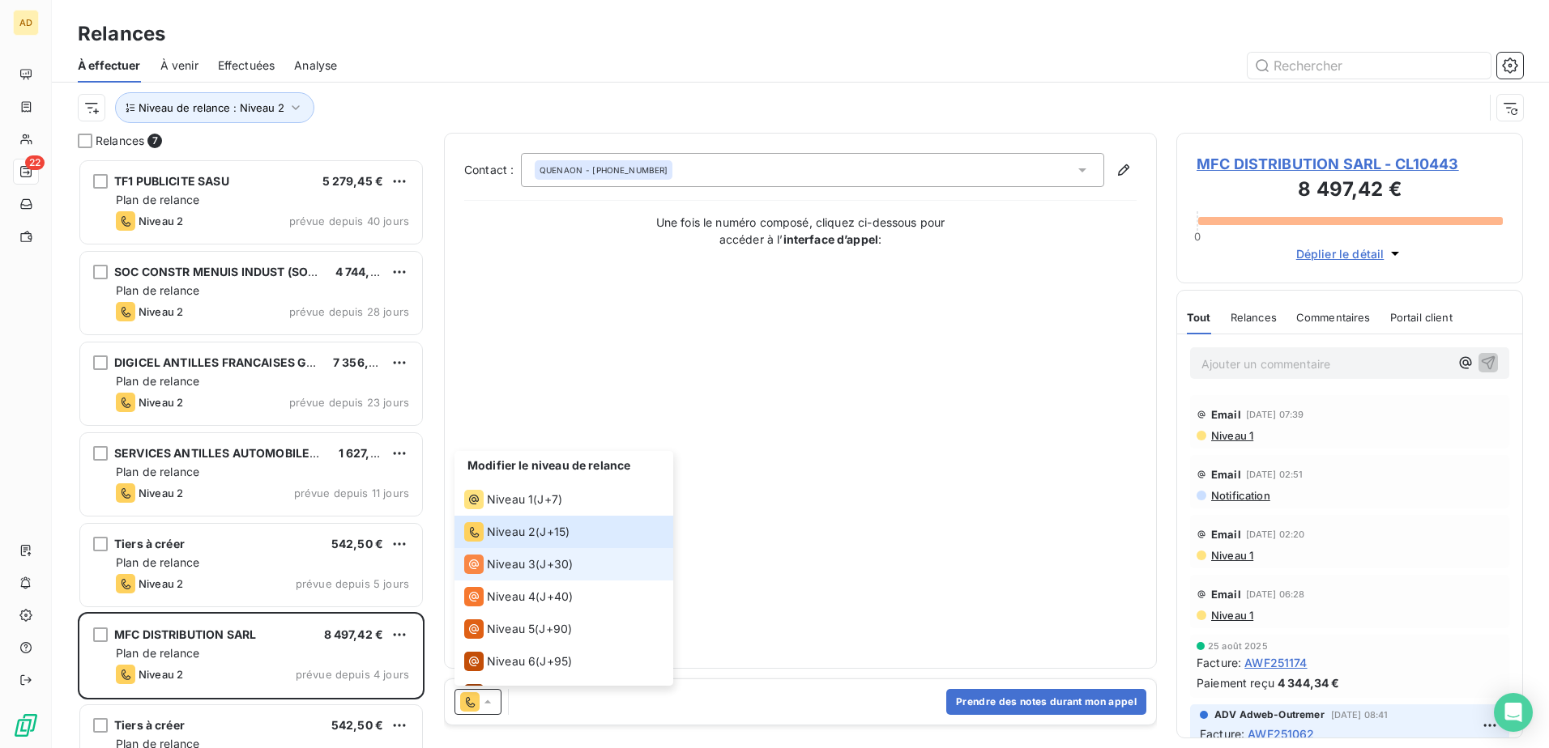
click at [515, 456] on span "Niveau 3" at bounding box center [511, 565] width 49 height 16
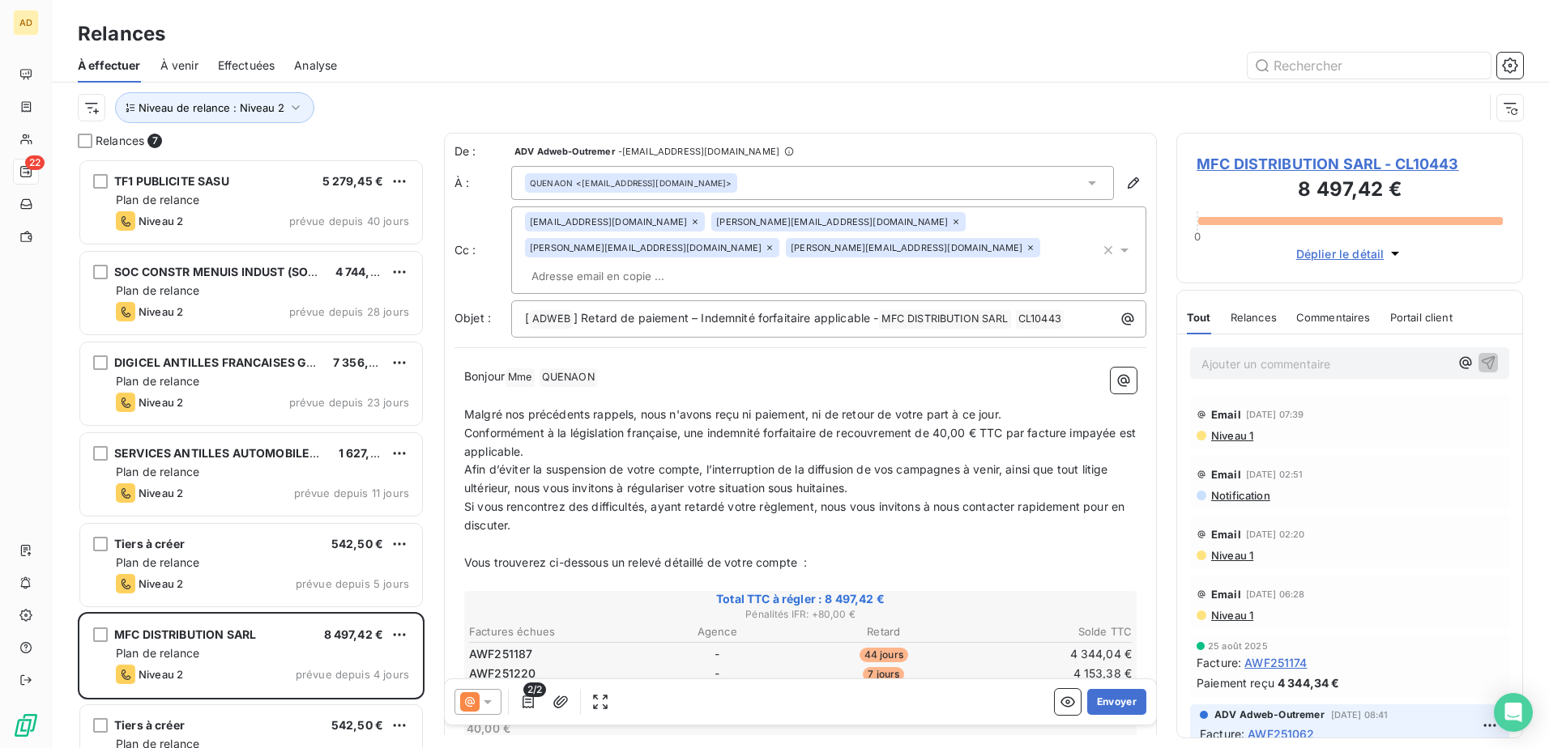
click at [241, 58] on span "Effectuées" at bounding box center [247, 66] width 58 height 16
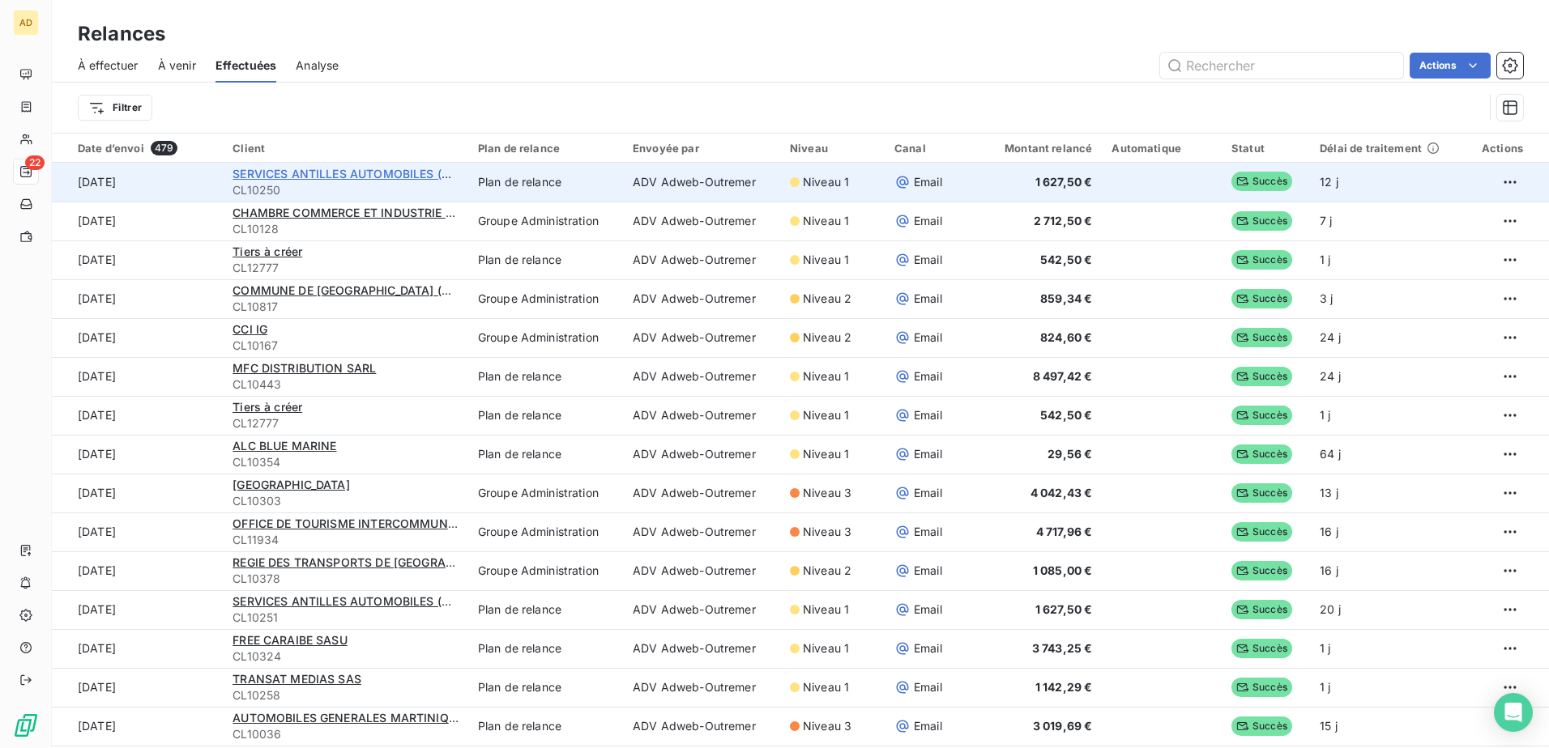
click at [408, 176] on span "SERVICES ANTILLES AUTOMOBILES (S2A) SARL" at bounding box center [366, 174] width 269 height 14
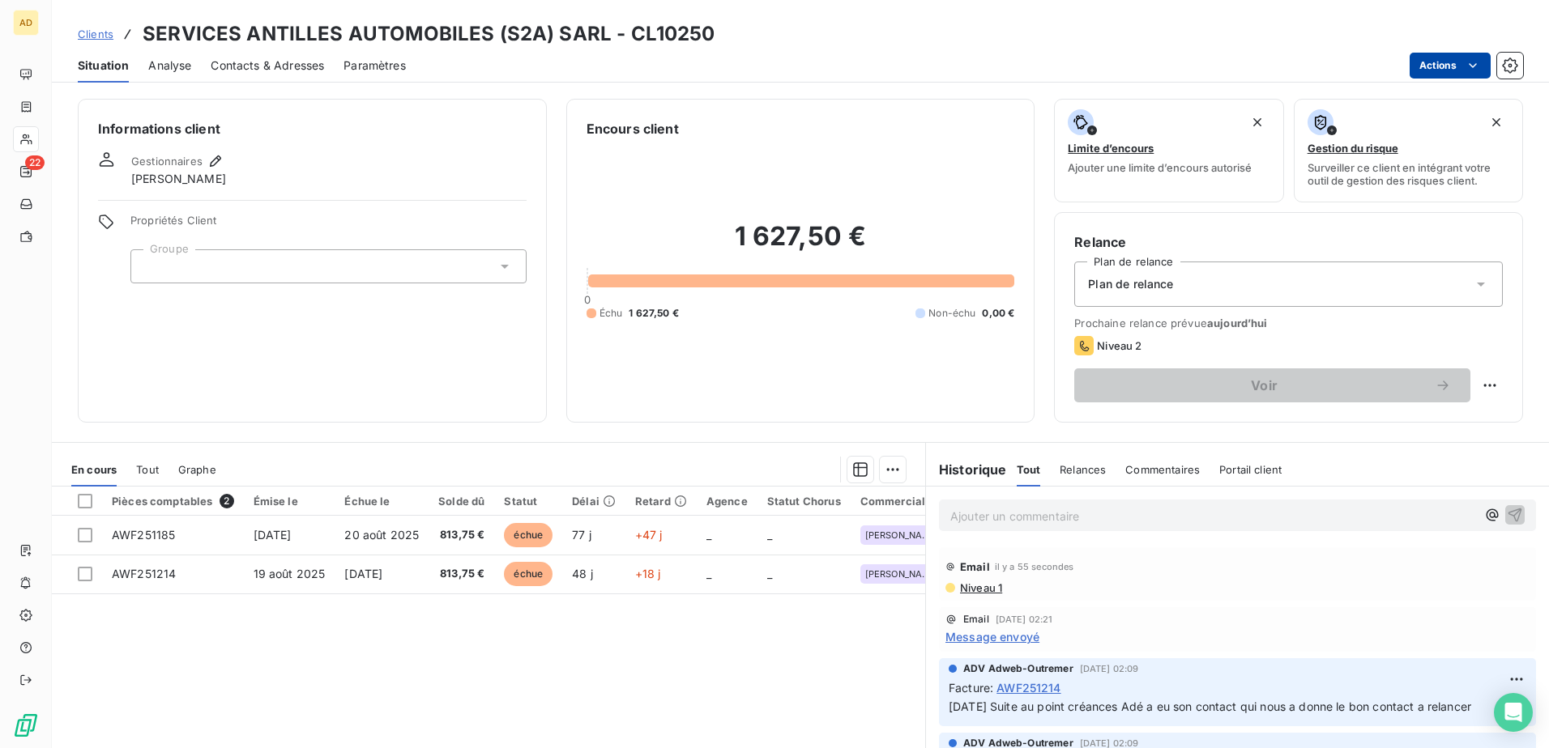
click at [1030, 64] on html "AD 22 Clients SERVICES ANTILLES AUTOMOBILES (S2A) SARL - CL10250 Situation Anal…" at bounding box center [774, 374] width 1549 height 748
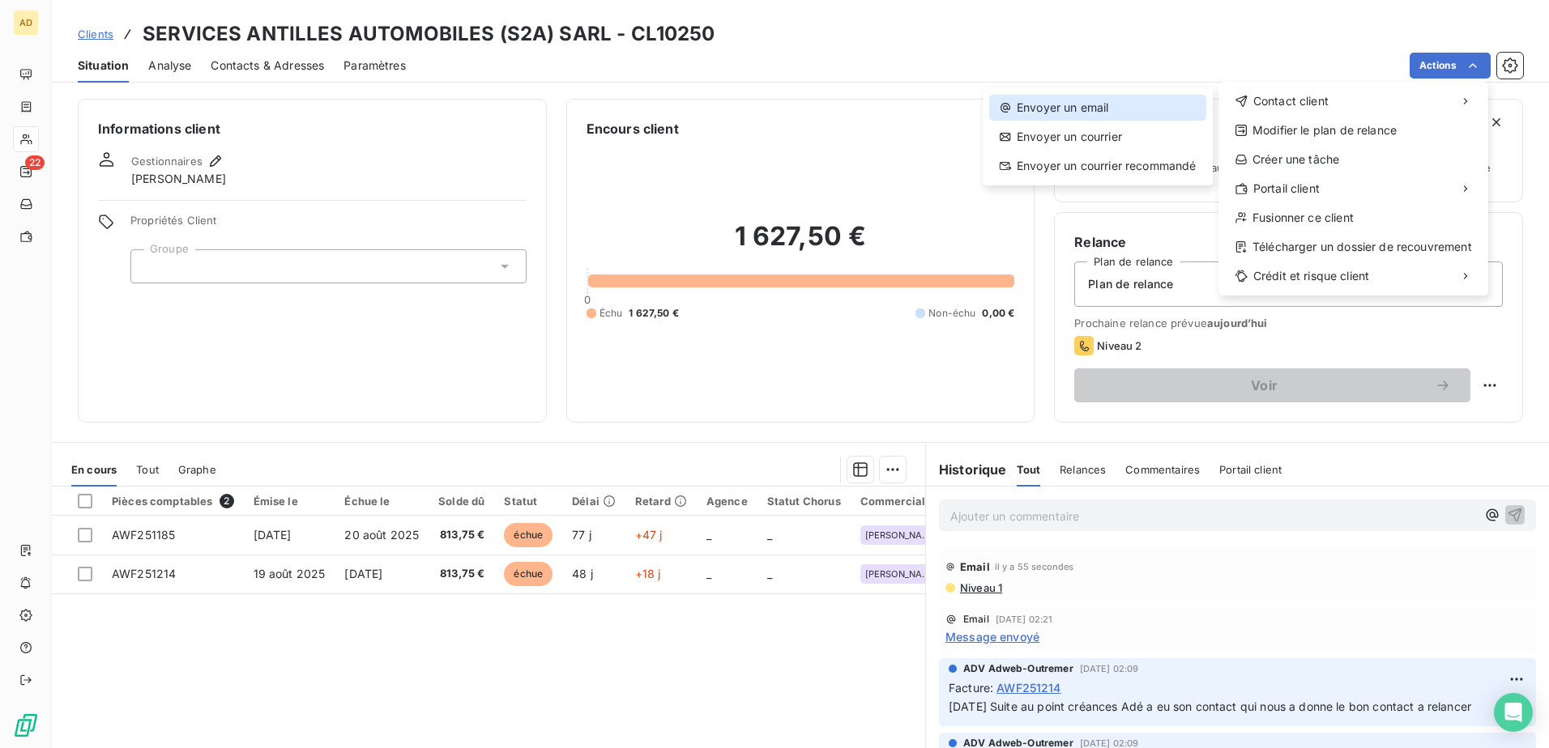
click at [1030, 104] on div "Envoyer un email" at bounding box center [1097, 108] width 217 height 26
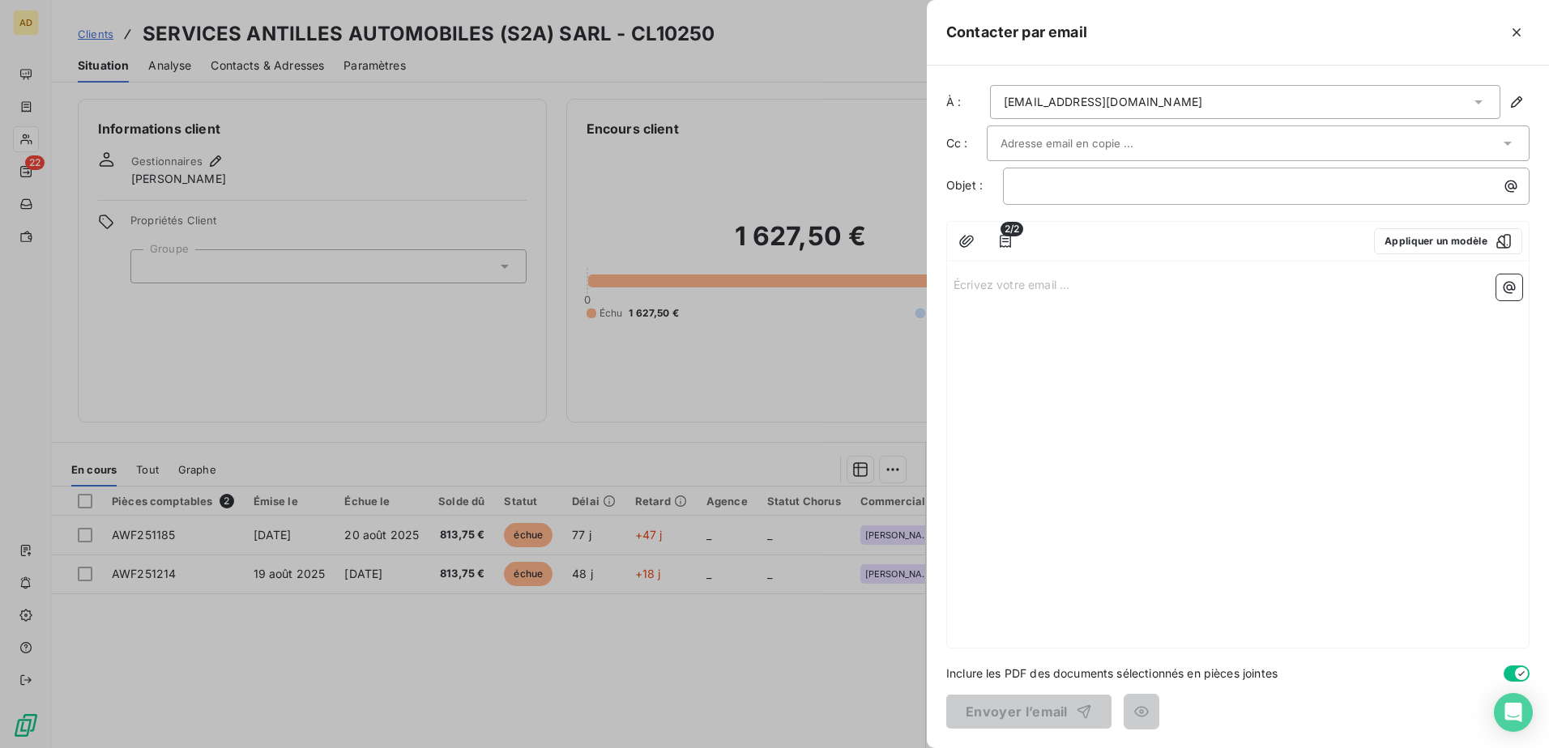
click at [1030, 100] on icon at bounding box center [1478, 102] width 8 height 4
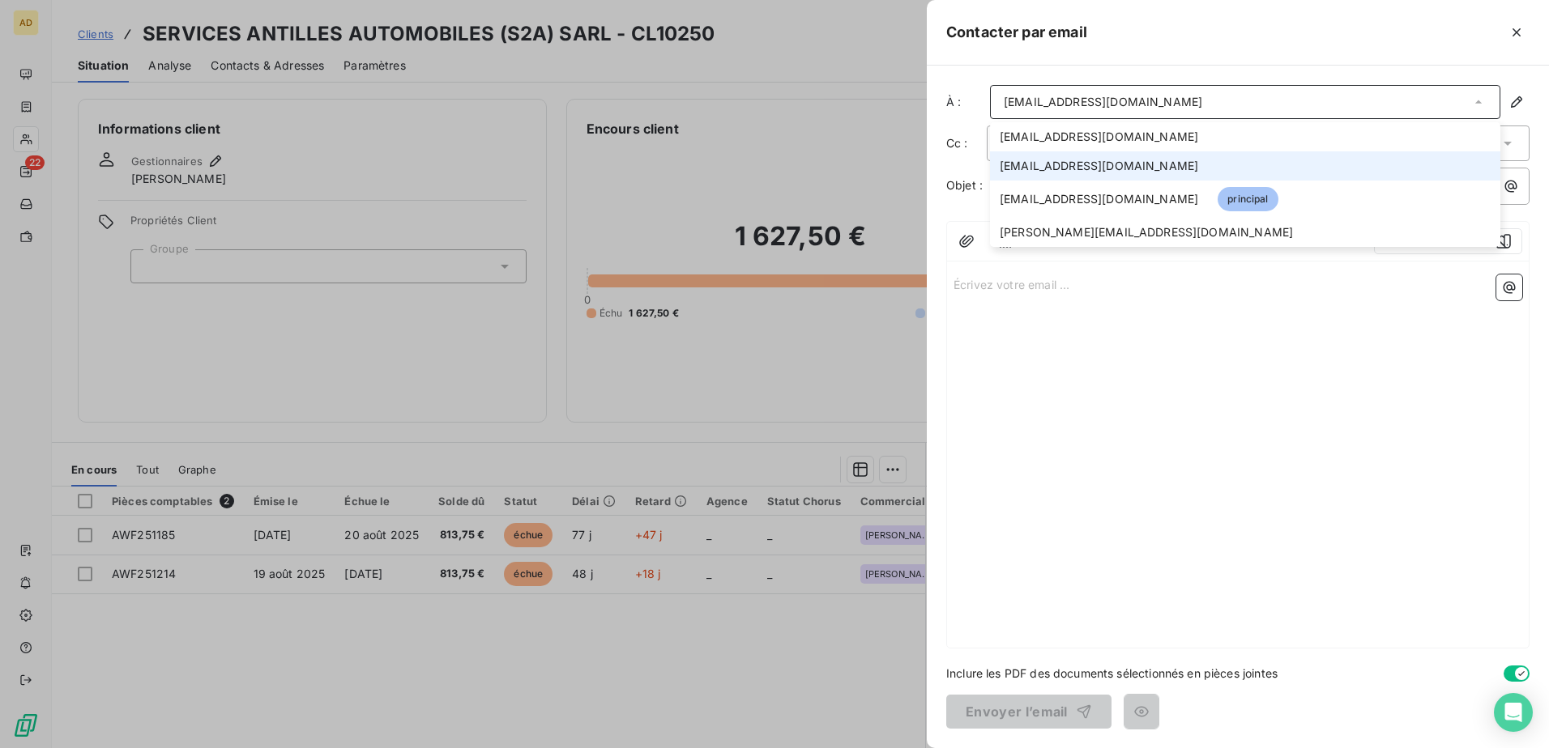
click at [1030, 169] on span "[EMAIL_ADDRESS][DOMAIN_NAME]" at bounding box center [1099, 166] width 198 height 16
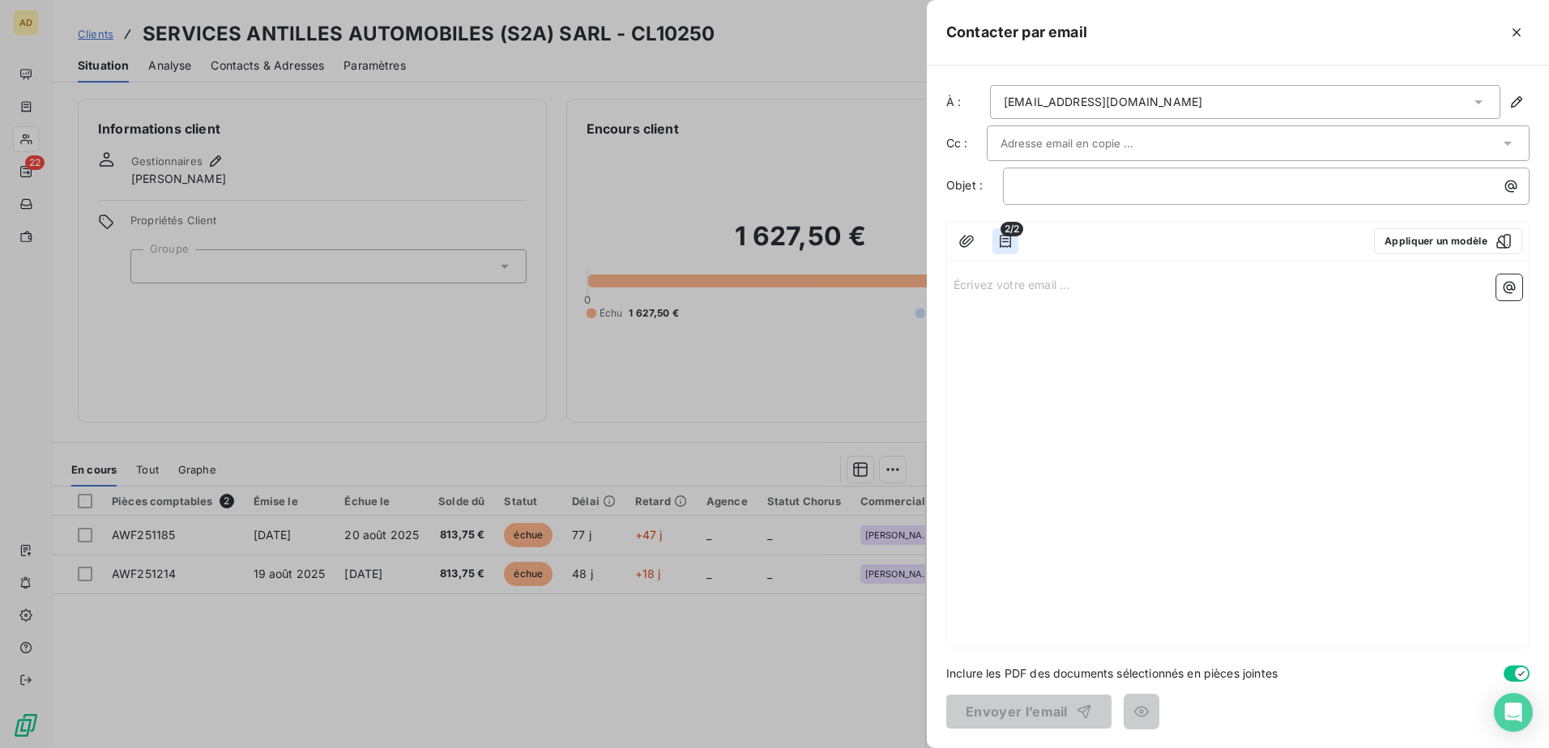
click at [1010, 241] on icon "button" at bounding box center [1005, 241] width 11 height 13
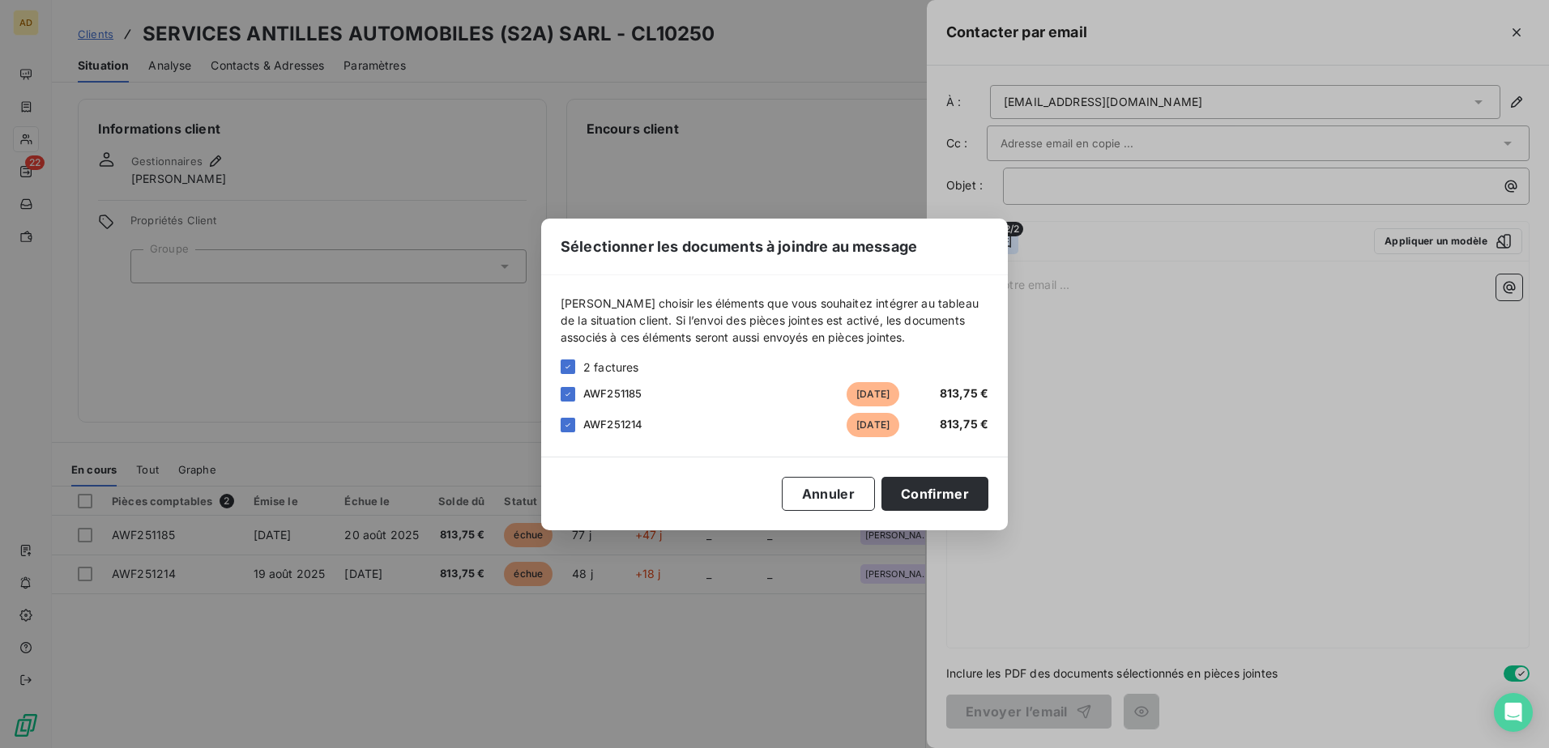
click at [1010, 241] on div "Sélectionner les documents à joindre au message [PERSON_NAME] choisir les éléme…" at bounding box center [774, 374] width 1549 height 748
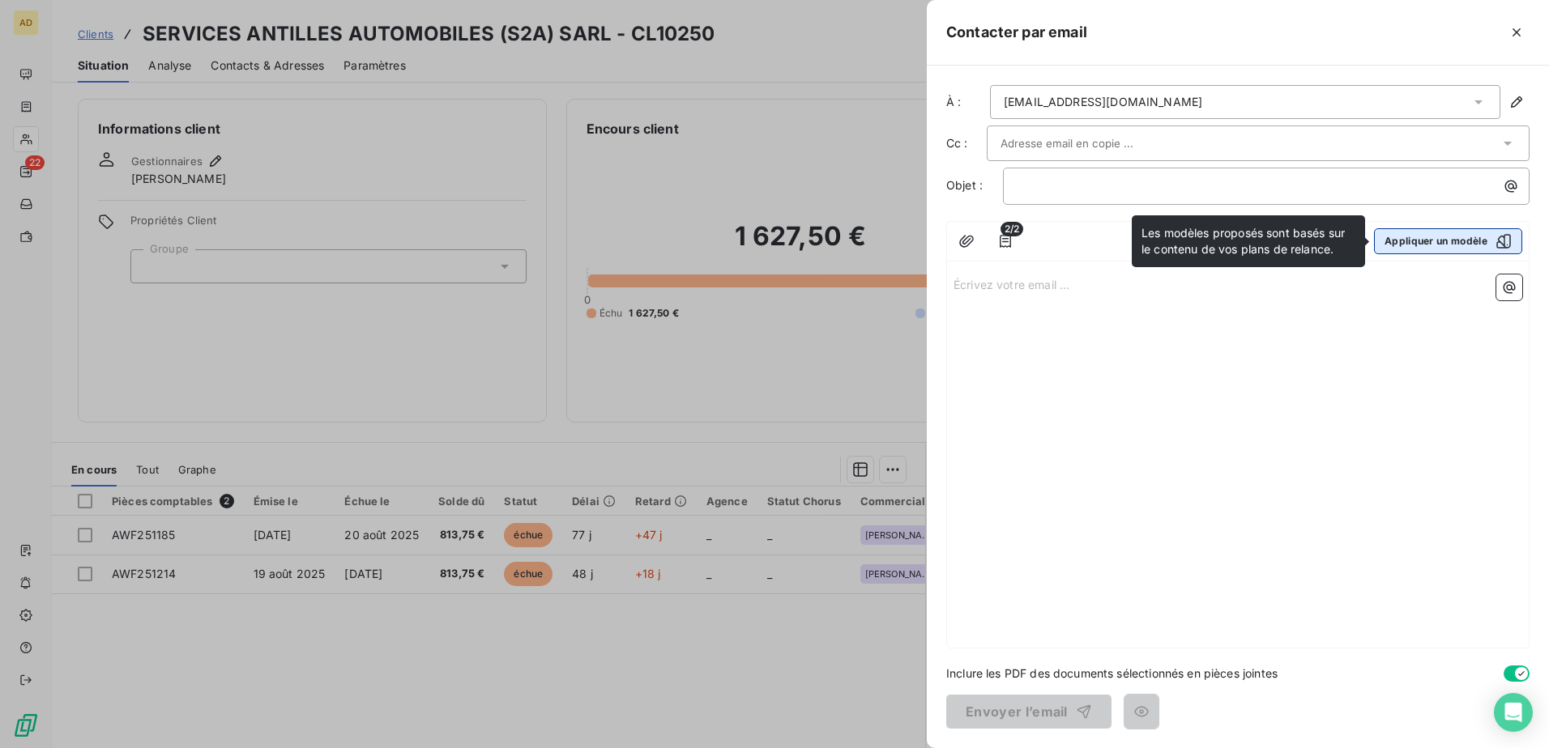
click at [1030, 246] on button "Appliquer un modèle" at bounding box center [1448, 241] width 148 height 26
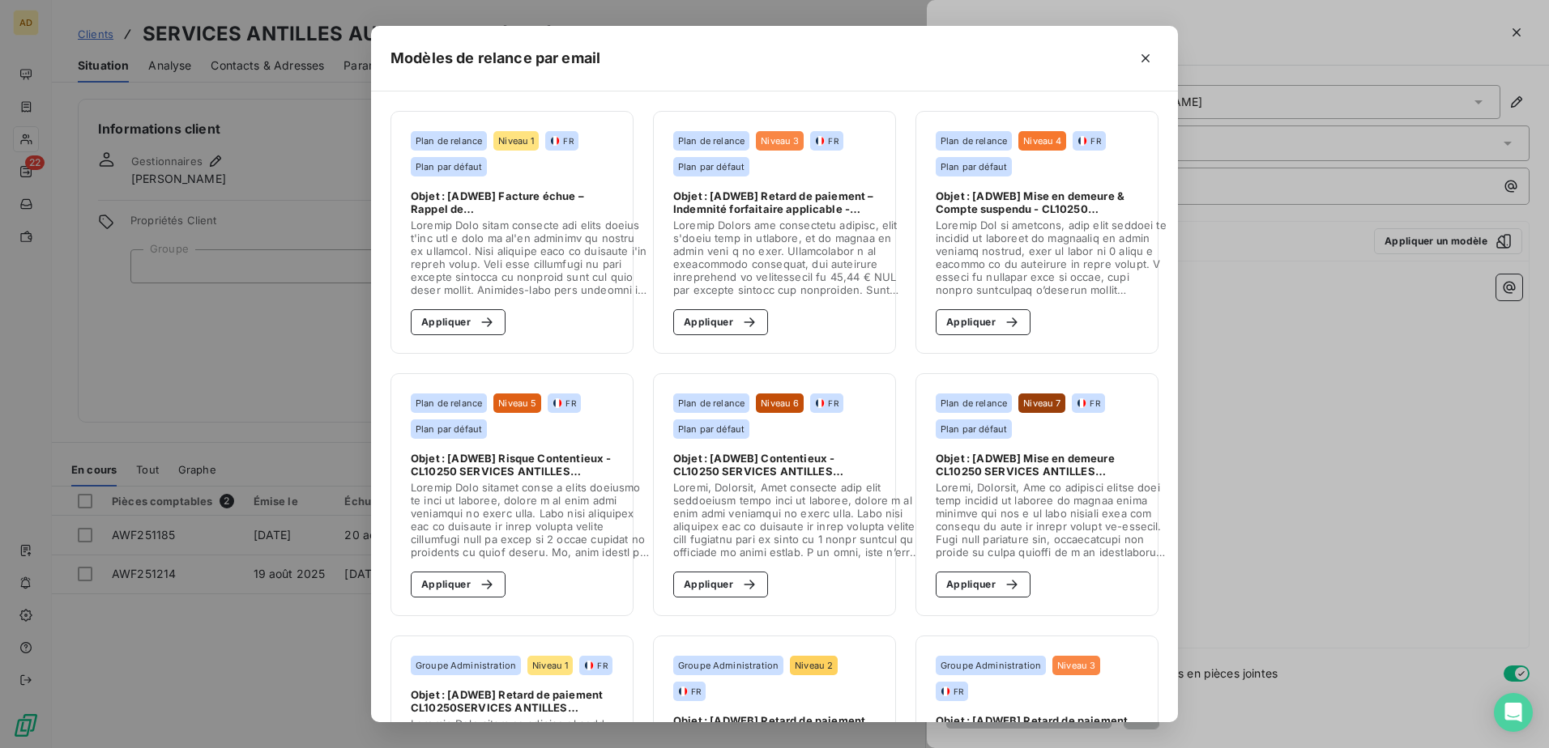
click at [521, 230] on span at bounding box center [529, 258] width 237 height 78
click at [457, 315] on button "Appliquer" at bounding box center [458, 322] width 95 height 26
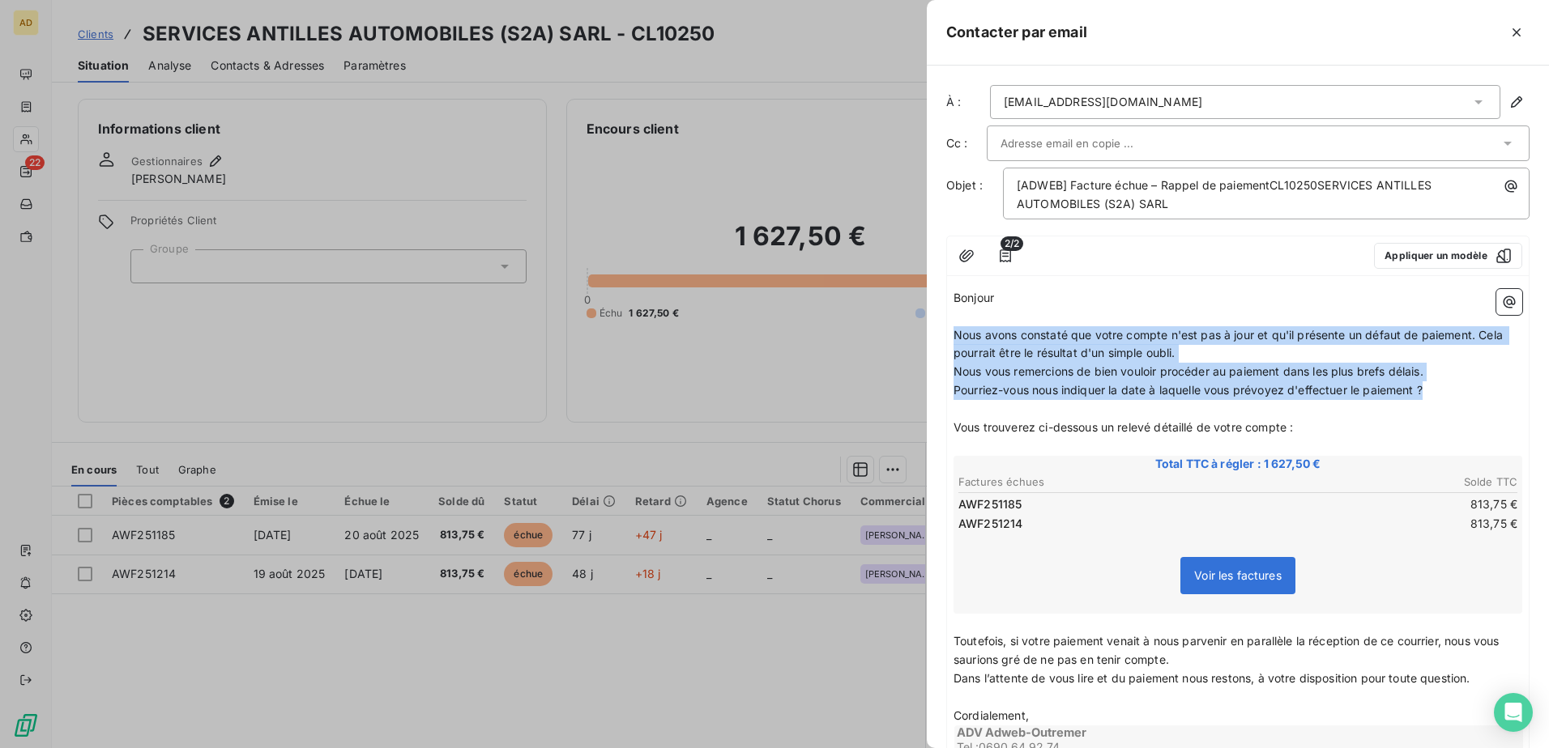
drag, startPoint x: 1435, startPoint y: 394, endPoint x: 954, endPoint y: 341, distance: 484.0
click at [954, 341] on div "Bonjour ﻿ ﻿ ﻿ ﻿ ﻿ ﻿ Nous avons constaté que votre compte n'est pas à jour et qu…" at bounding box center [1237, 529] width 569 height 480
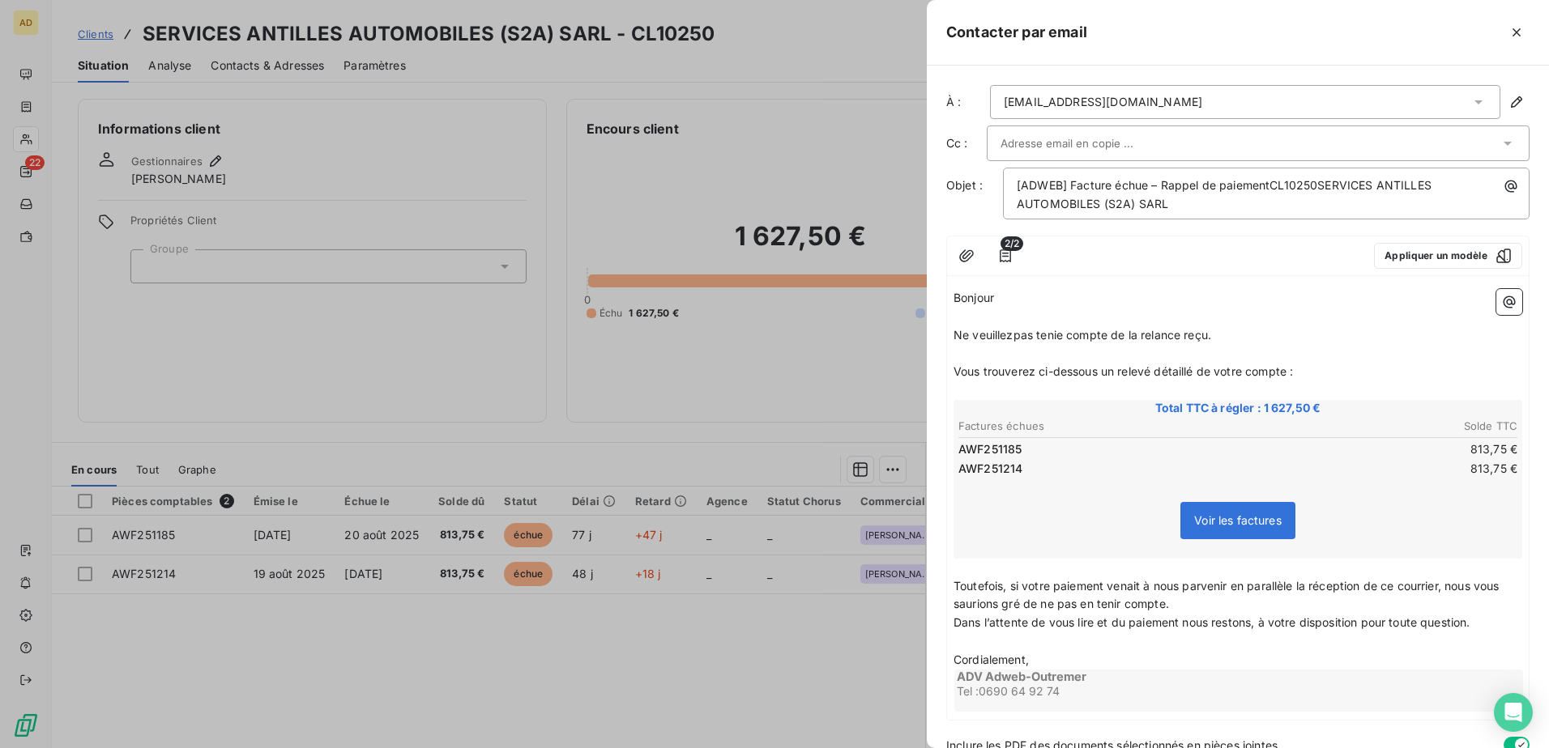
click at [1015, 333] on span "Ne veuillezpas tenie compte de la relance reçu." at bounding box center [1082, 335] width 258 height 14
drag, startPoint x: 979, startPoint y: 336, endPoint x: 943, endPoint y: 342, distance: 36.1
click at [943, 342] on div "À : [EMAIL_ADDRESS][DOMAIN_NAME] Cc : Objet : [ADWEB] Facture échue – Rappel de…" at bounding box center [1238, 407] width 622 height 683
click at [998, 337] on span "Veuillez pas tenie compte de la relance reçu." at bounding box center [1074, 335] width 243 height 14
click at [1030, 334] on span "[PERSON_NAME] ne pas teniez compte de la relance reçu." at bounding box center [1112, 335] width 319 height 14
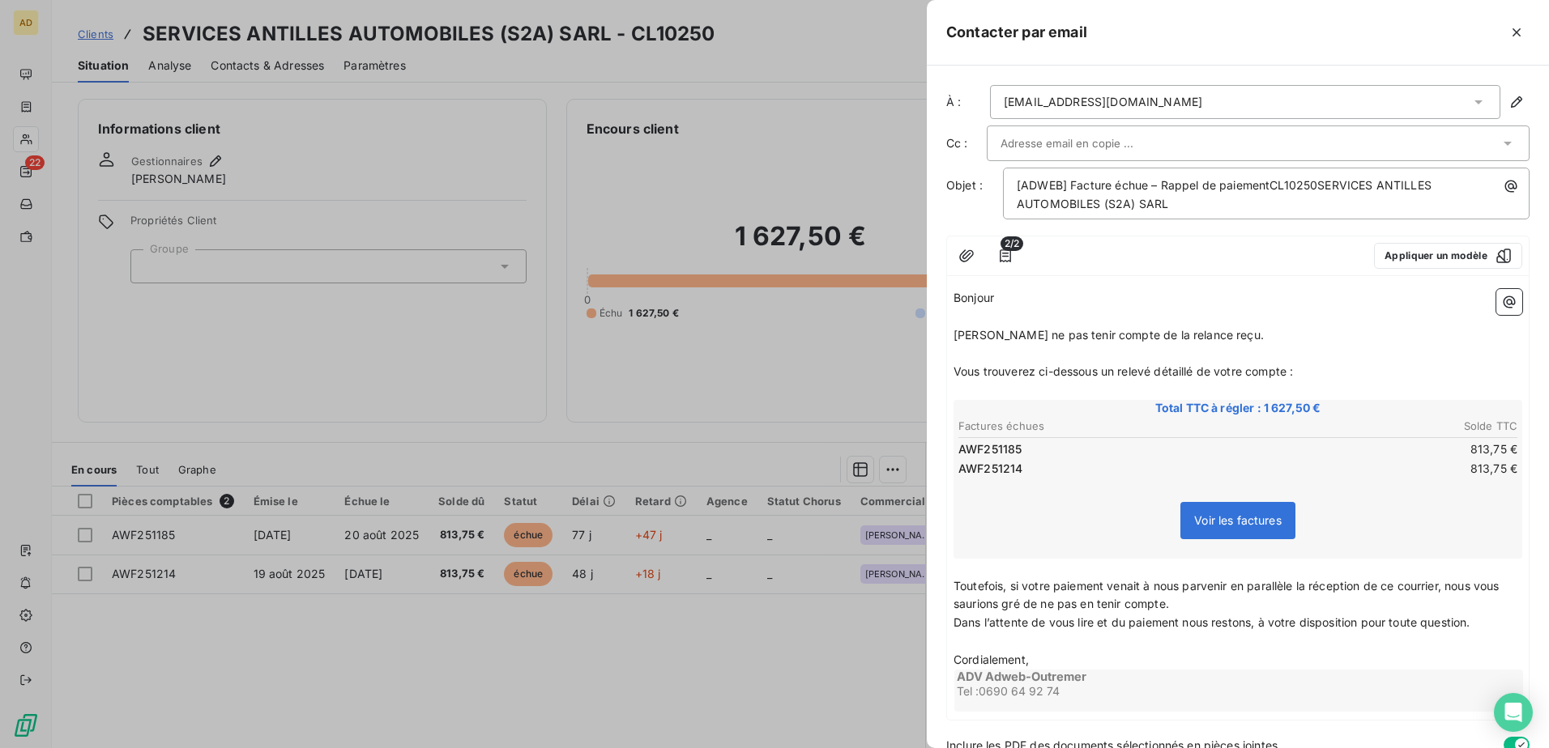
click at [1030, 347] on p "﻿" at bounding box center [1237, 353] width 569 height 19
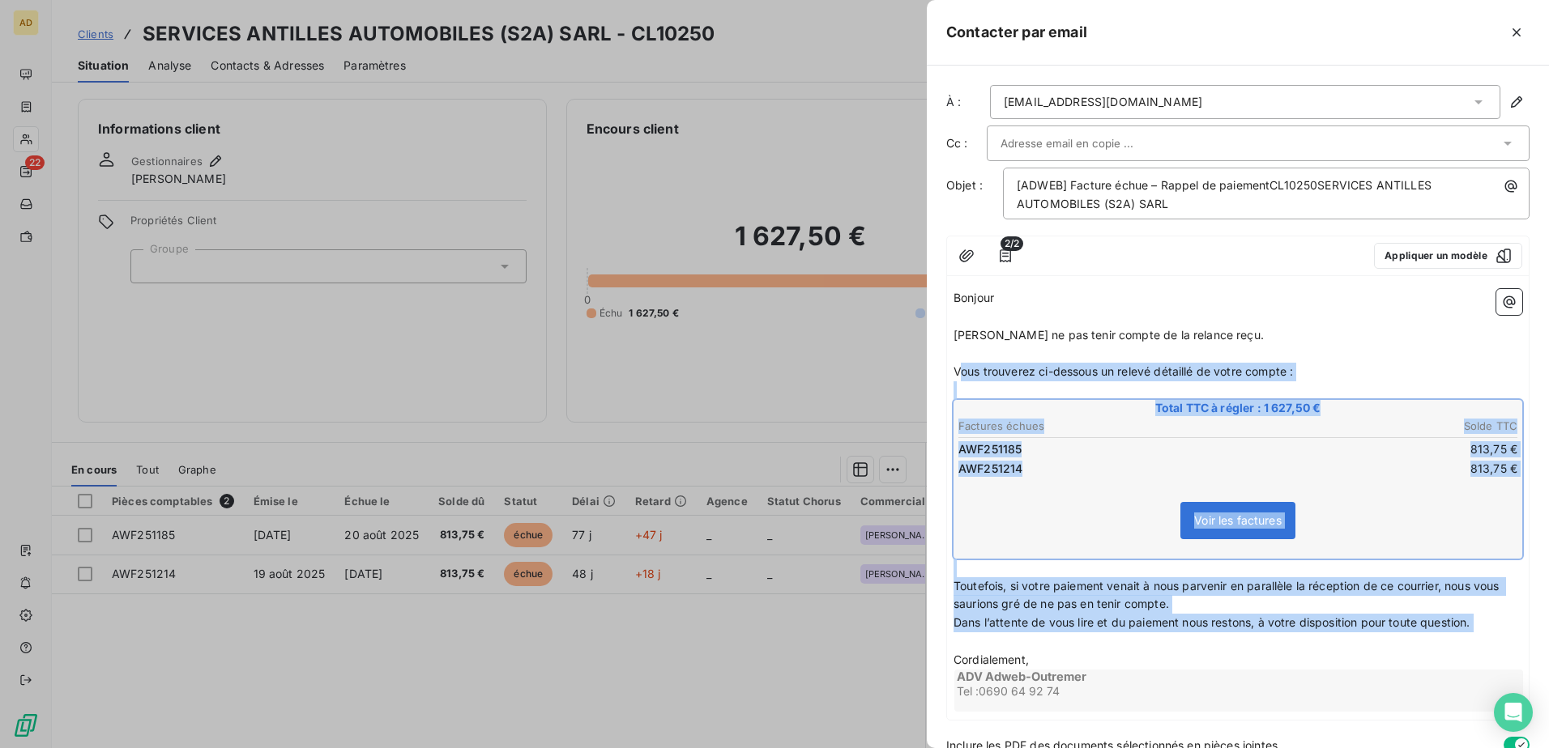
drag, startPoint x: 961, startPoint y: 377, endPoint x: 1124, endPoint y: 637, distance: 307.2
click at [1030, 456] on div "Bonjour ﻿ ﻿ ﻿ ﻿ ﻿ ﻿ Veuillez ne pas tenir compte de la relance reçu. ﻿ Vous tro…" at bounding box center [1237, 501] width 569 height 424
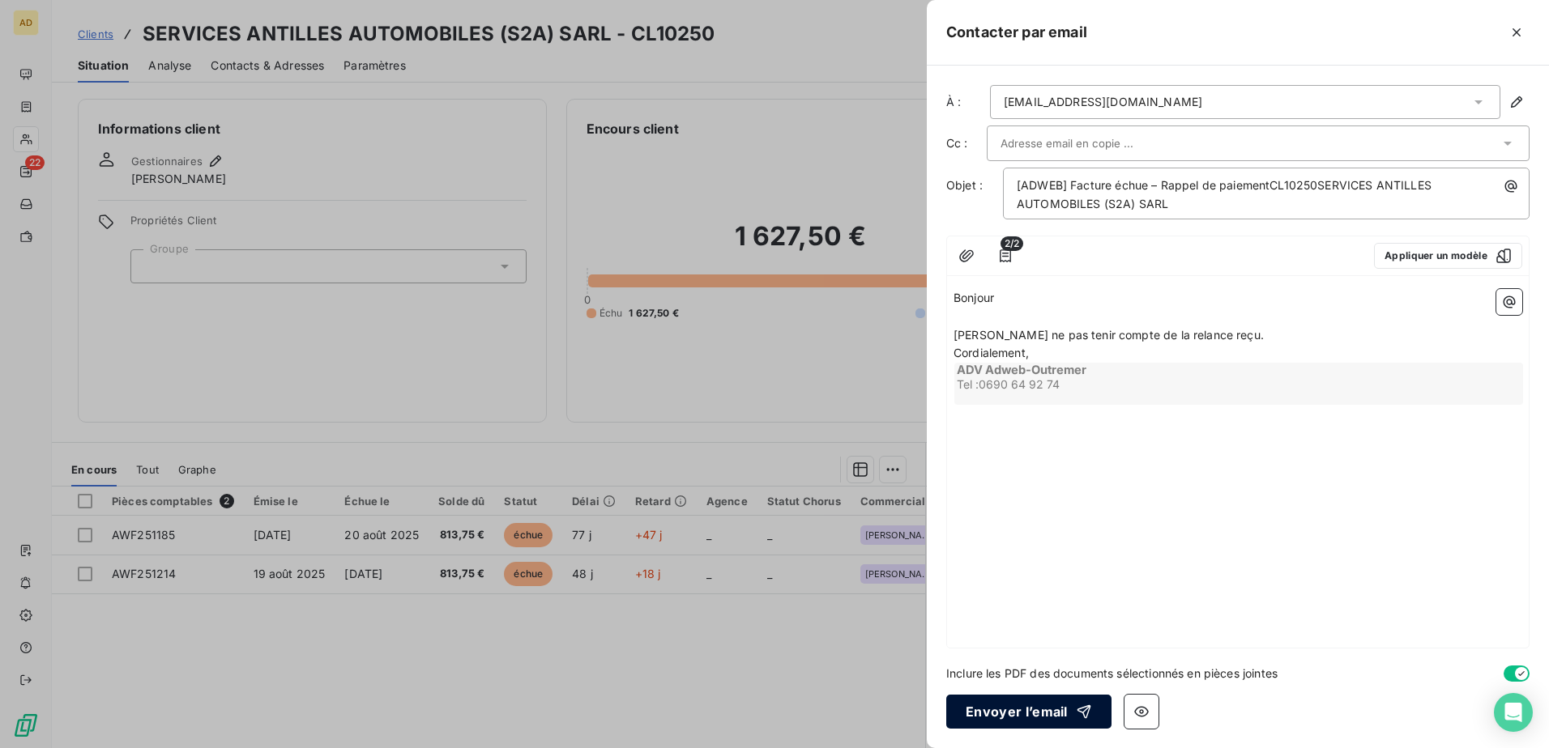
click at [992, 456] on button "Envoyer l’email" at bounding box center [1028, 712] width 165 height 34
